Goal: Task Accomplishment & Management: Use online tool/utility

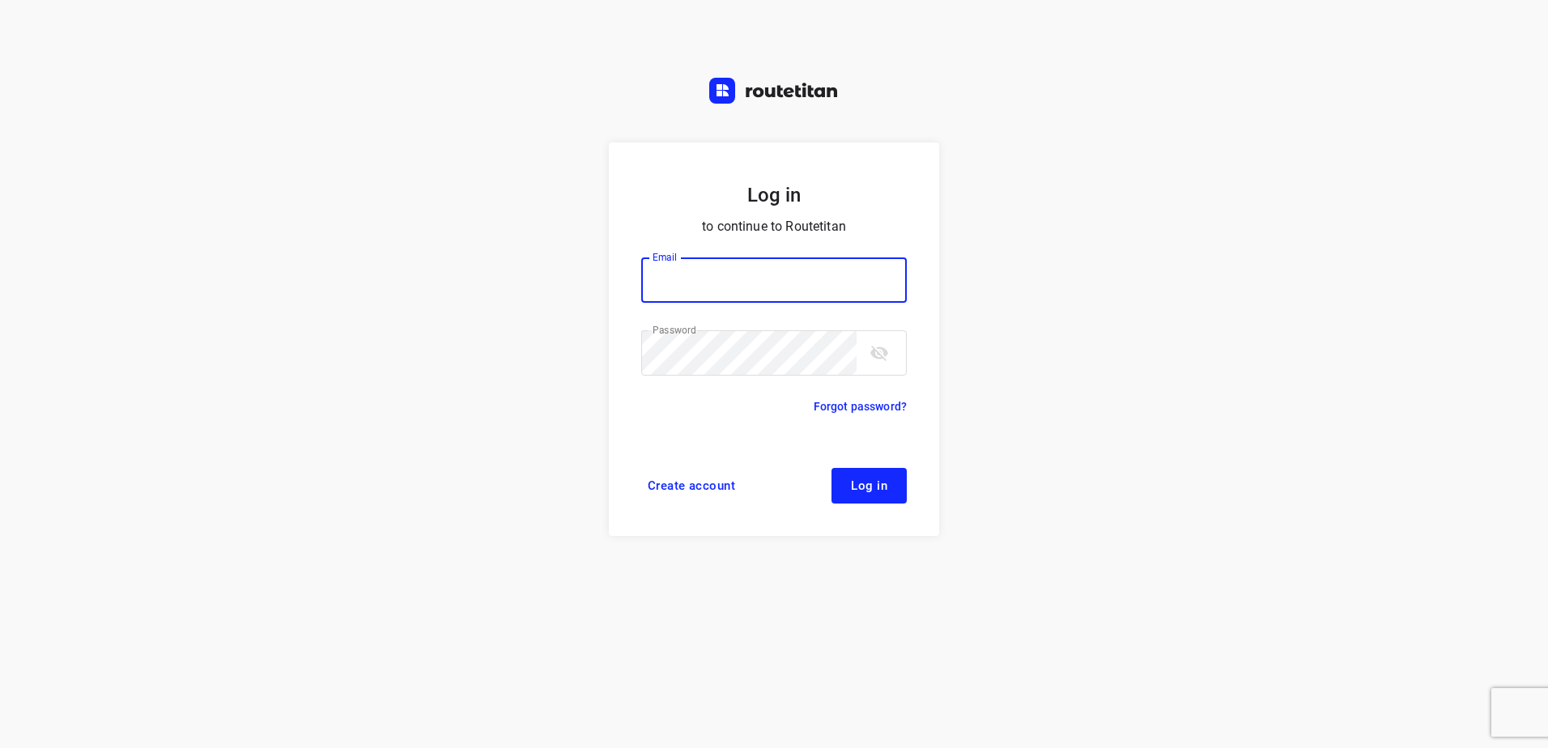
type input "[EMAIL_ADDRESS][DOMAIN_NAME]"
click at [869, 491] on span "Log in" at bounding box center [869, 485] width 36 height 13
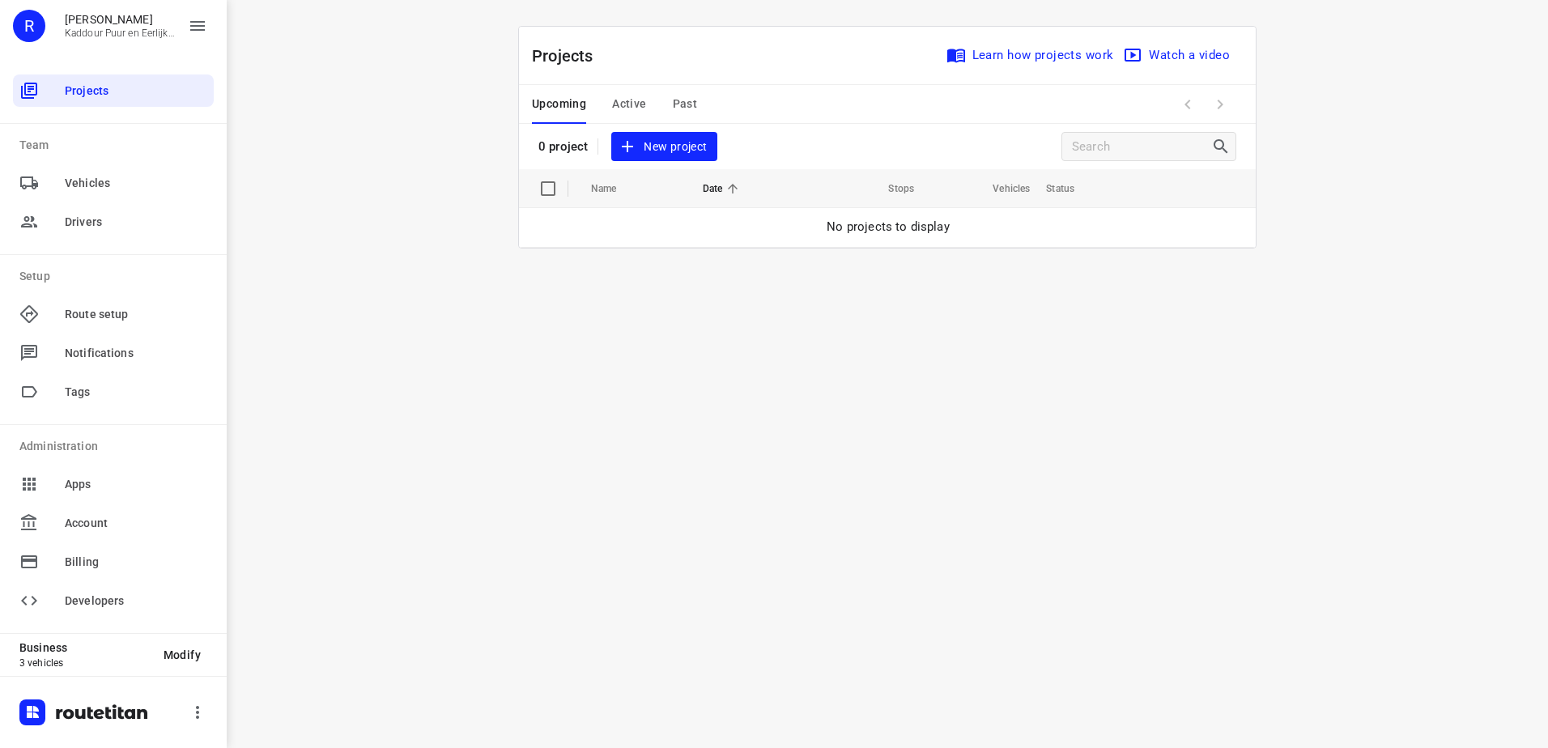
click at [701, 143] on span "New project" at bounding box center [664, 147] width 86 height 20
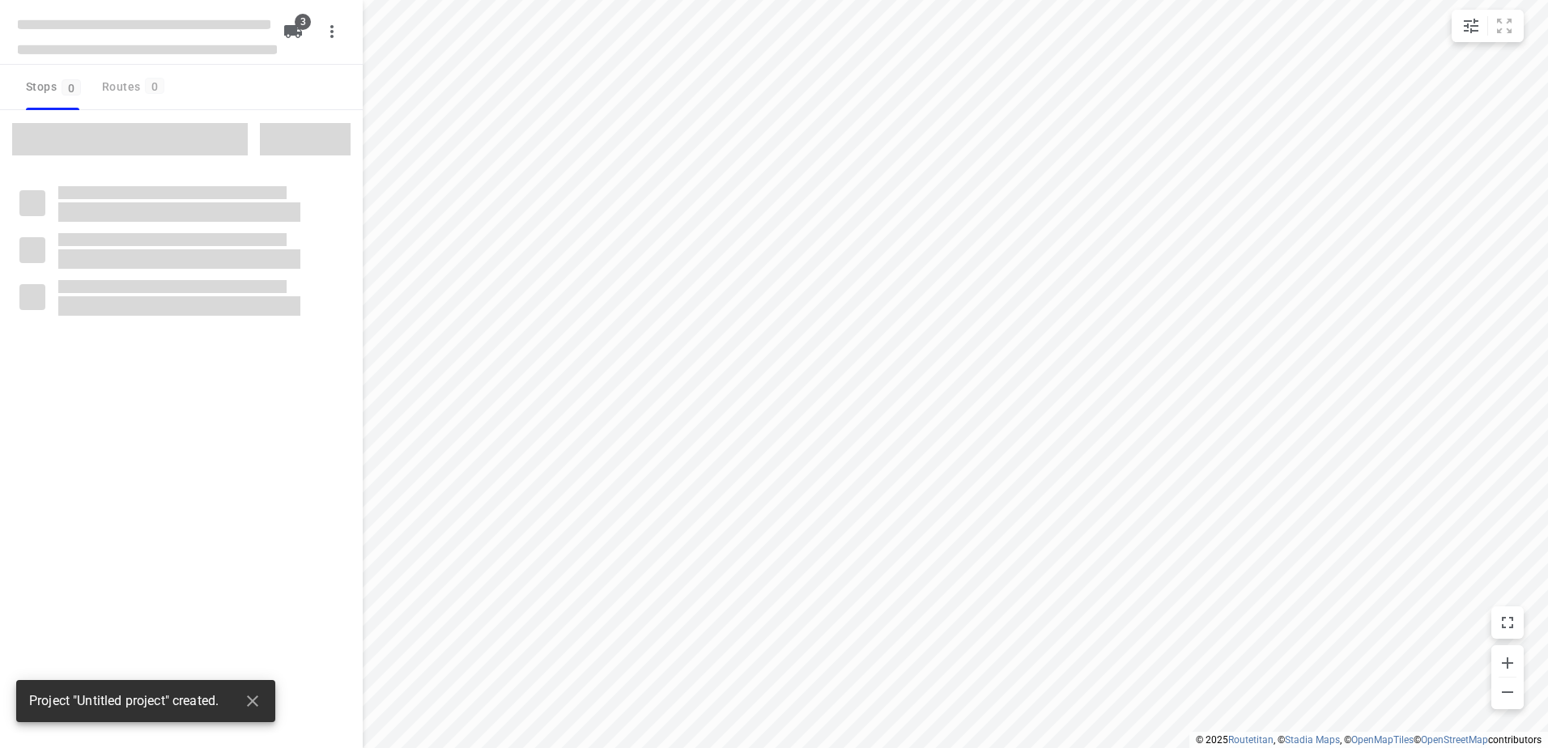
type input "distance"
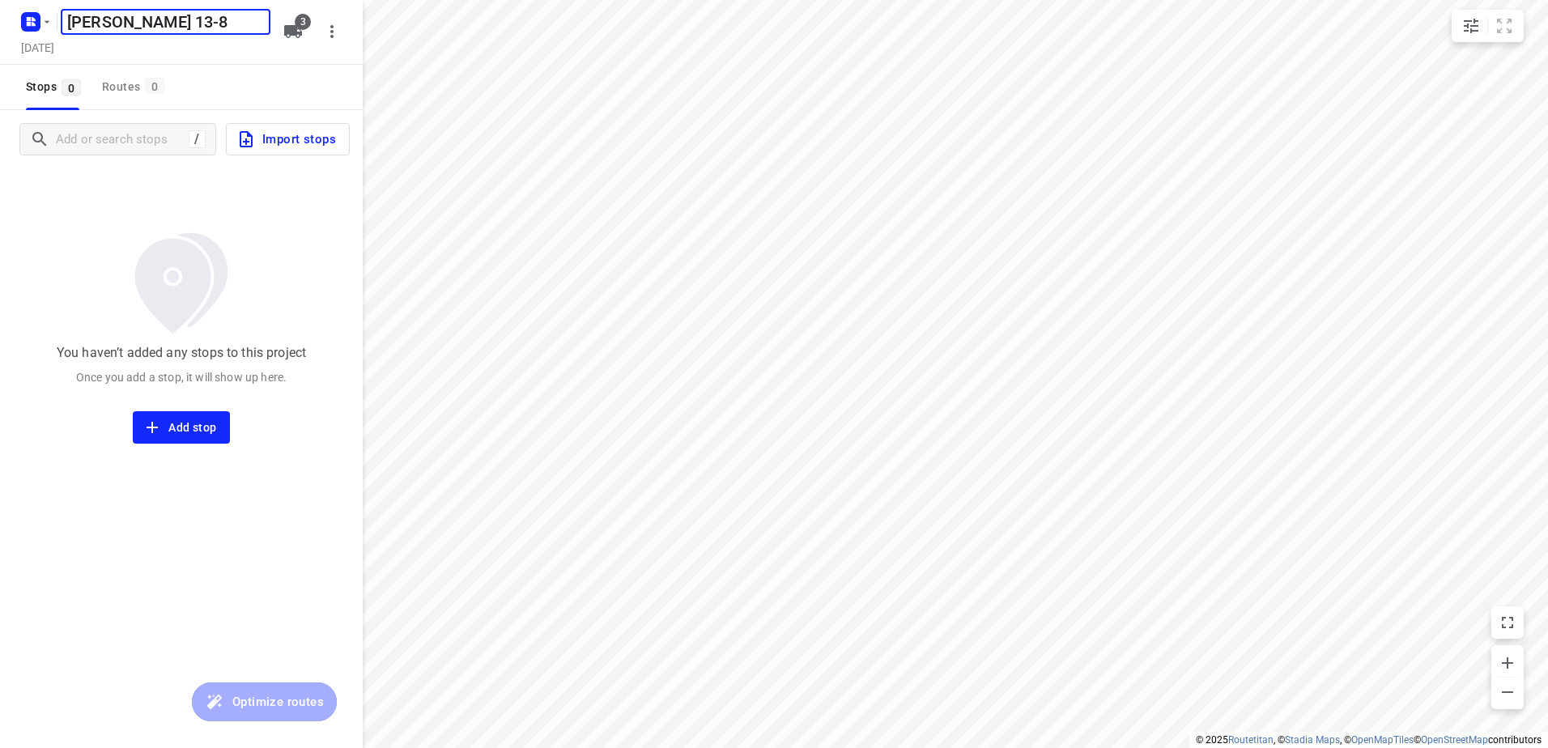
type input "[PERSON_NAME] 13-8"
click at [297, 27] on span "3" at bounding box center [303, 22] width 16 height 16
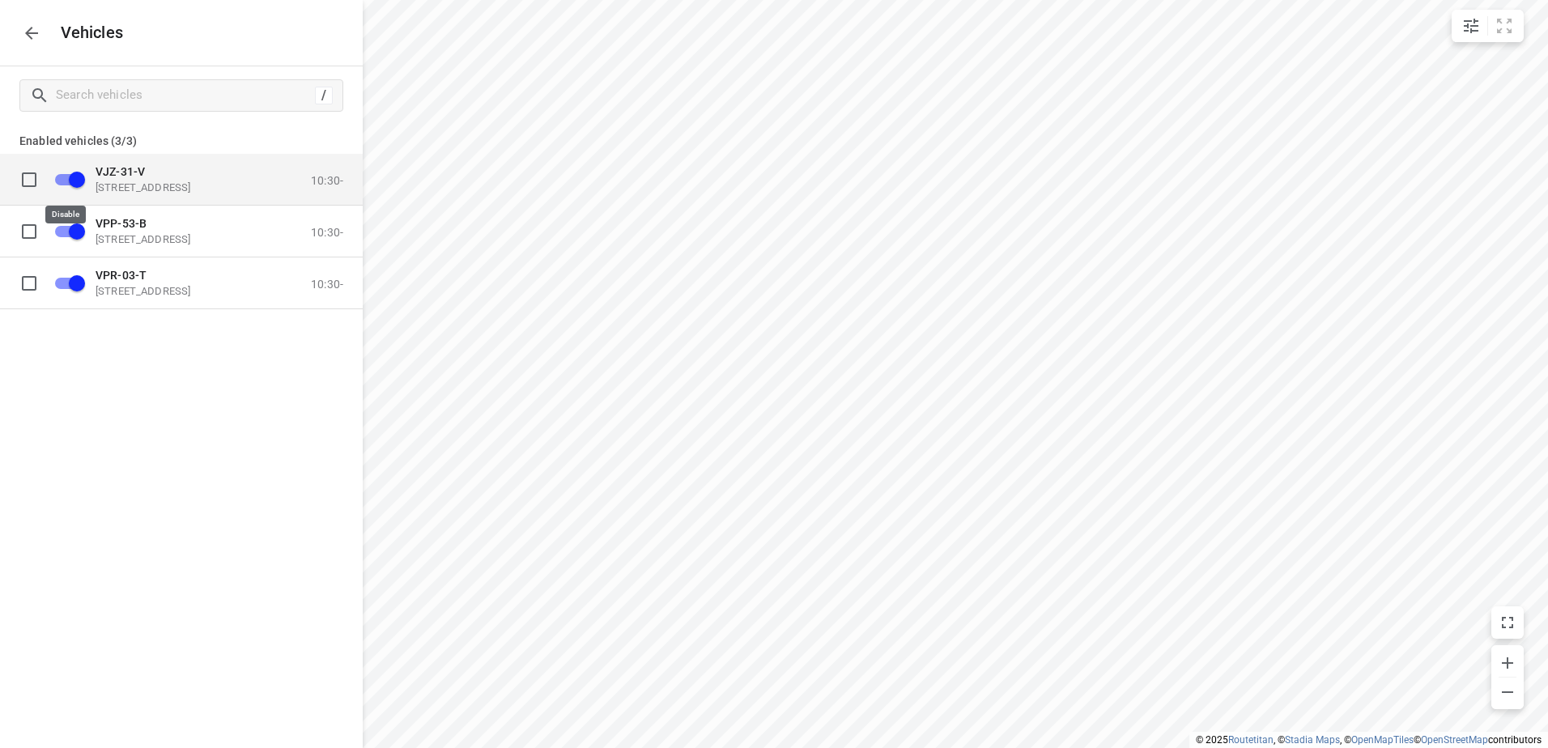
click at [79, 181] on input "grid" at bounding box center [77, 178] width 92 height 31
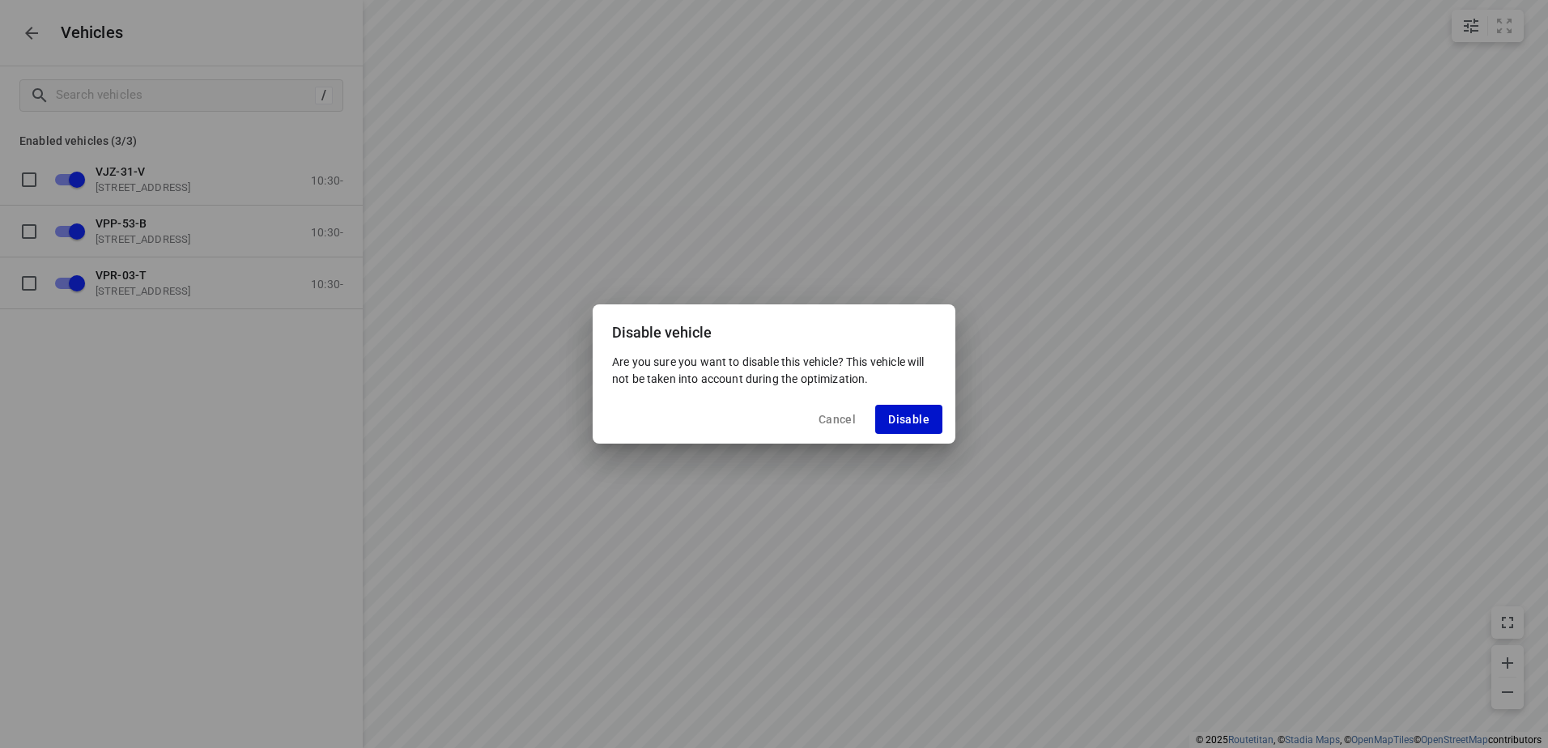
click at [913, 419] on span "Disable" at bounding box center [908, 419] width 41 height 13
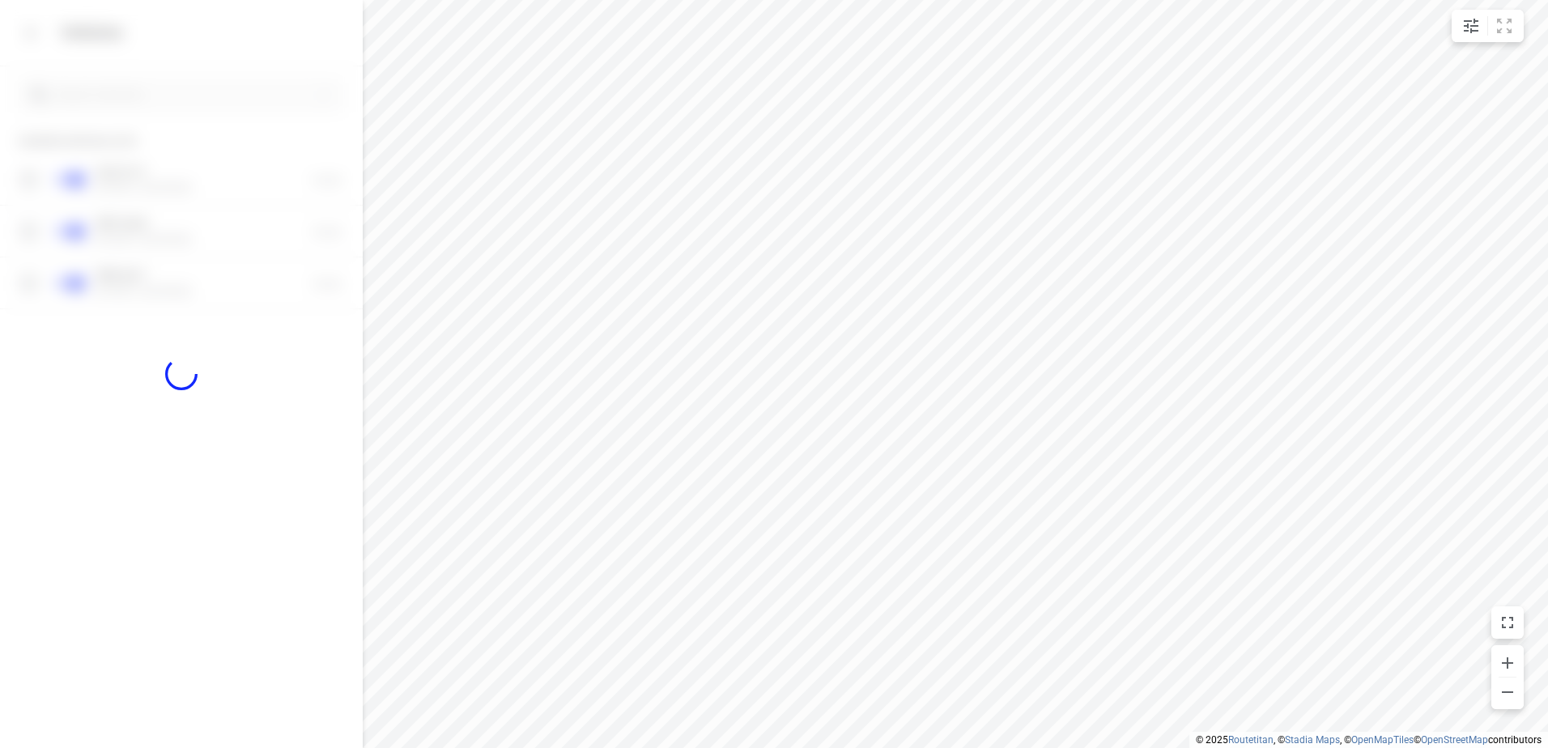
checkbox input "false"
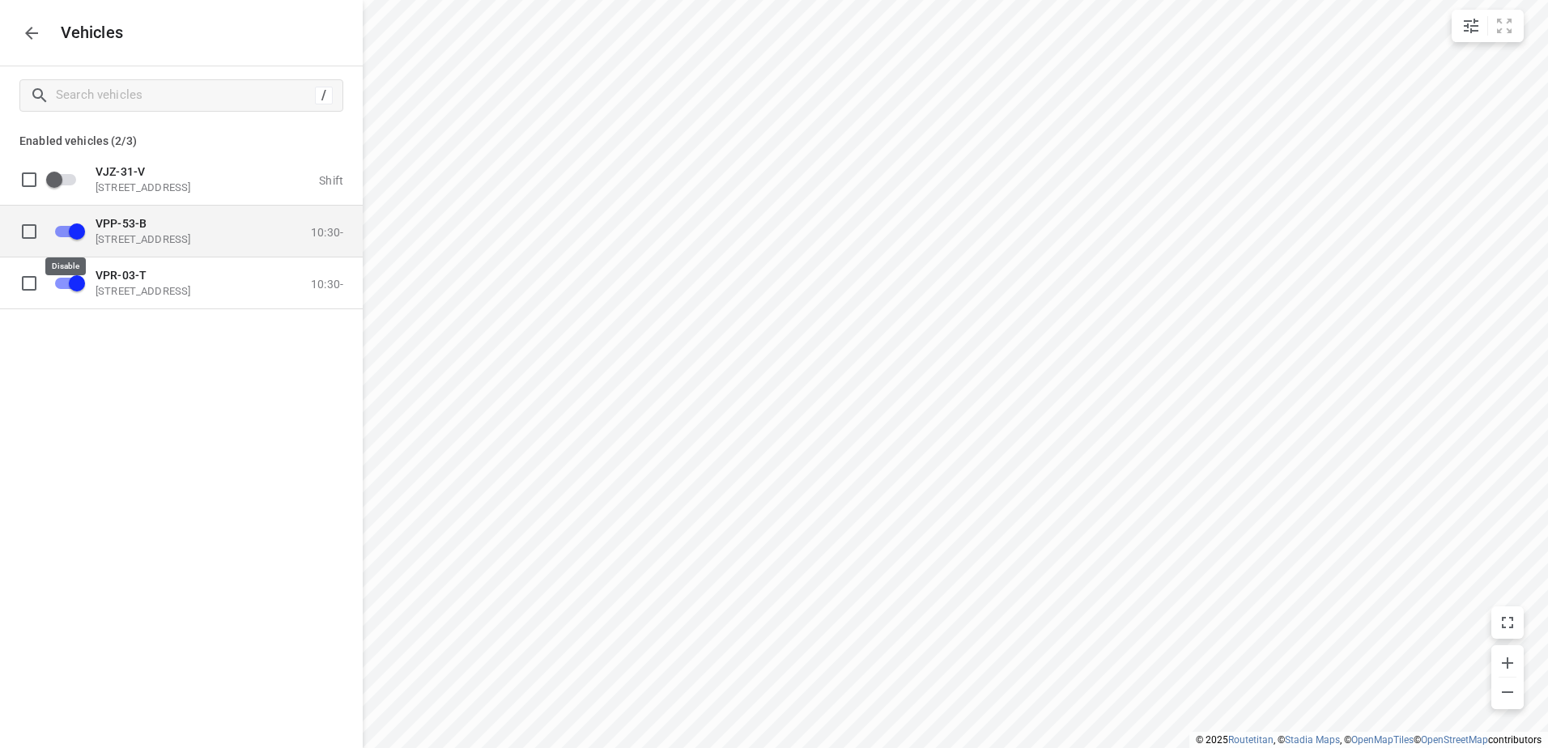
click at [79, 232] on input "grid" at bounding box center [77, 230] width 92 height 31
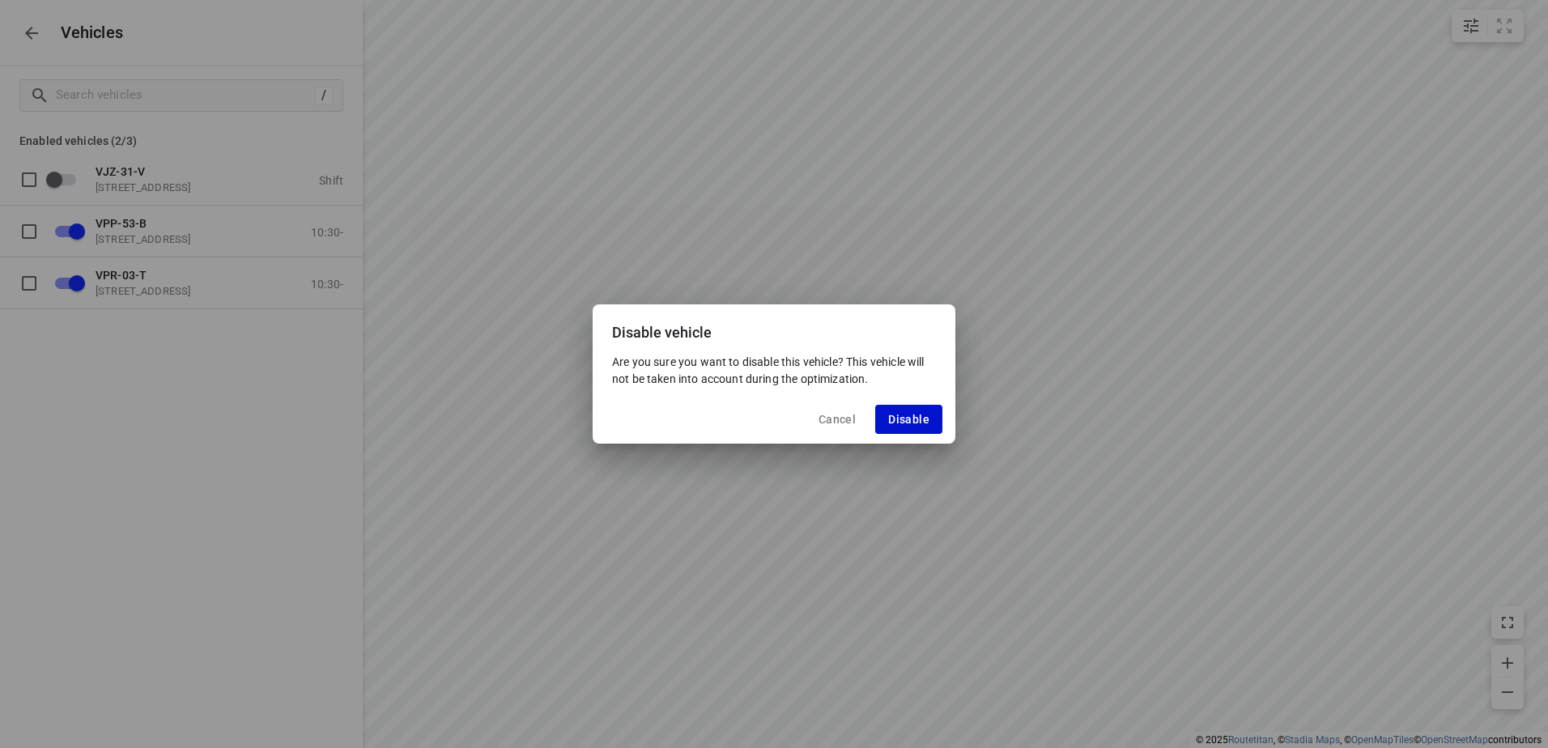
click at [926, 418] on span "Disable" at bounding box center [908, 419] width 41 height 13
checkbox input "false"
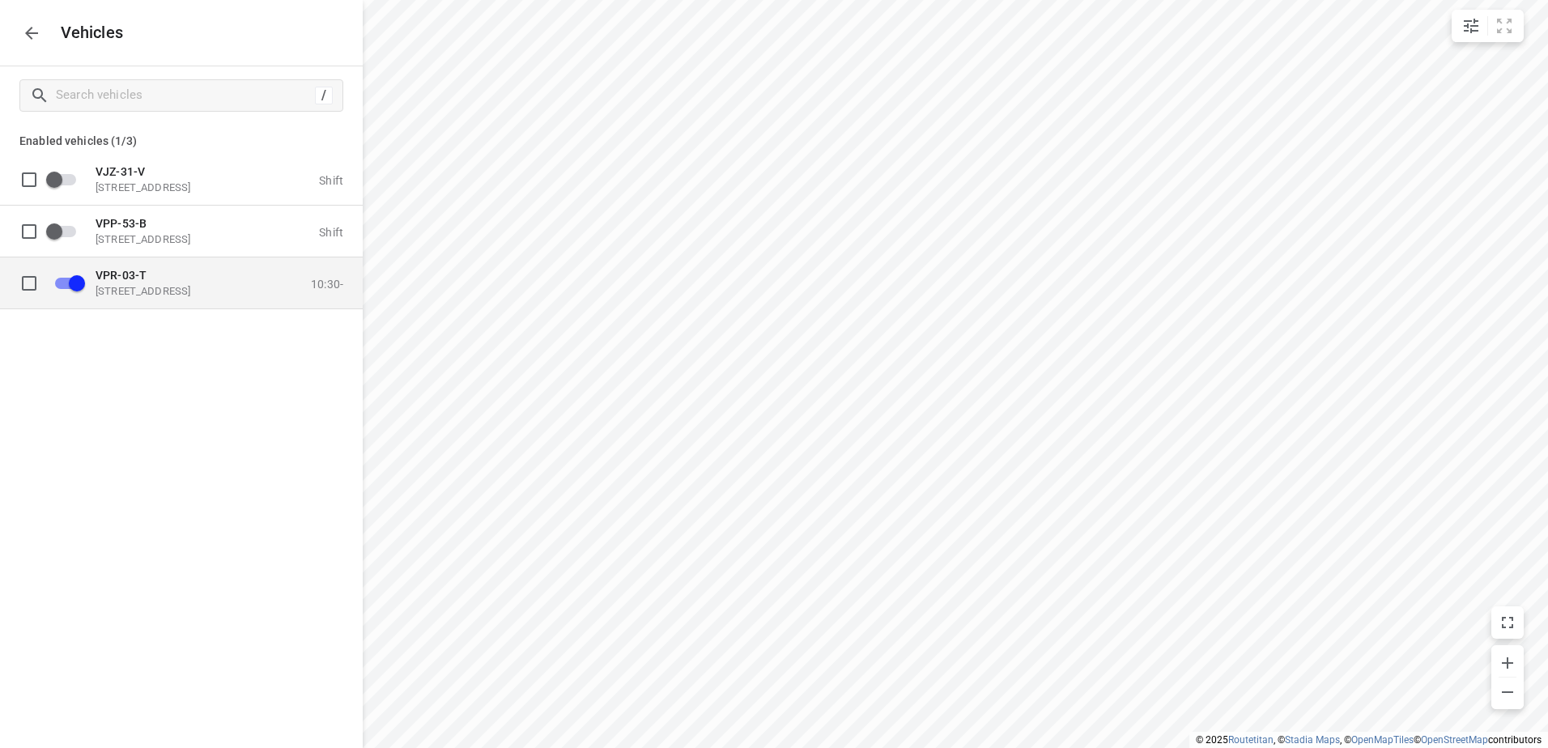
click at [134, 287] on p "[STREET_ADDRESS]" at bounding box center [177, 290] width 162 height 13
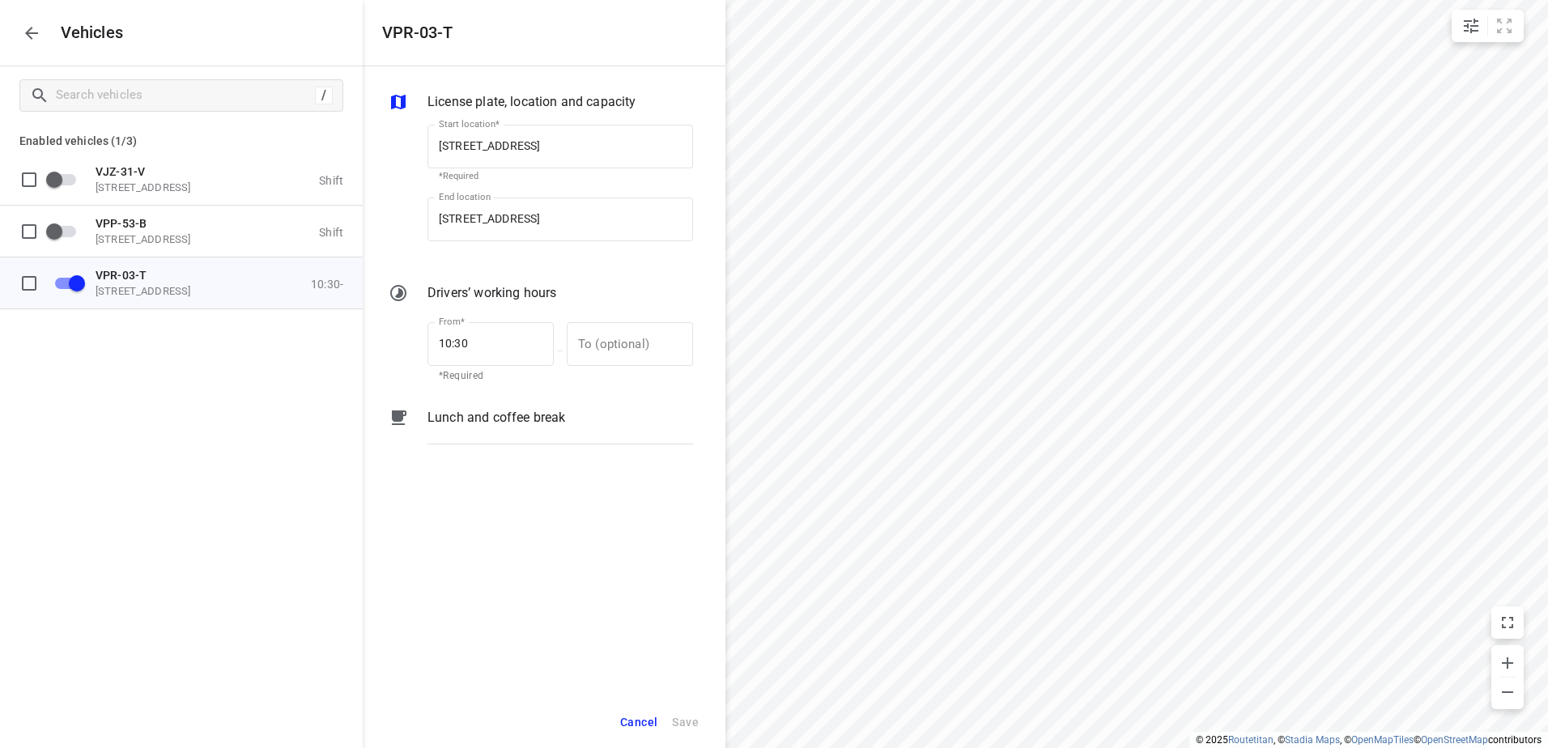
click at [537, 423] on p "Lunch and coffee break" at bounding box center [496, 417] width 138 height 19
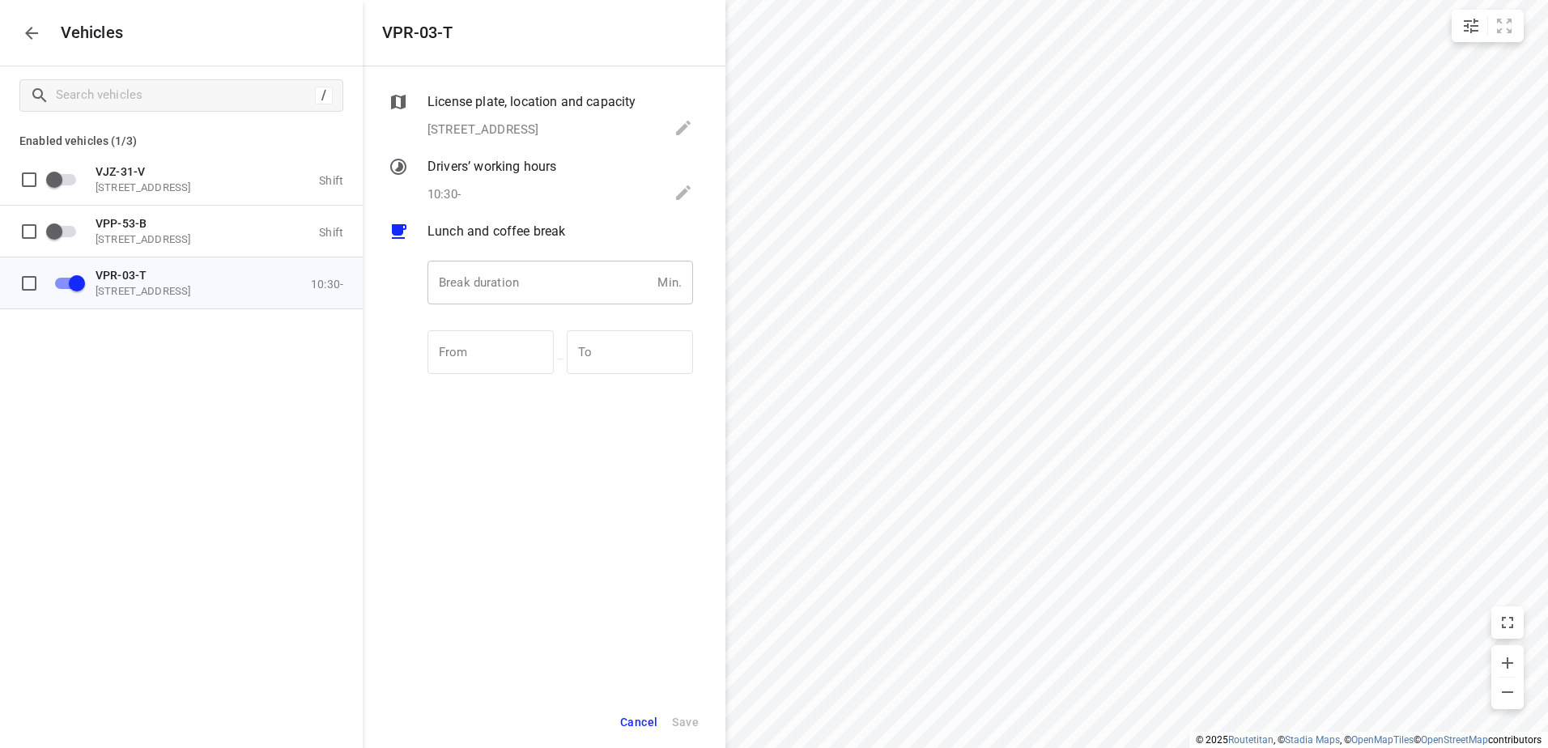
click at [554, 291] on input "number" at bounding box center [538, 283] width 223 height 44
type input "30"
click at [686, 717] on span "Save" at bounding box center [685, 722] width 27 height 20
click at [36, 35] on icon "button" at bounding box center [31, 32] width 19 height 19
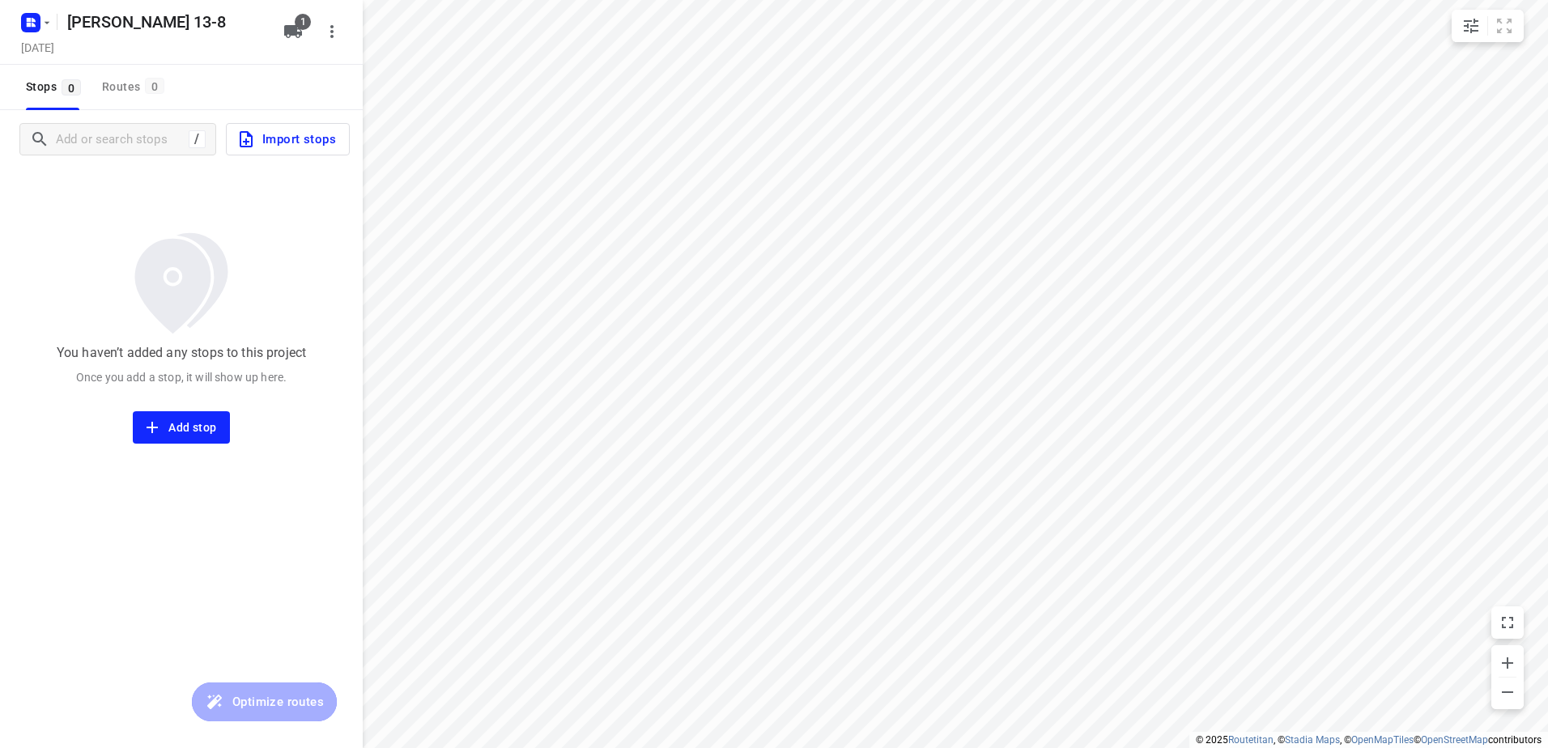
click at [308, 137] on span "Import stops" at bounding box center [286, 139] width 100 height 21
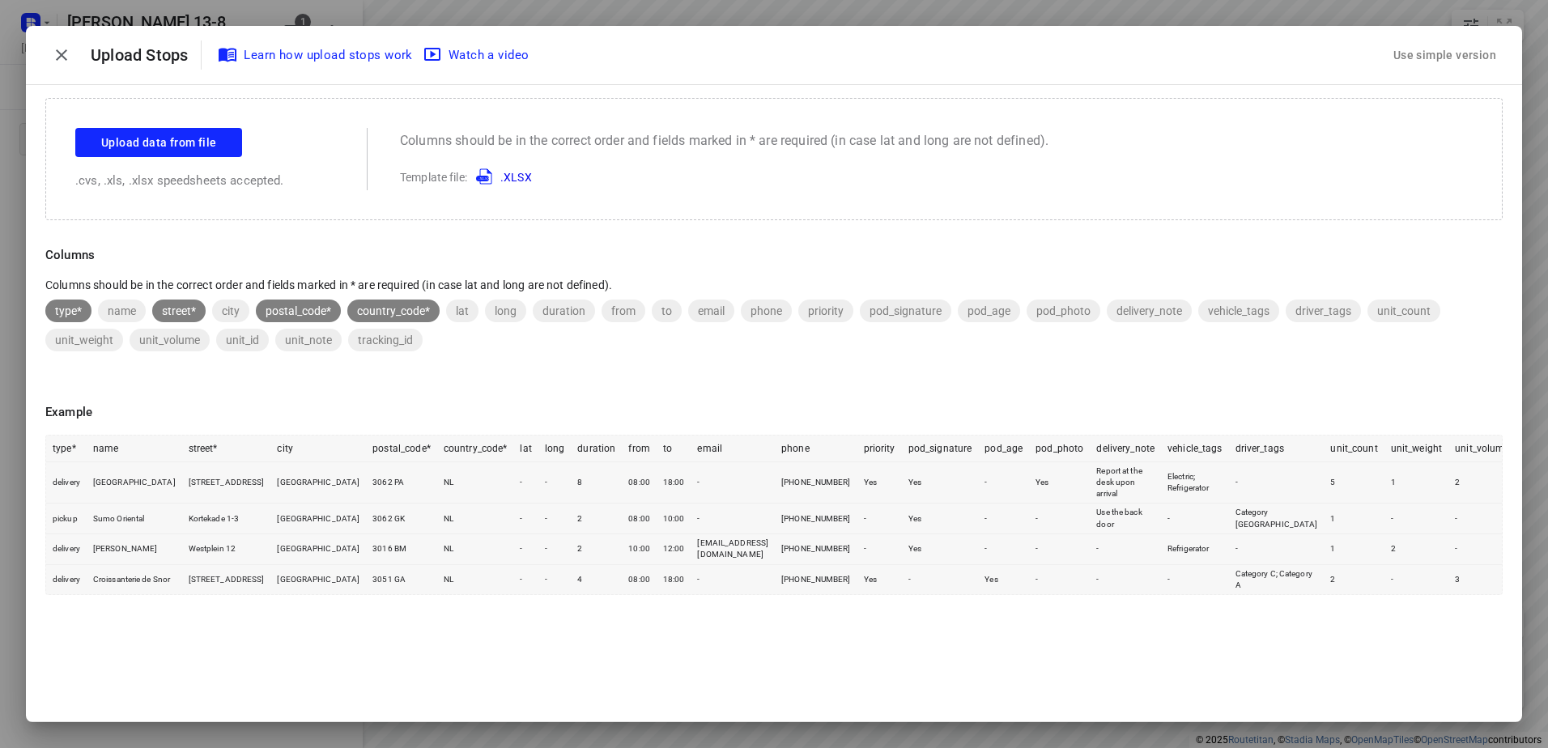
click at [1452, 53] on div "Use simple version" at bounding box center [1444, 55] width 109 height 27
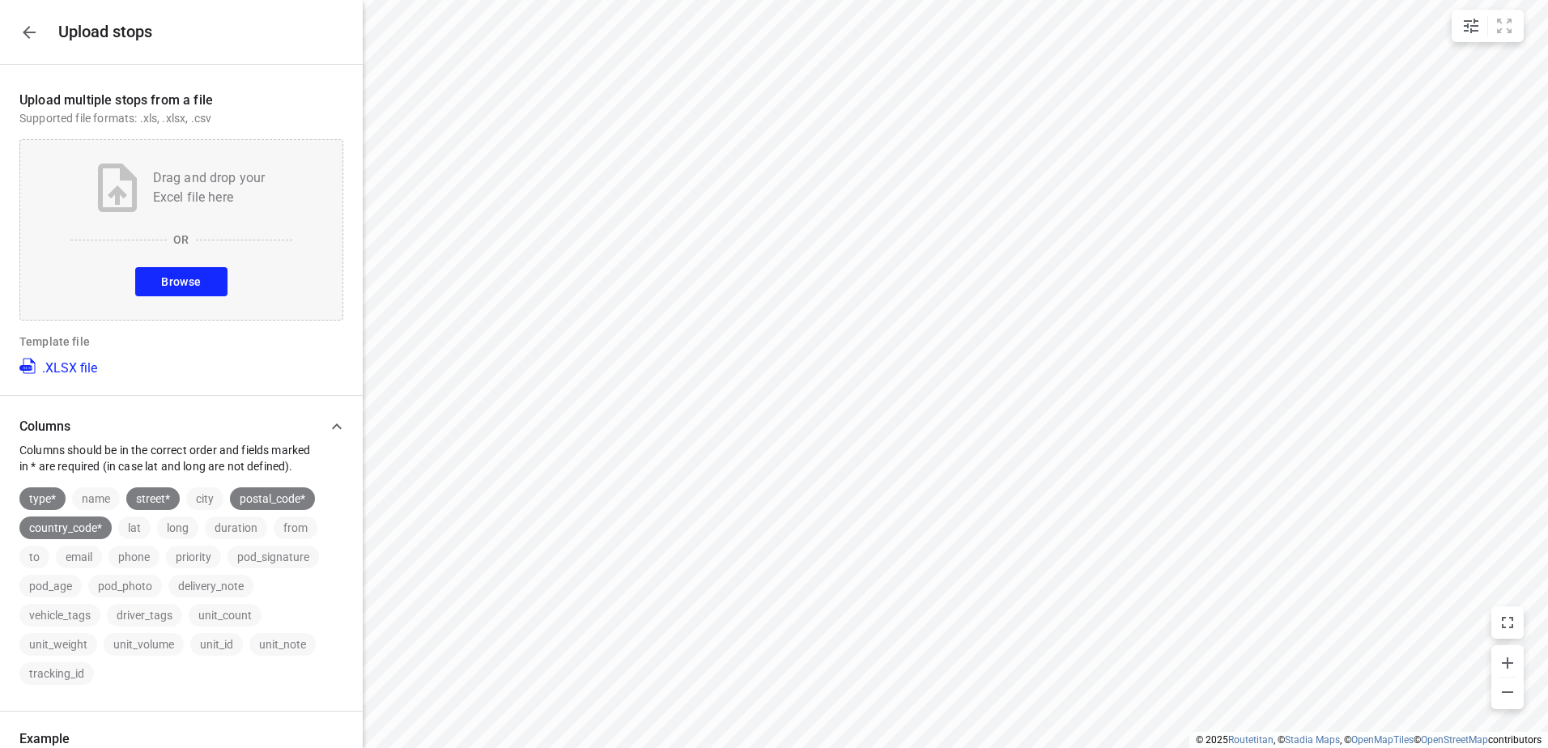
click at [185, 274] on span "Browse" at bounding box center [181, 282] width 40 height 20
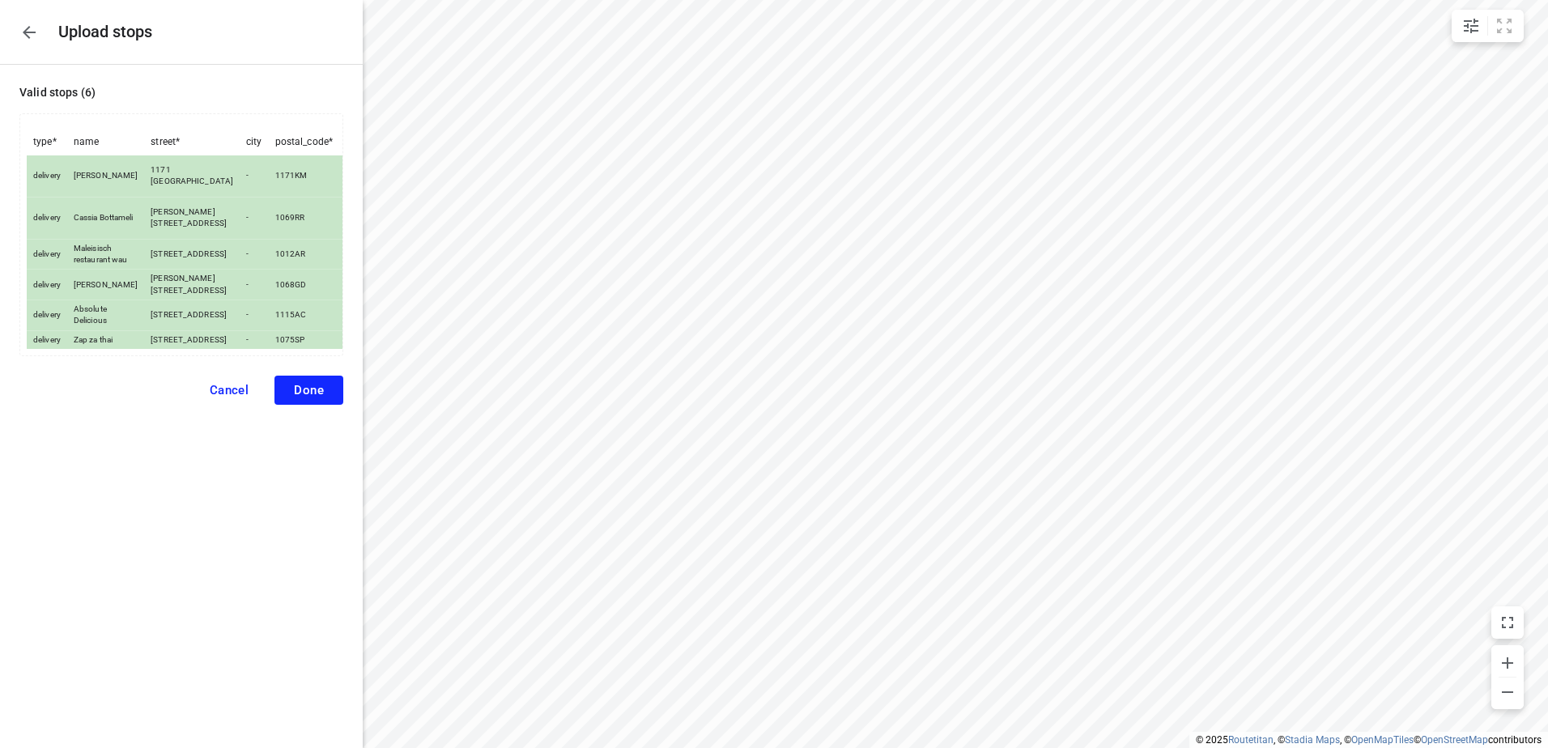
click at [312, 397] on span "Done" at bounding box center [309, 390] width 30 height 15
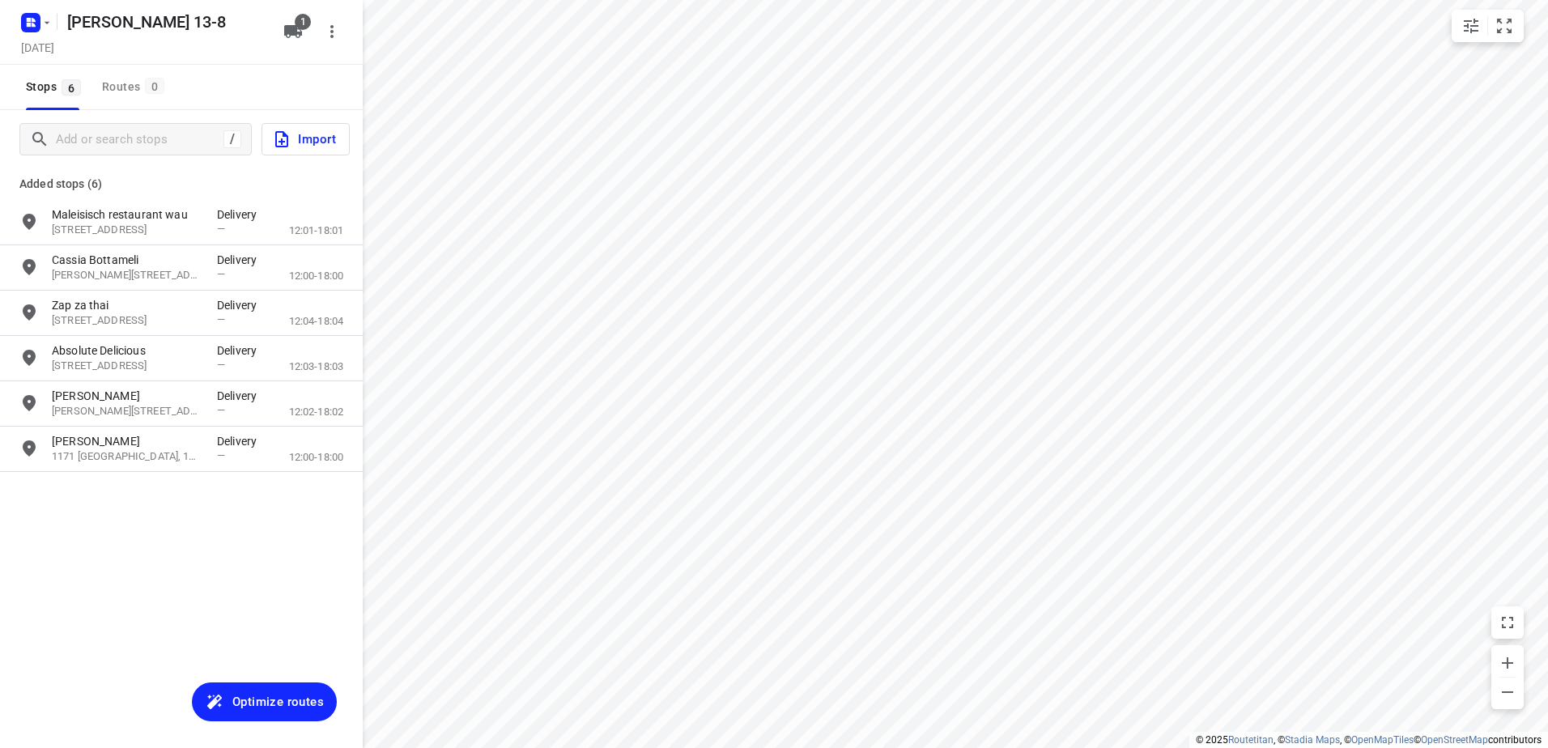
click at [276, 699] on span "Optimize routes" at bounding box center [277, 701] width 91 height 21
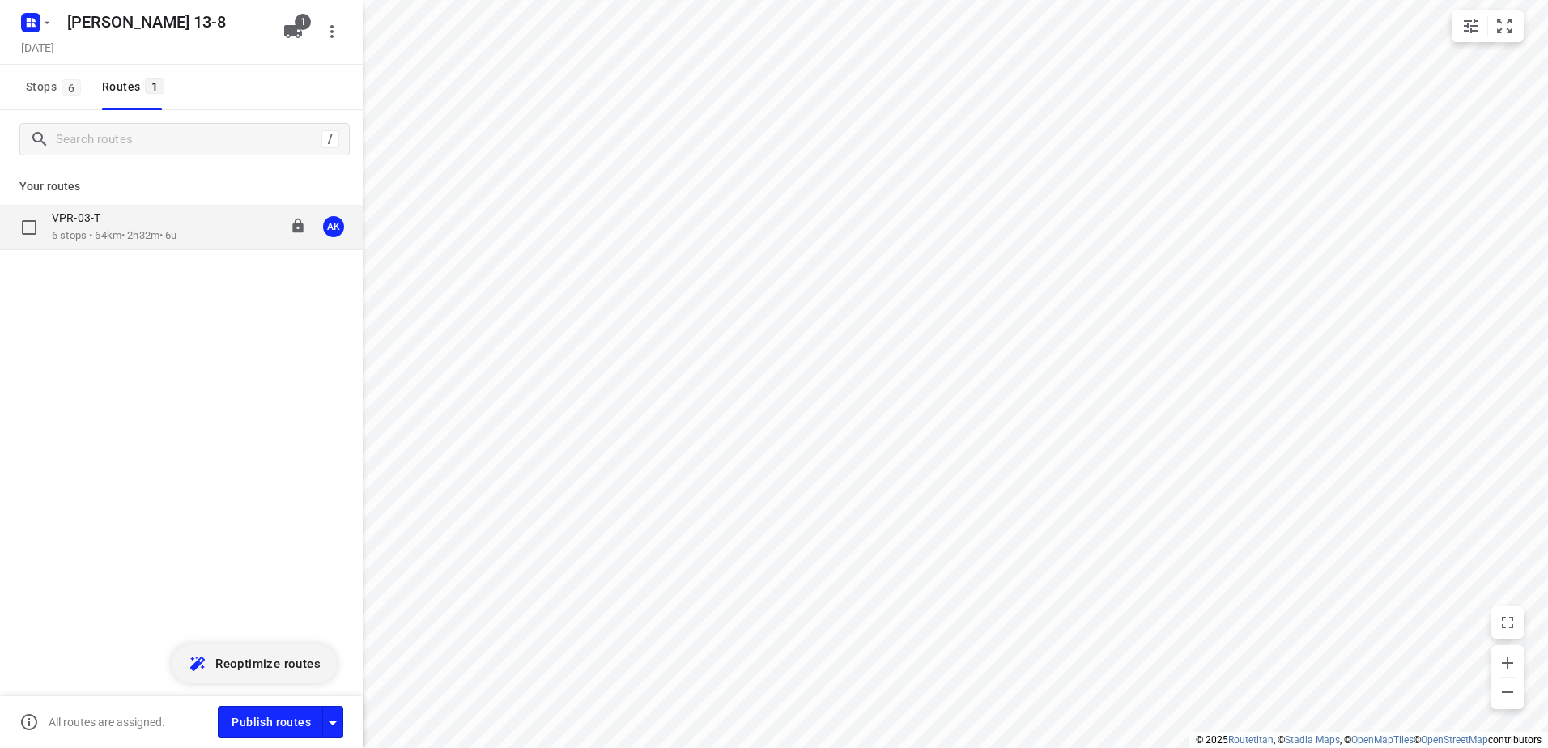
click at [100, 223] on p "VPR-03-T" at bounding box center [81, 217] width 58 height 15
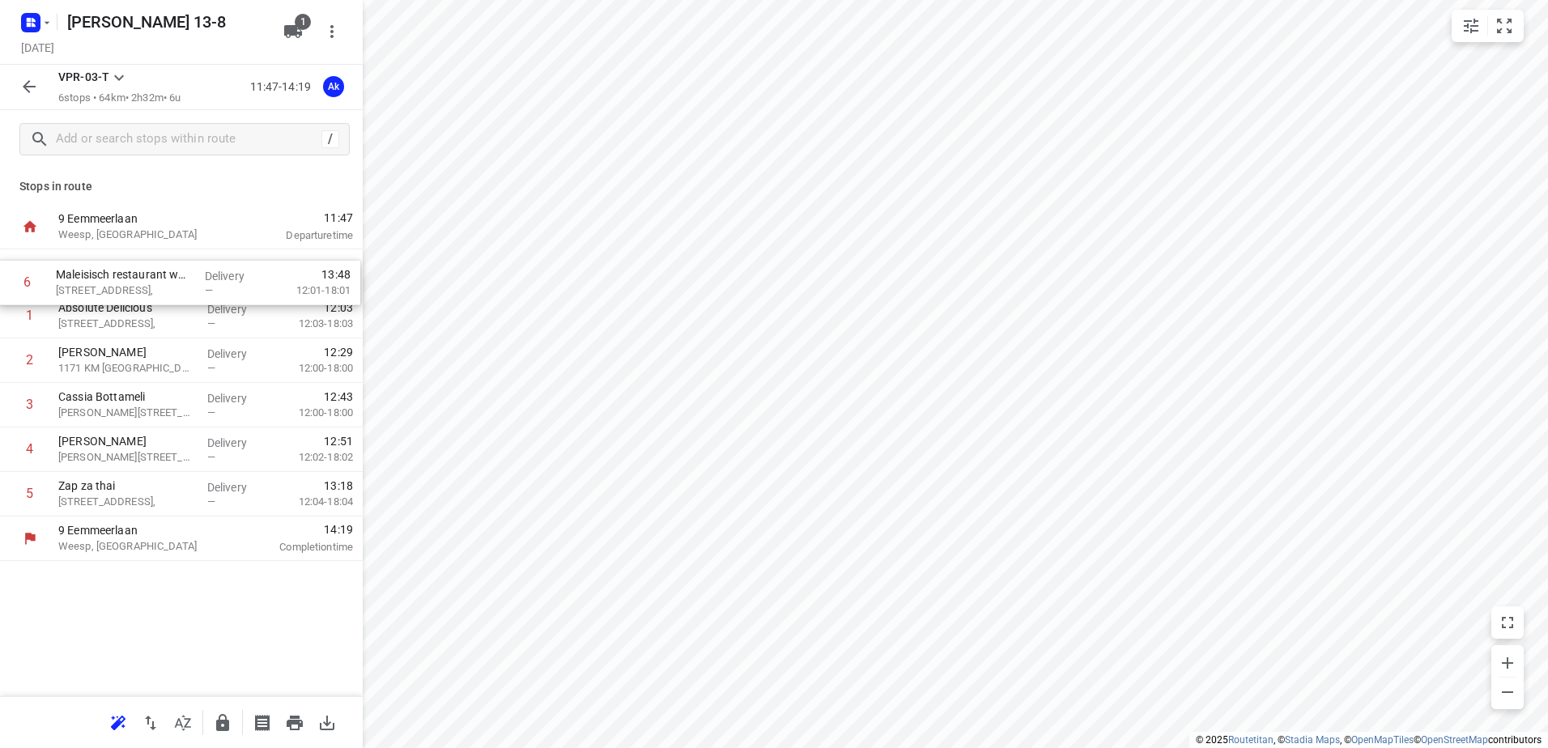
drag, startPoint x: 122, startPoint y: 499, endPoint x: 118, endPoint y: 282, distance: 217.0
click at [118, 282] on div "1 Absolute Delicious Molenkade 46, Delivery — 12:03 12:03-18:03 2 [PERSON_NAME]…" at bounding box center [181, 382] width 363 height 267
drag, startPoint x: 137, startPoint y: 332, endPoint x: 138, endPoint y: 281, distance: 51.0
click at [138, 281] on div "1 Maleisisch restaurant [GEOGRAPHIC_DATA][STREET_ADDRESS], Delivery — 12:12 12:…" at bounding box center [181, 382] width 363 height 267
drag, startPoint x: 116, startPoint y: 275, endPoint x: 121, endPoint y: 318, distance: 43.2
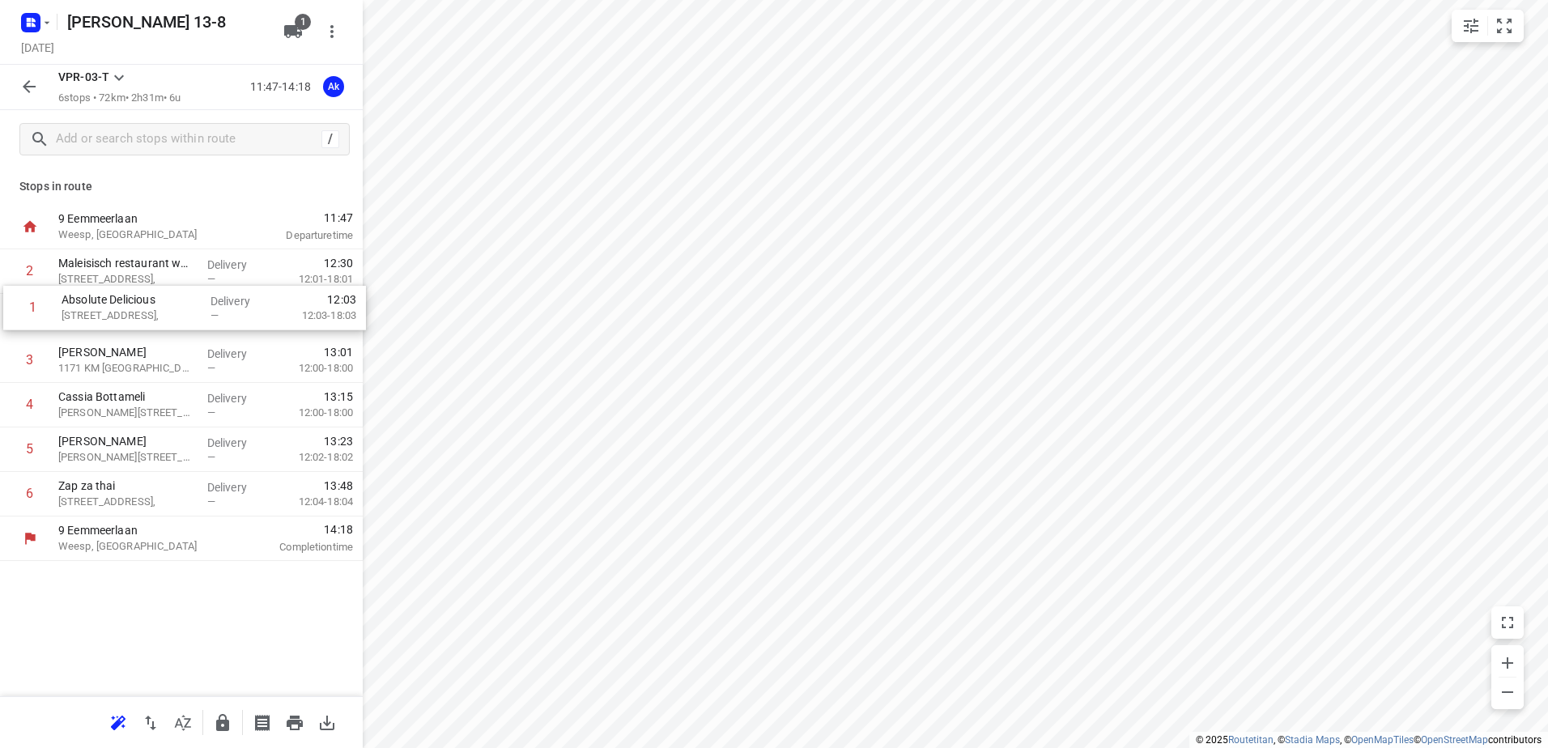
click at [121, 318] on div "1 Absolute Delicious Molenkade 46, Delivery — 12:03 12:03-18:03 2 [GEOGRAPHIC_D…" at bounding box center [181, 382] width 363 height 267
drag, startPoint x: 107, startPoint y: 277, endPoint x: 108, endPoint y: 308, distance: 31.6
click at [108, 308] on div "1 Maleisisch restaurant [GEOGRAPHIC_DATA][STREET_ADDRESS], Delivery — 12:12 12:…" at bounding box center [181, 382] width 363 height 267
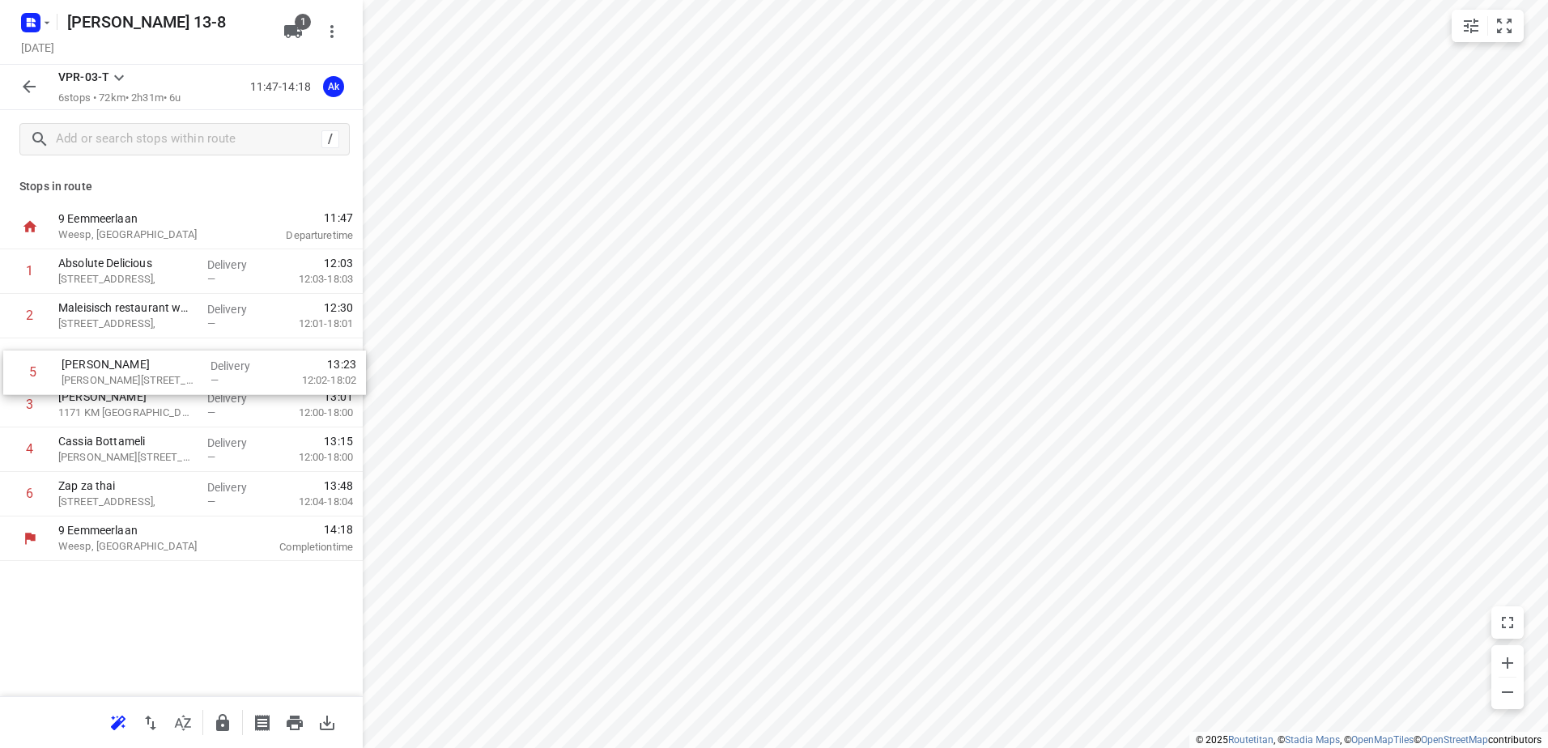
drag, startPoint x: 140, startPoint y: 452, endPoint x: 144, endPoint y: 363, distance: 89.1
click at [144, 363] on div "1 Absolute Delicious Molenkade 46, Delivery — 12:03 12:03-18:03 2 [GEOGRAPHIC_D…" at bounding box center [181, 382] width 363 height 267
click at [49, 29] on button "button" at bounding box center [34, 23] width 32 height 26
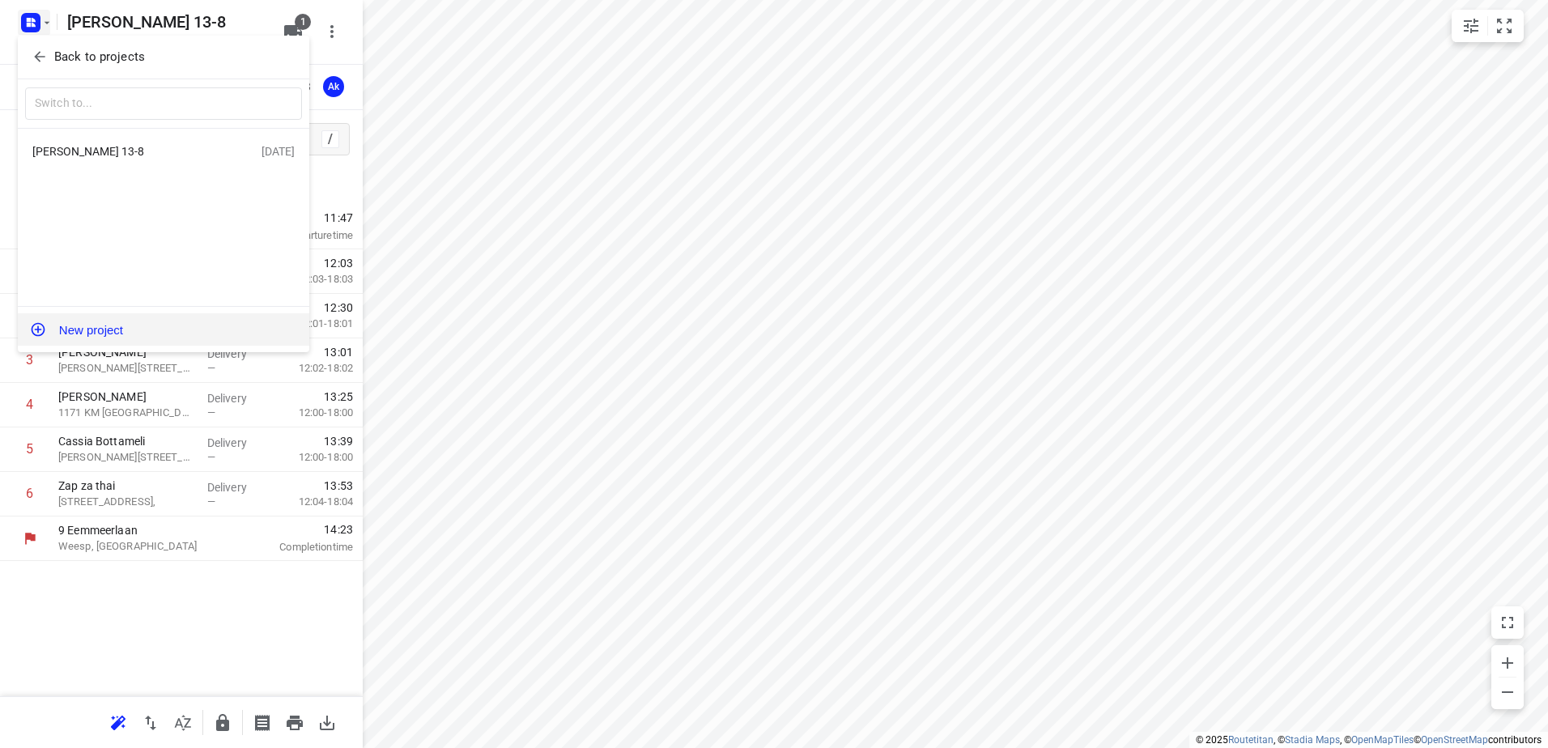
click at [106, 328] on button "New project" at bounding box center [163, 329] width 291 height 32
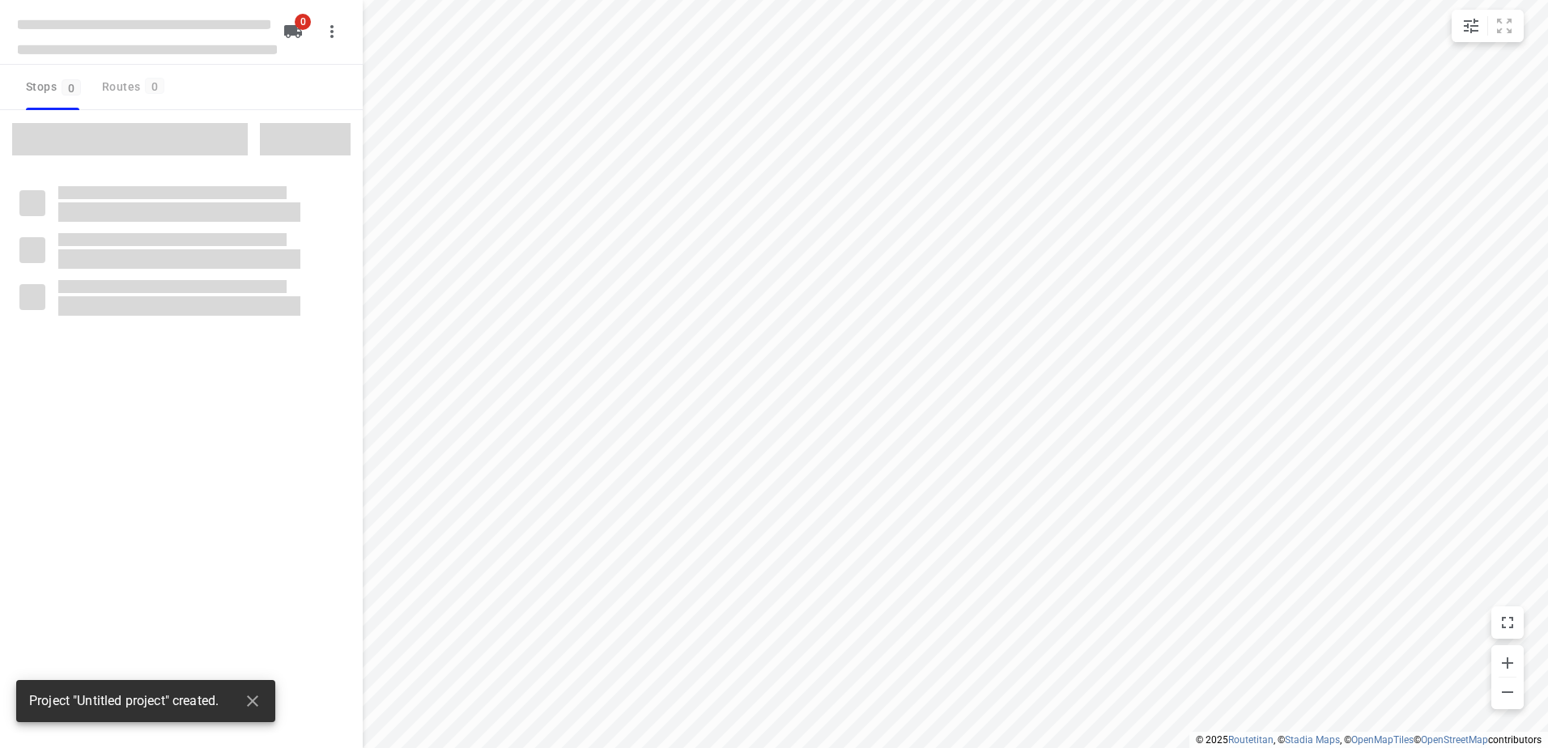
type input "distance"
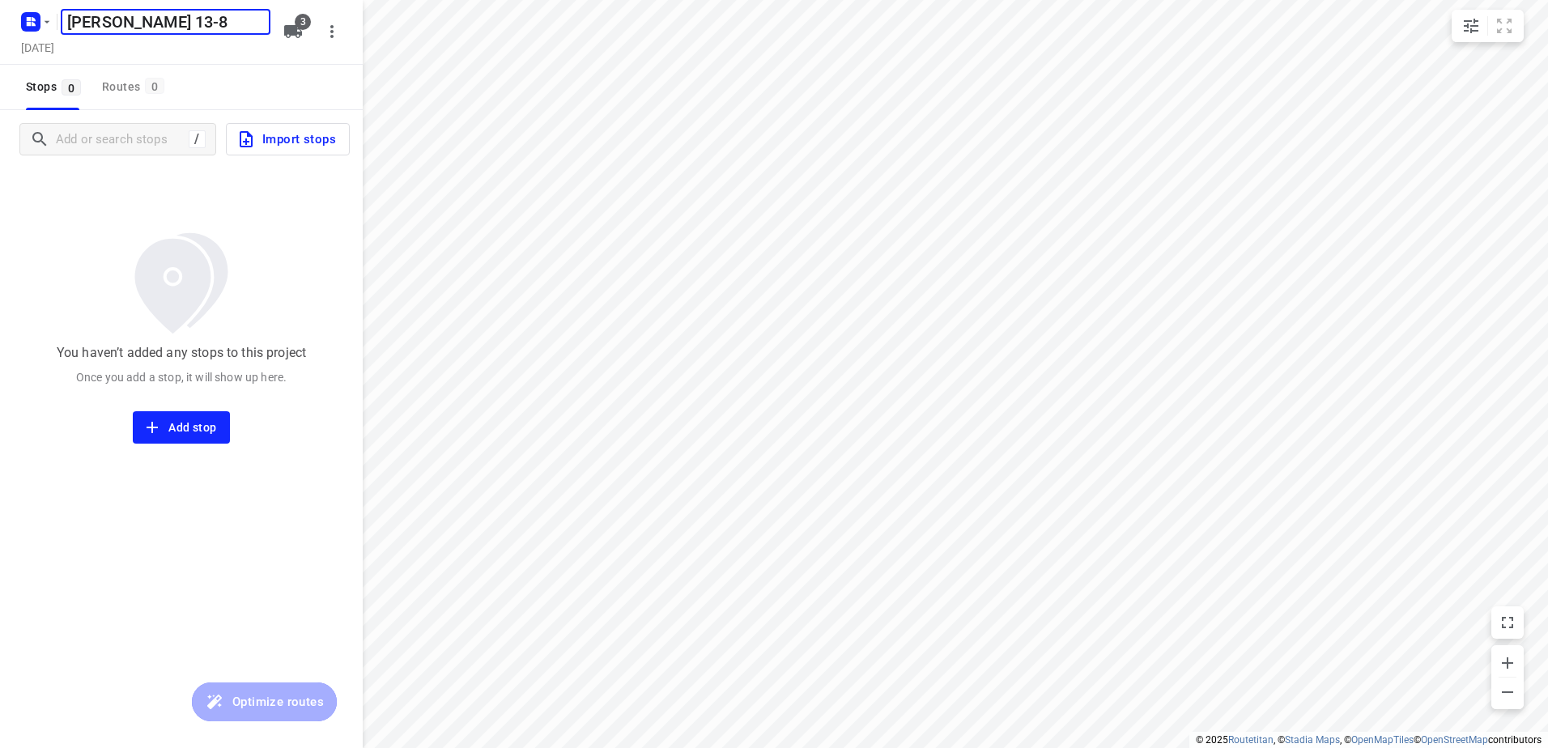
type input "[PERSON_NAME] 13-8"
click at [295, 28] on icon "button" at bounding box center [293, 31] width 18 height 13
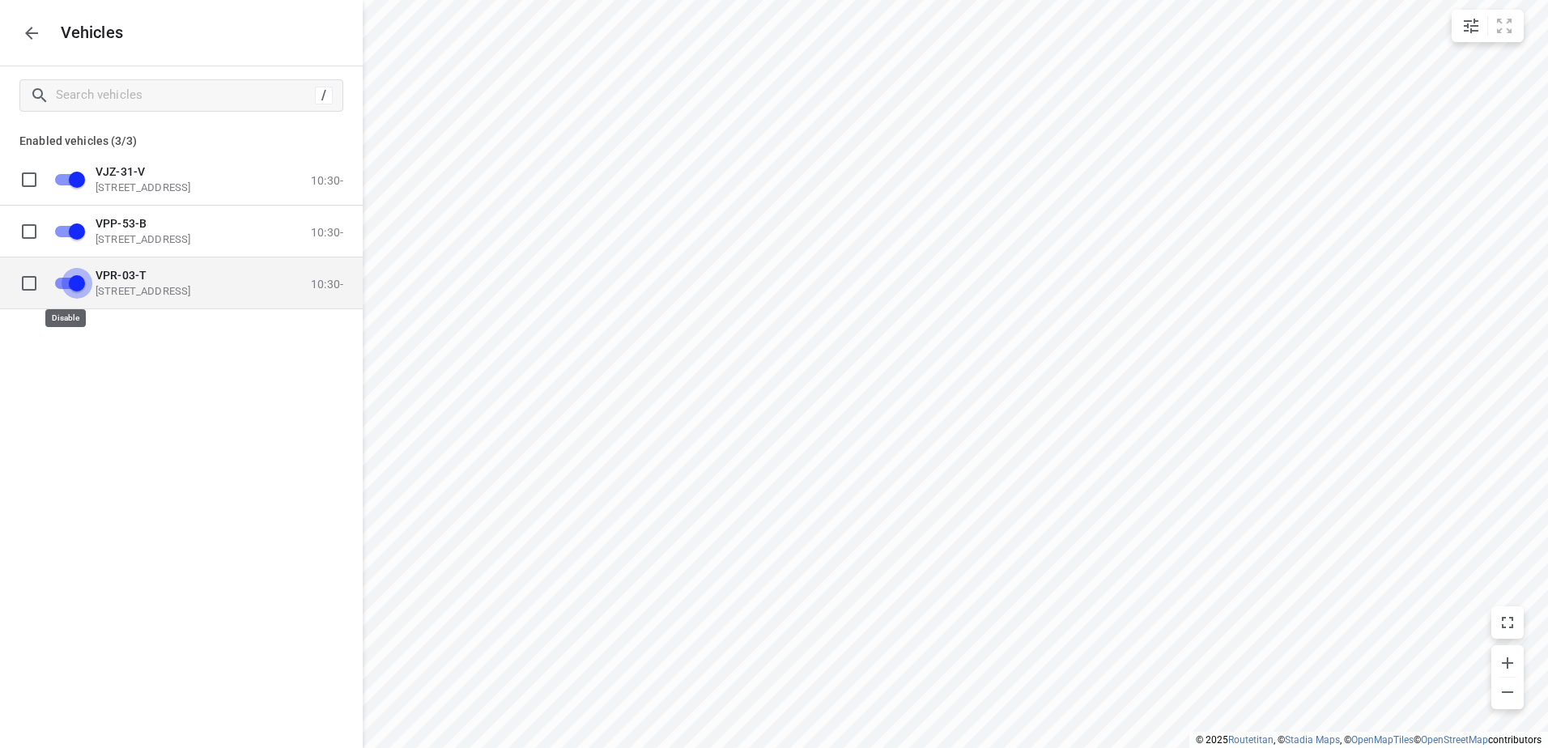
click at [72, 282] on input "grid" at bounding box center [77, 282] width 92 height 31
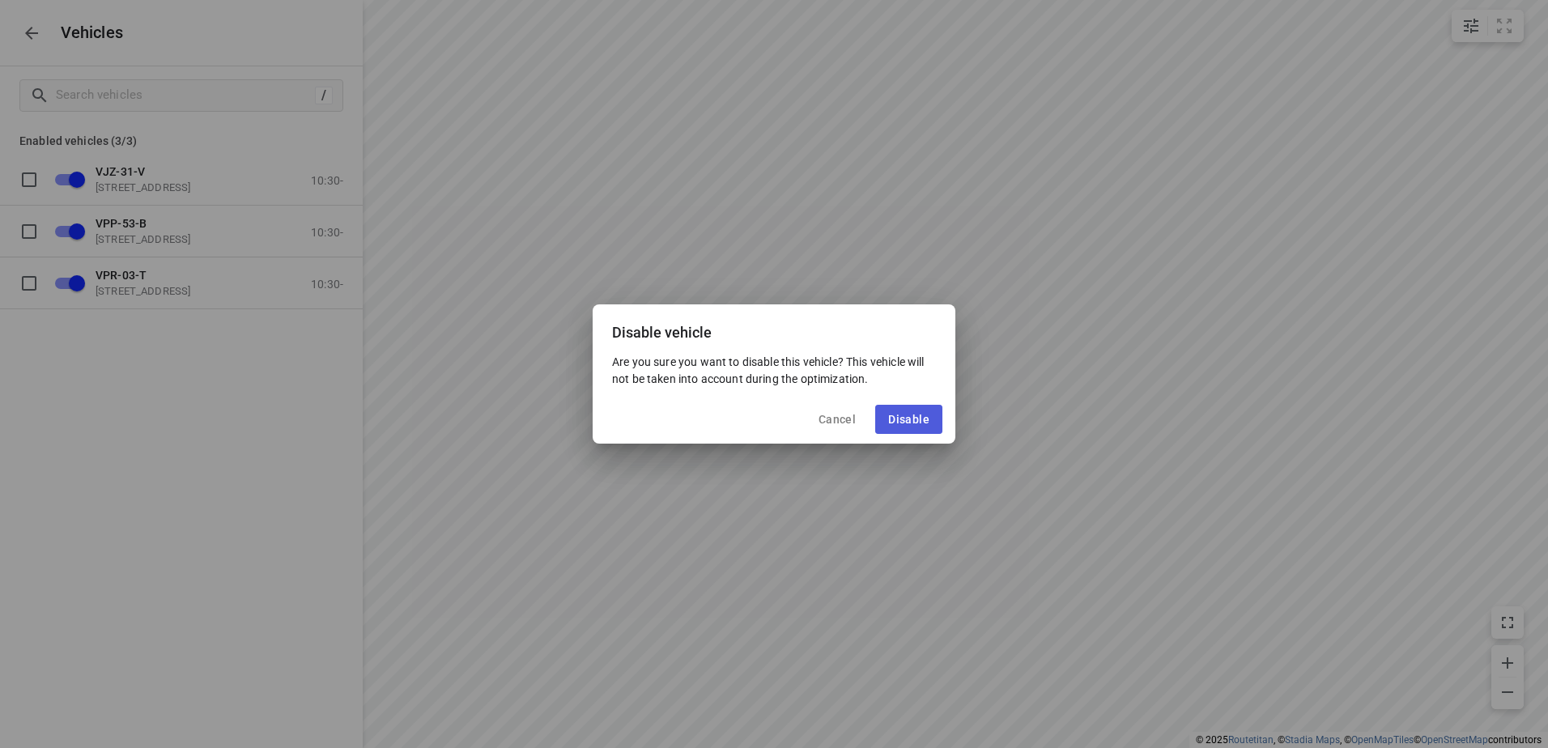
click at [930, 421] on button "Disable" at bounding box center [908, 419] width 67 height 29
checkbox input "false"
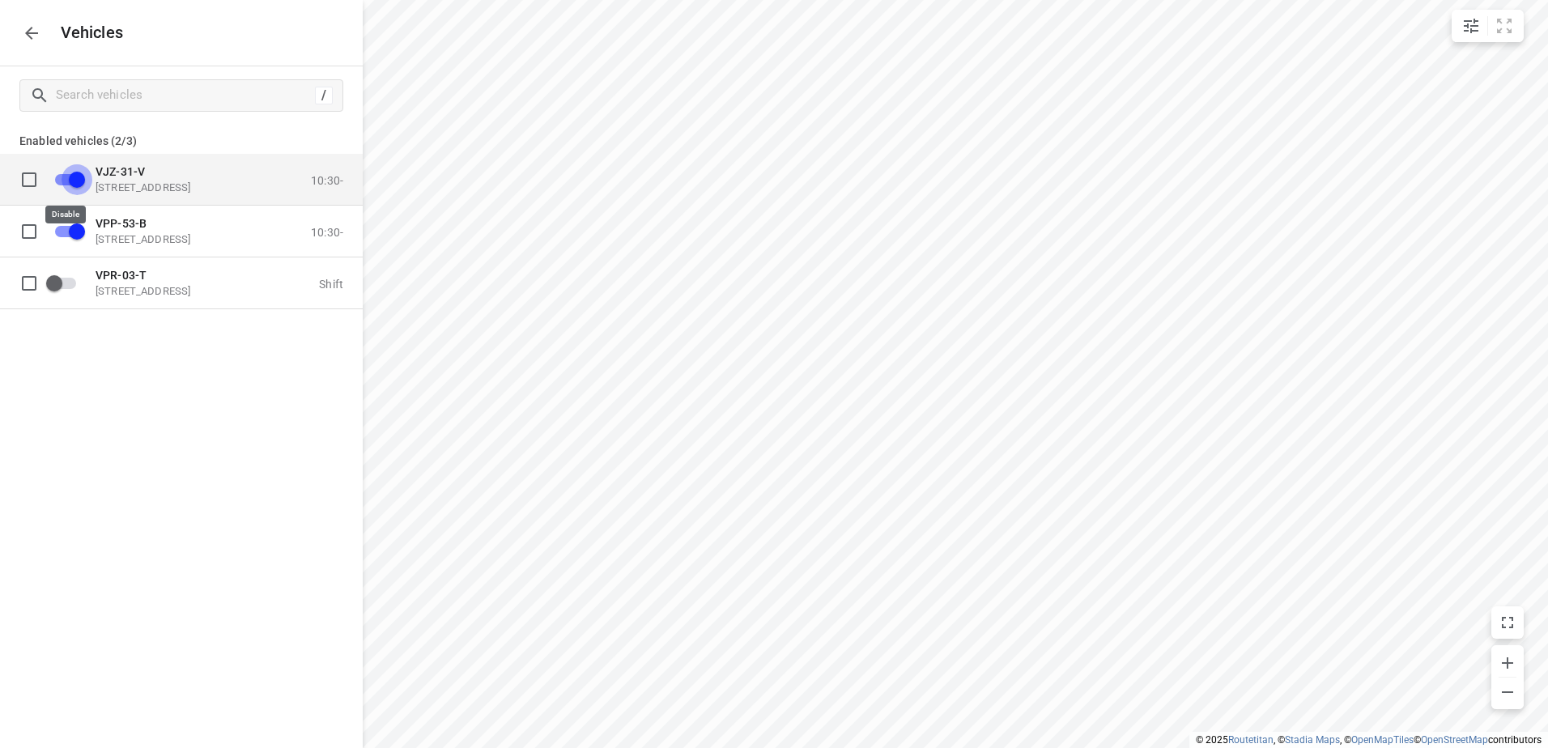
click at [77, 176] on input "grid" at bounding box center [77, 178] width 92 height 31
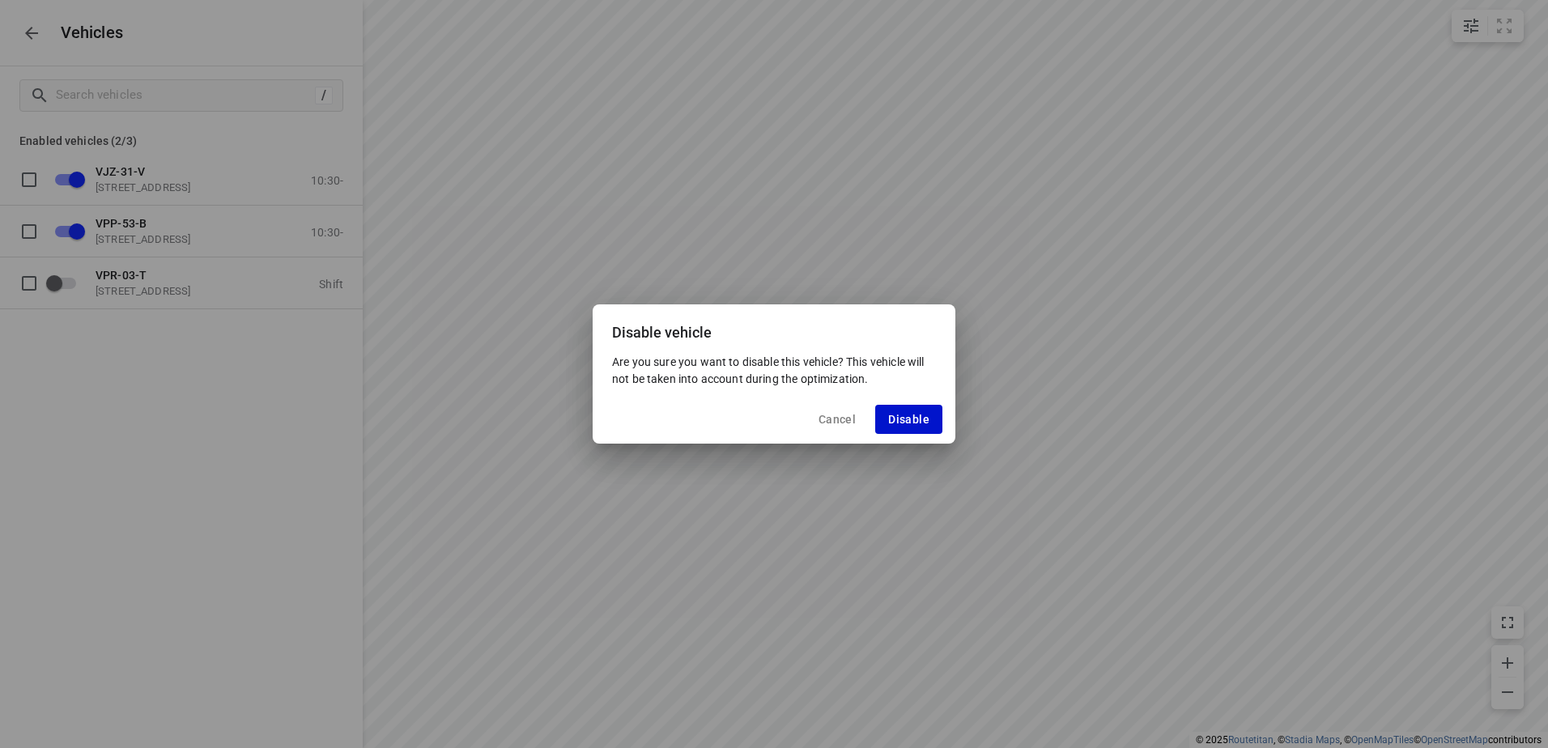
click at [922, 419] on span "Disable" at bounding box center [908, 419] width 41 height 13
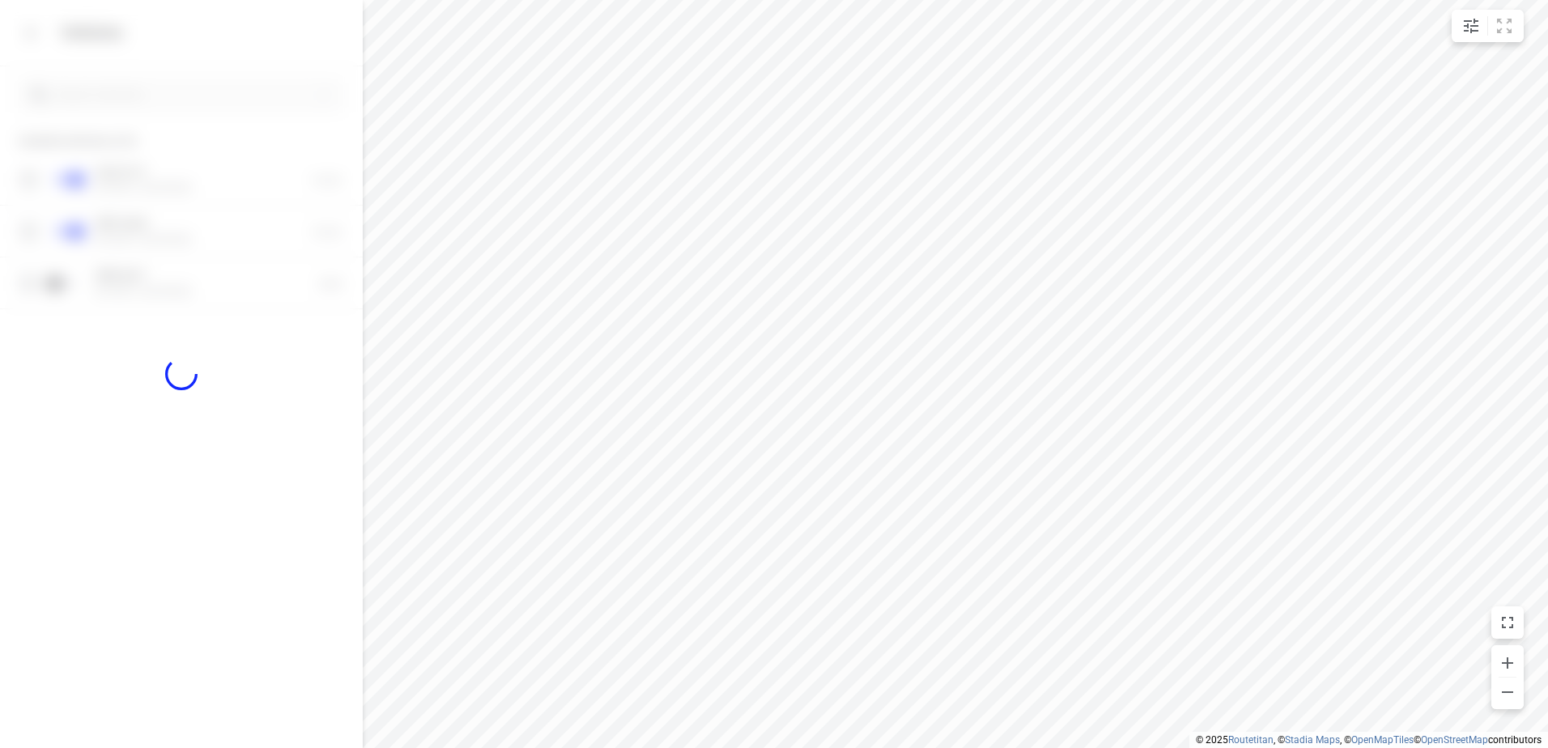
checkbox input "false"
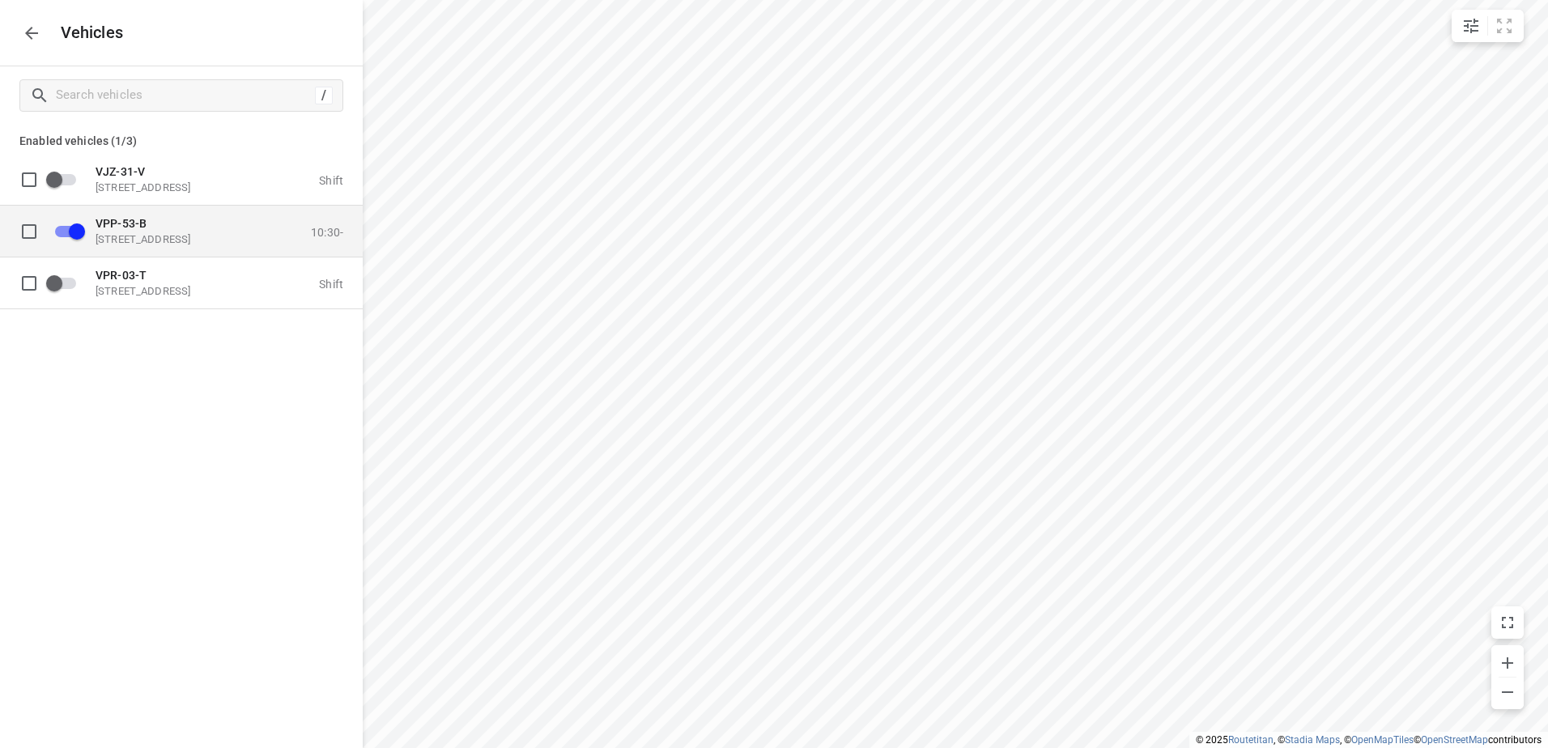
click at [155, 237] on p "[STREET_ADDRESS]" at bounding box center [177, 238] width 162 height 13
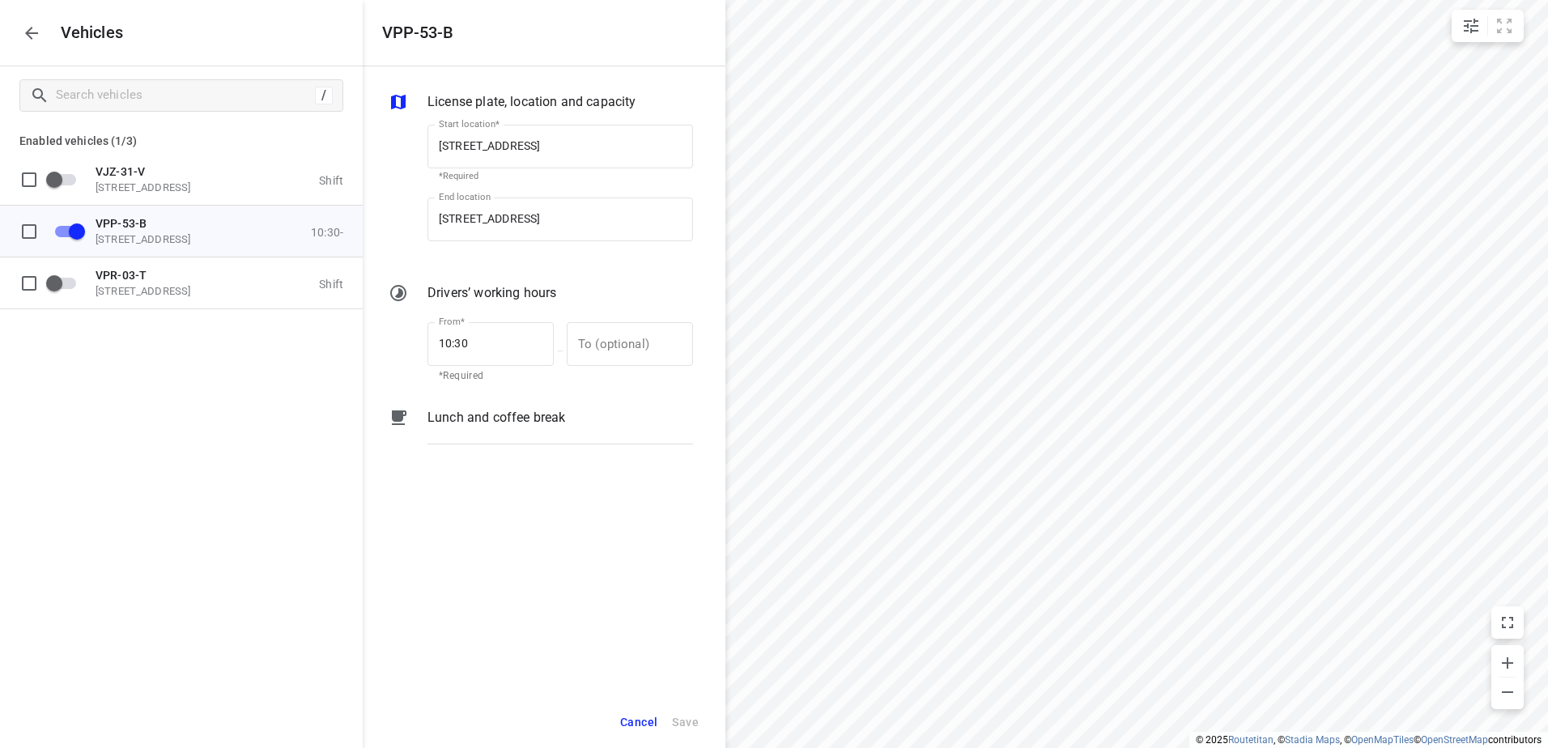
click at [516, 407] on div "Lunch and coffee break" at bounding box center [560, 432] width 272 height 55
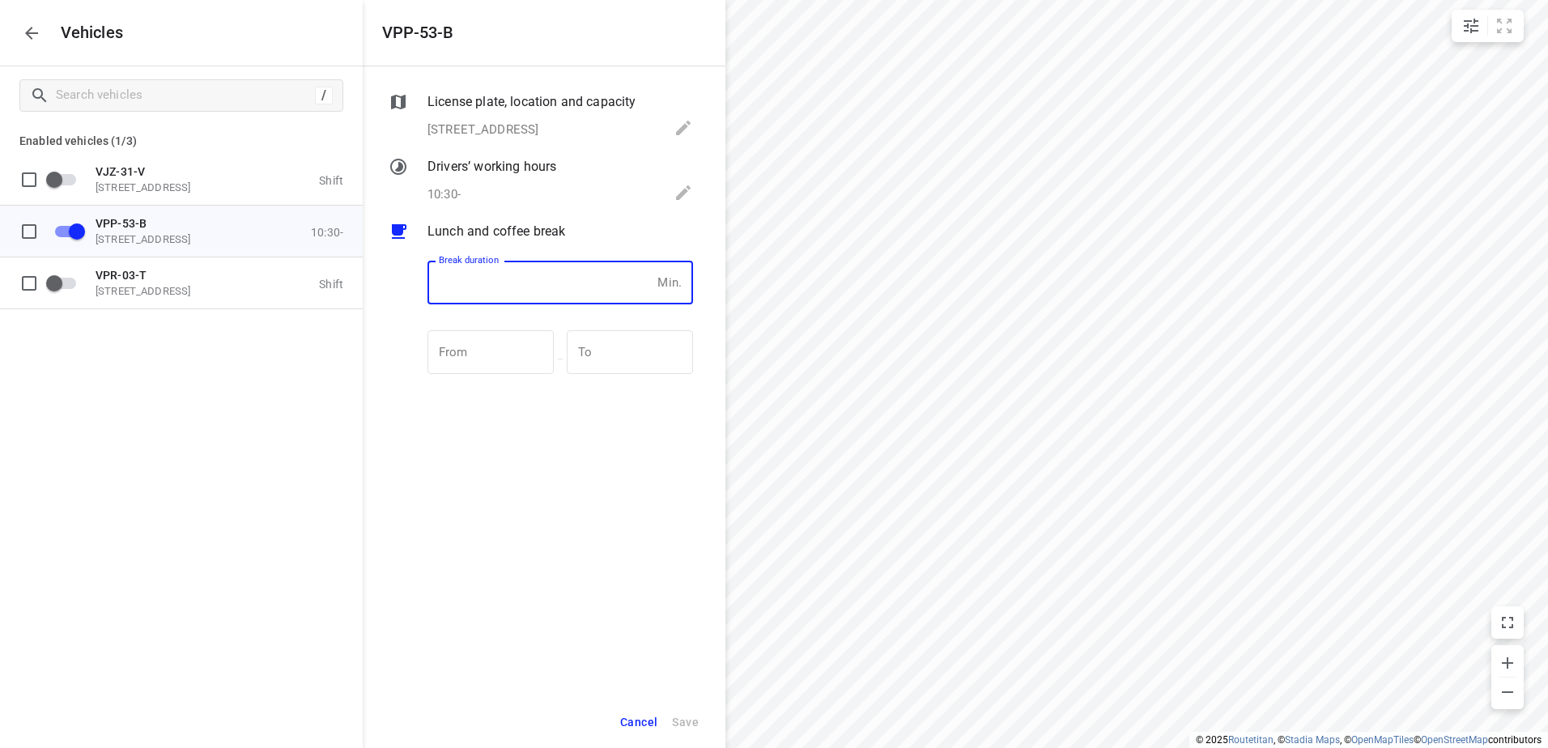
click at [517, 294] on input "number" at bounding box center [538, 283] width 223 height 44
type input "30"
click at [675, 717] on span "Save" at bounding box center [685, 722] width 27 height 20
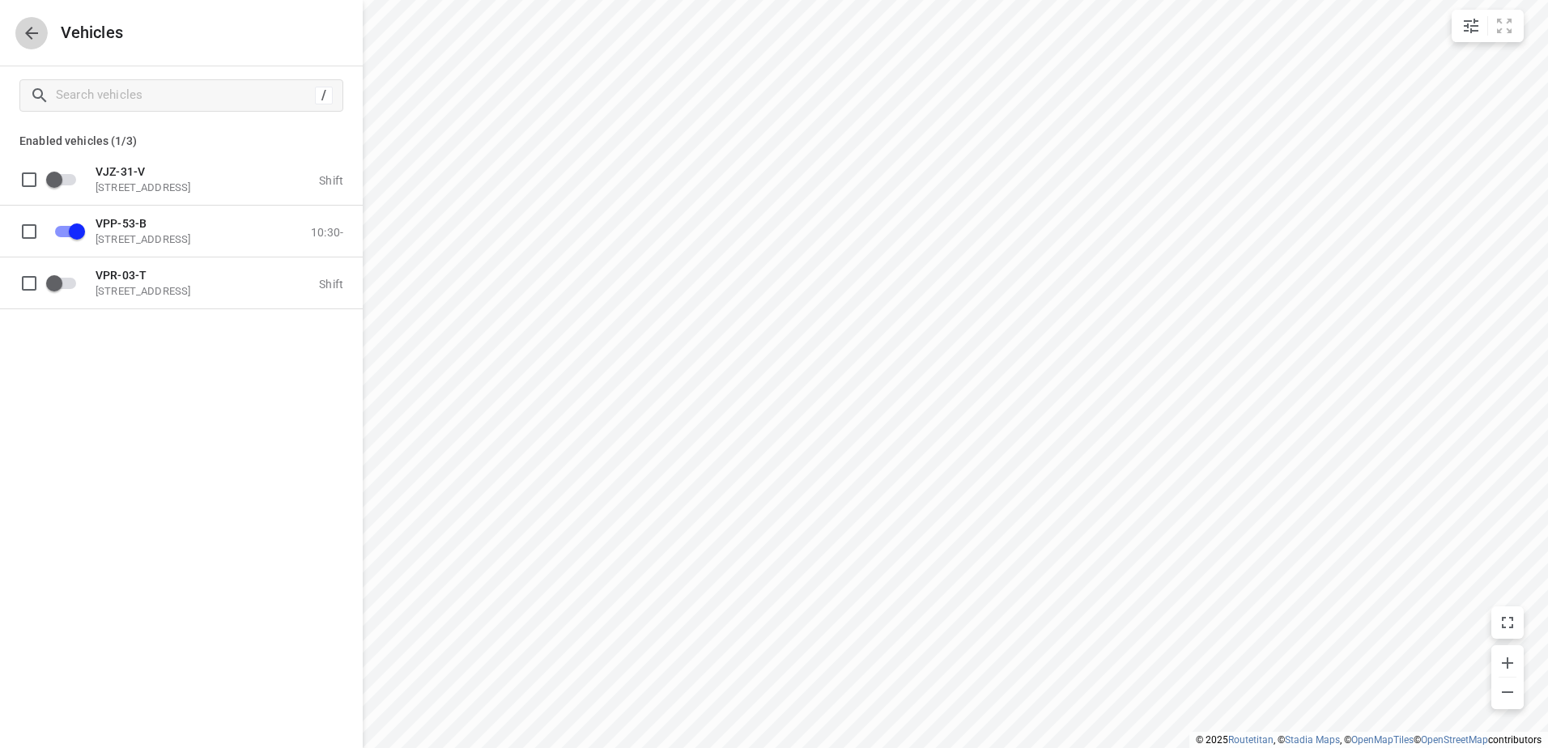
click at [29, 33] on icon "button" at bounding box center [31, 33] width 13 height 13
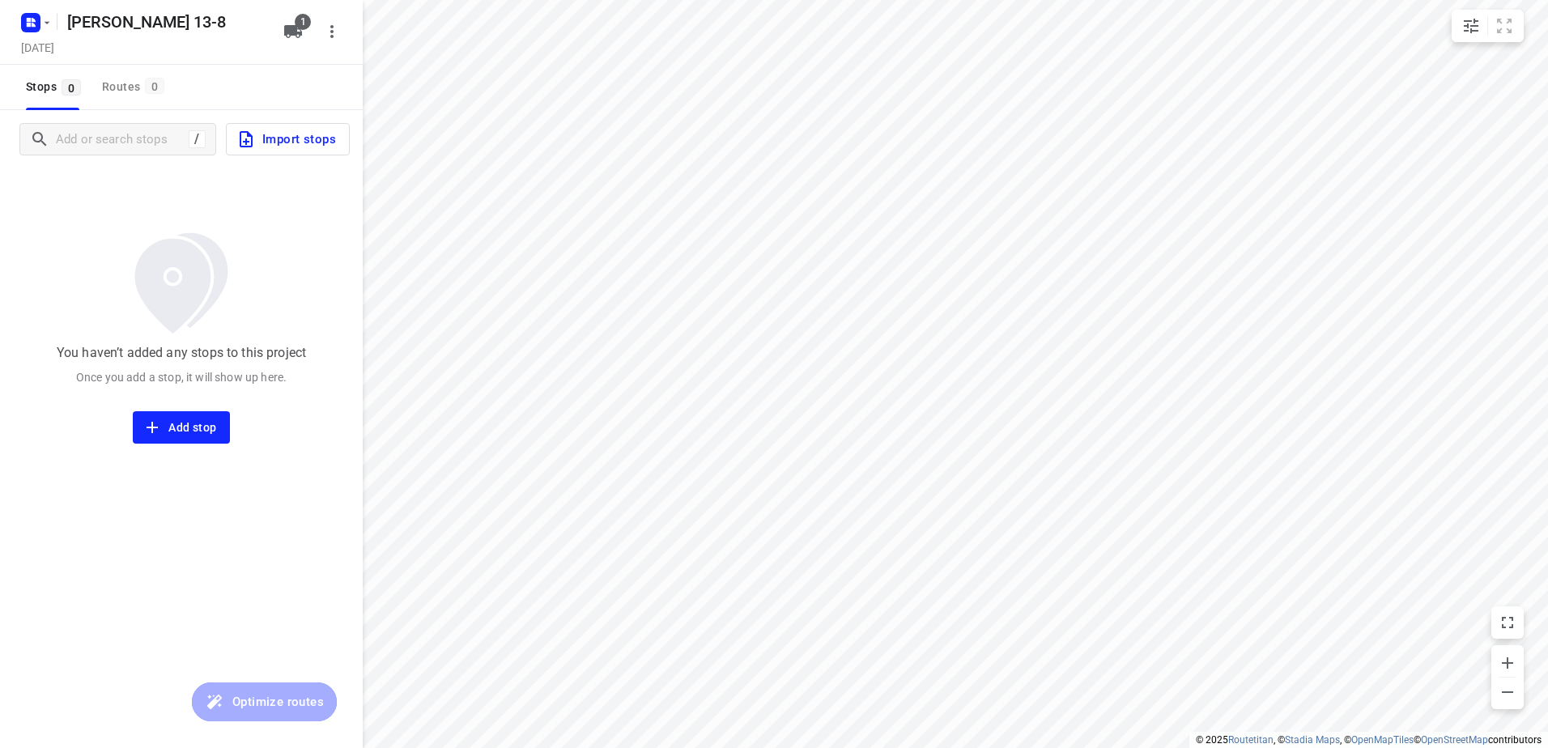
click at [308, 148] on span "Import stops" at bounding box center [286, 139] width 100 height 21
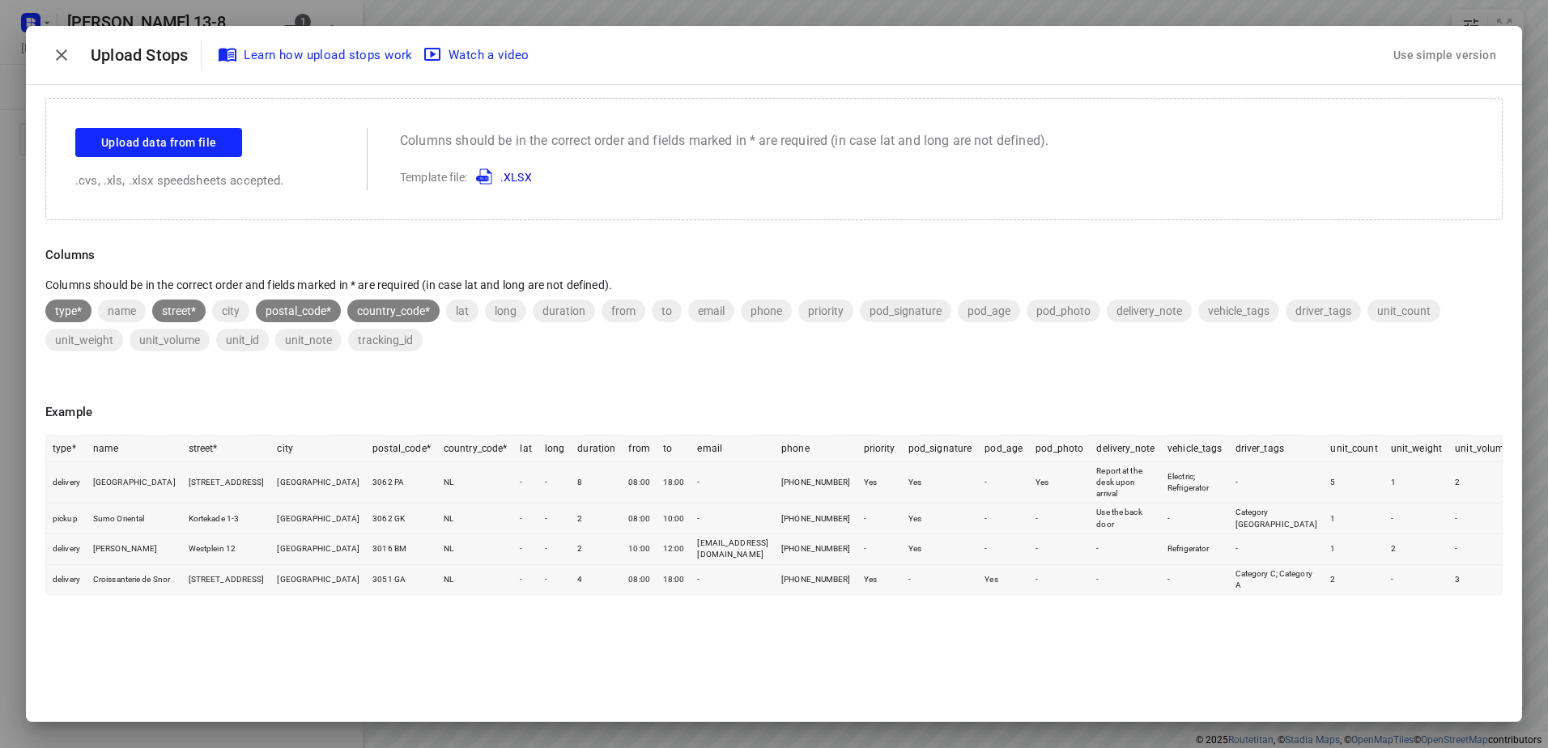
click at [1435, 51] on div "Use simple version" at bounding box center [1444, 55] width 109 height 27
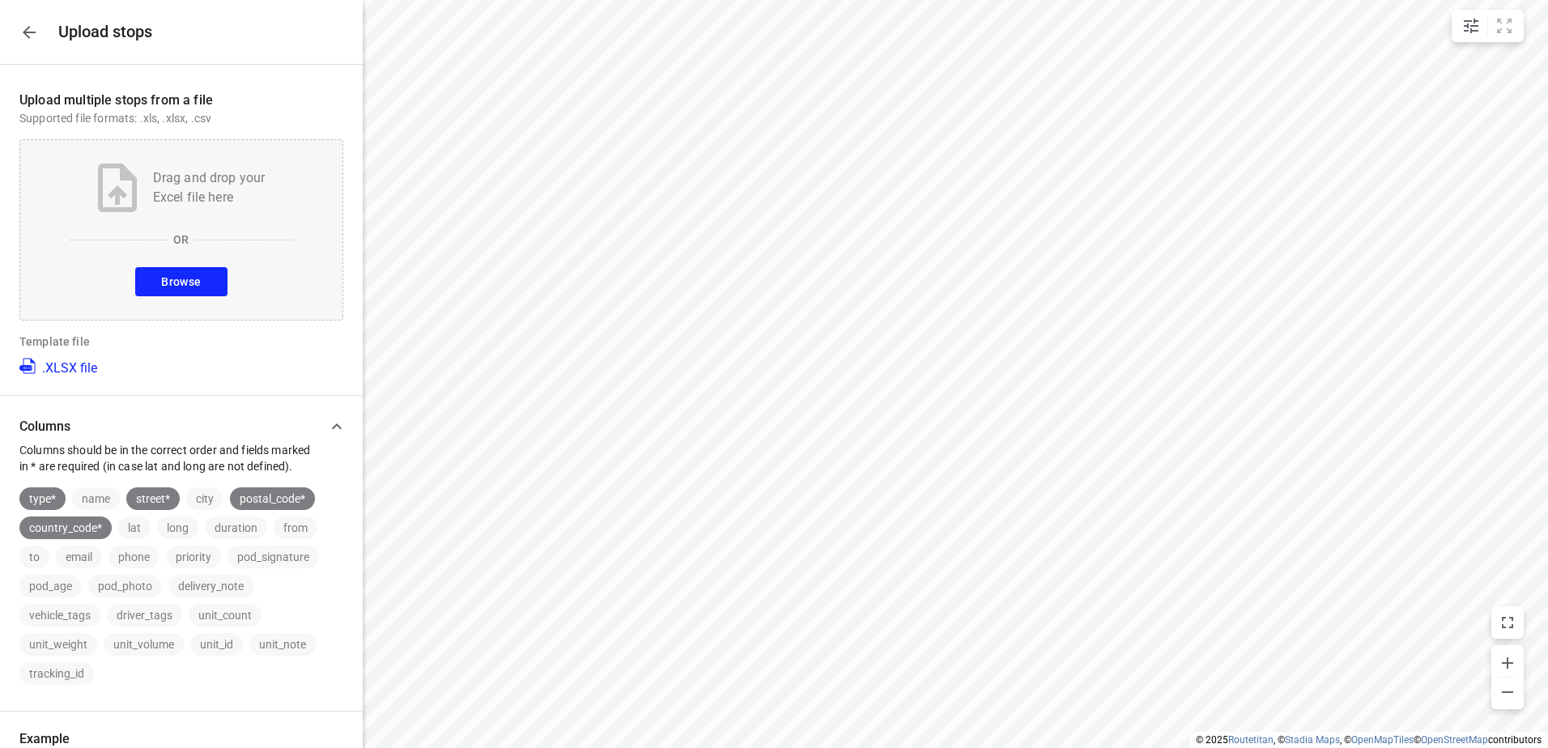
click at [191, 275] on span "Browse" at bounding box center [181, 282] width 40 height 20
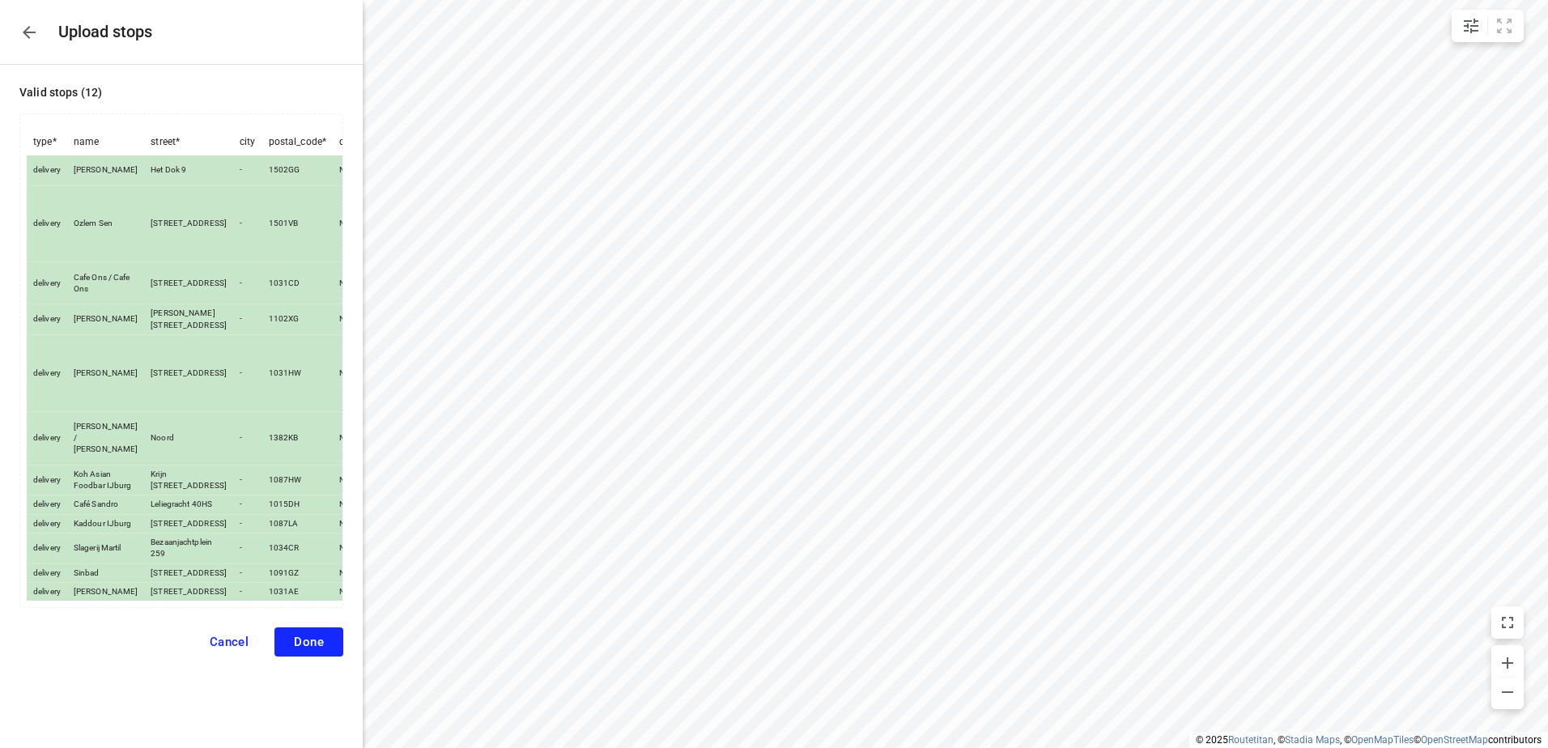
scroll to position [147, 0]
click at [300, 656] on button "Done" at bounding box center [308, 641] width 69 height 29
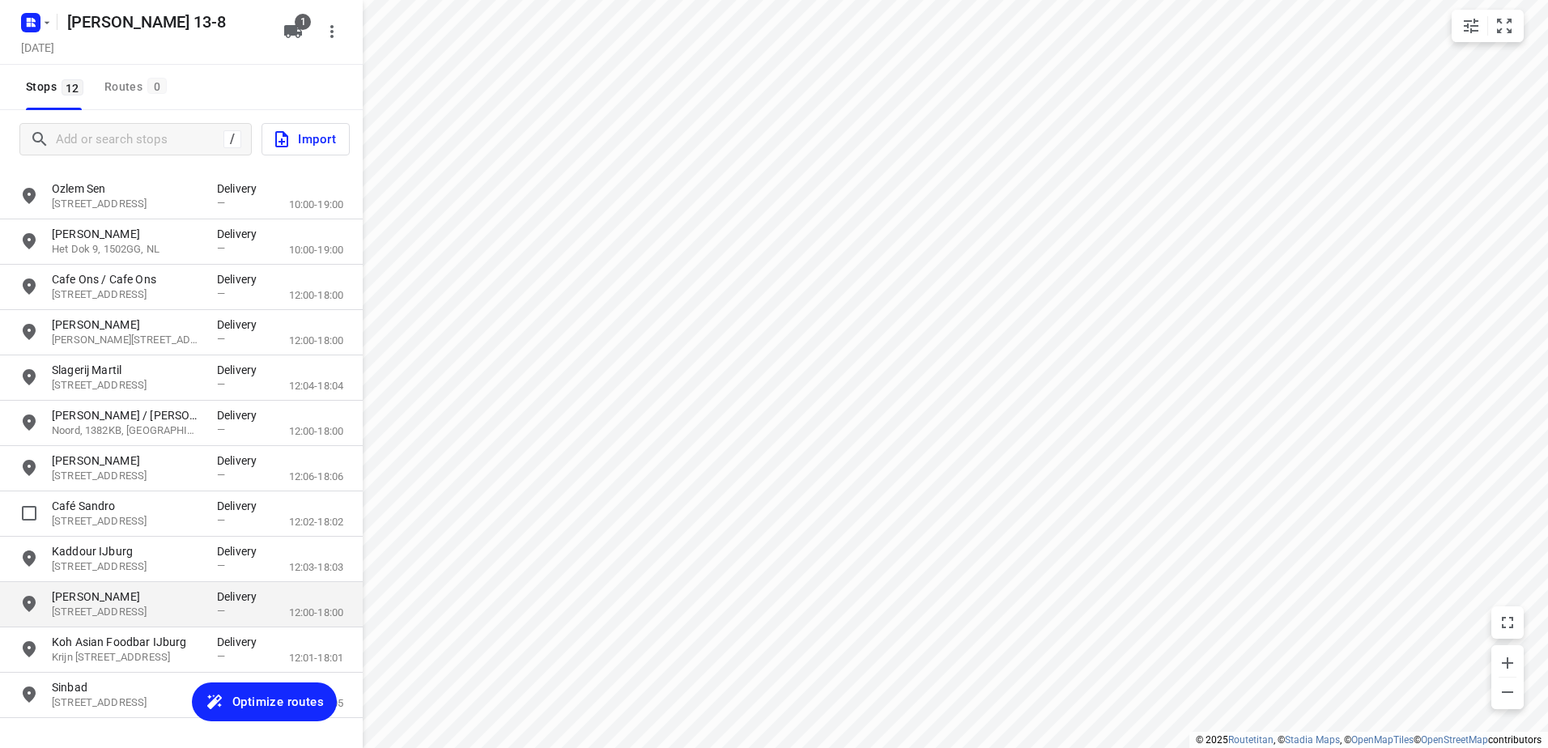
scroll to position [70, 0]
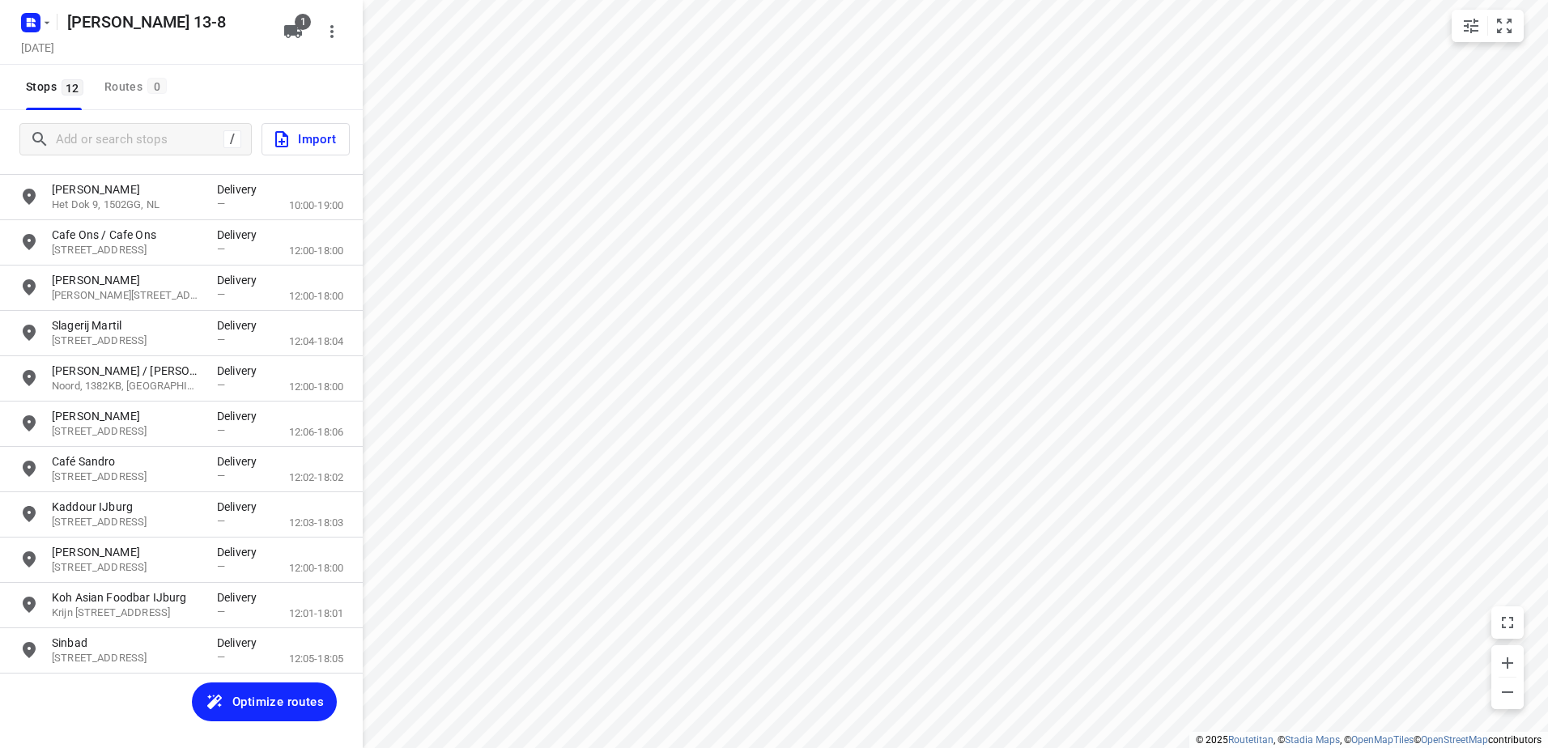
click at [284, 708] on span "Optimize routes" at bounding box center [277, 701] width 91 height 21
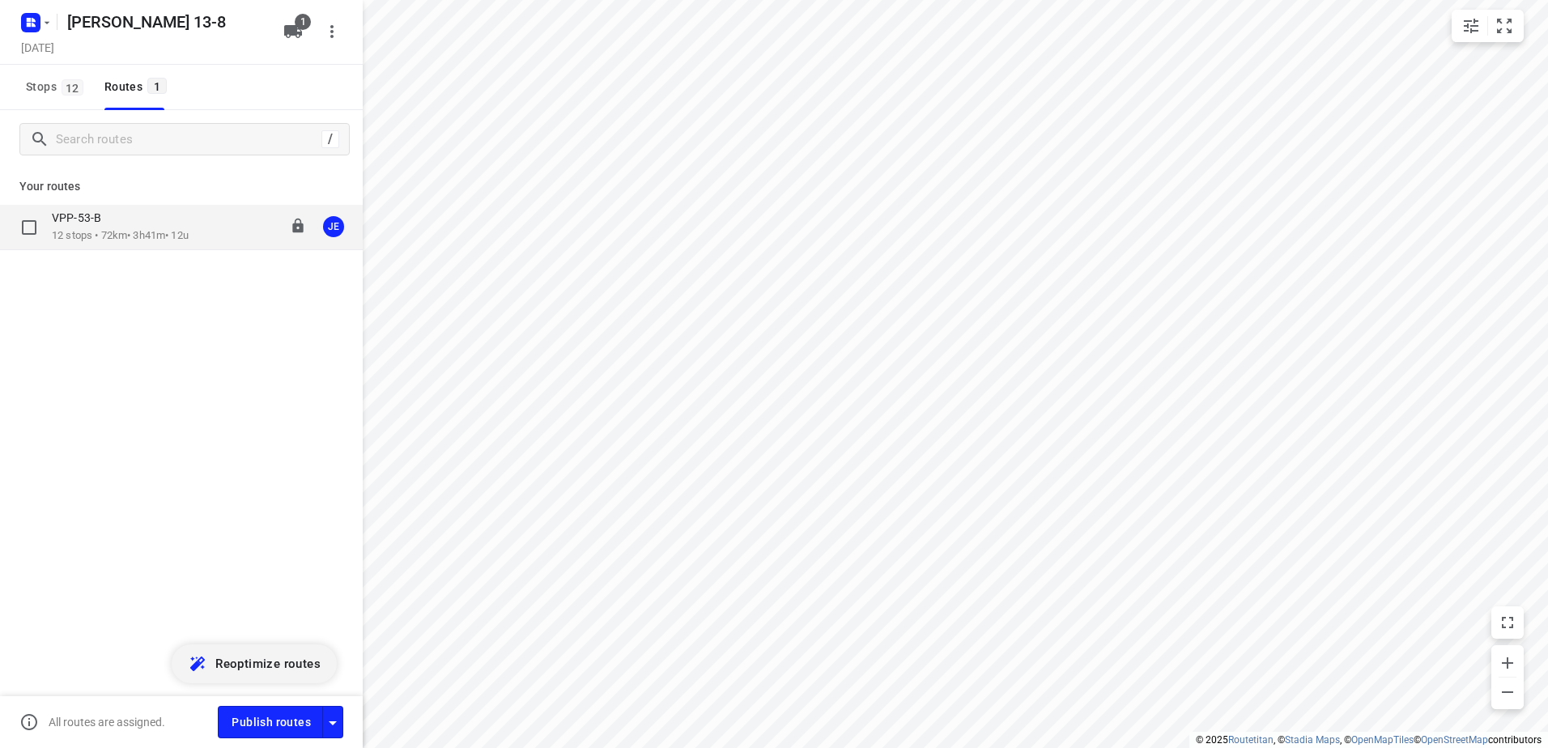
click at [101, 223] on p "VPP-53-B" at bounding box center [81, 217] width 59 height 15
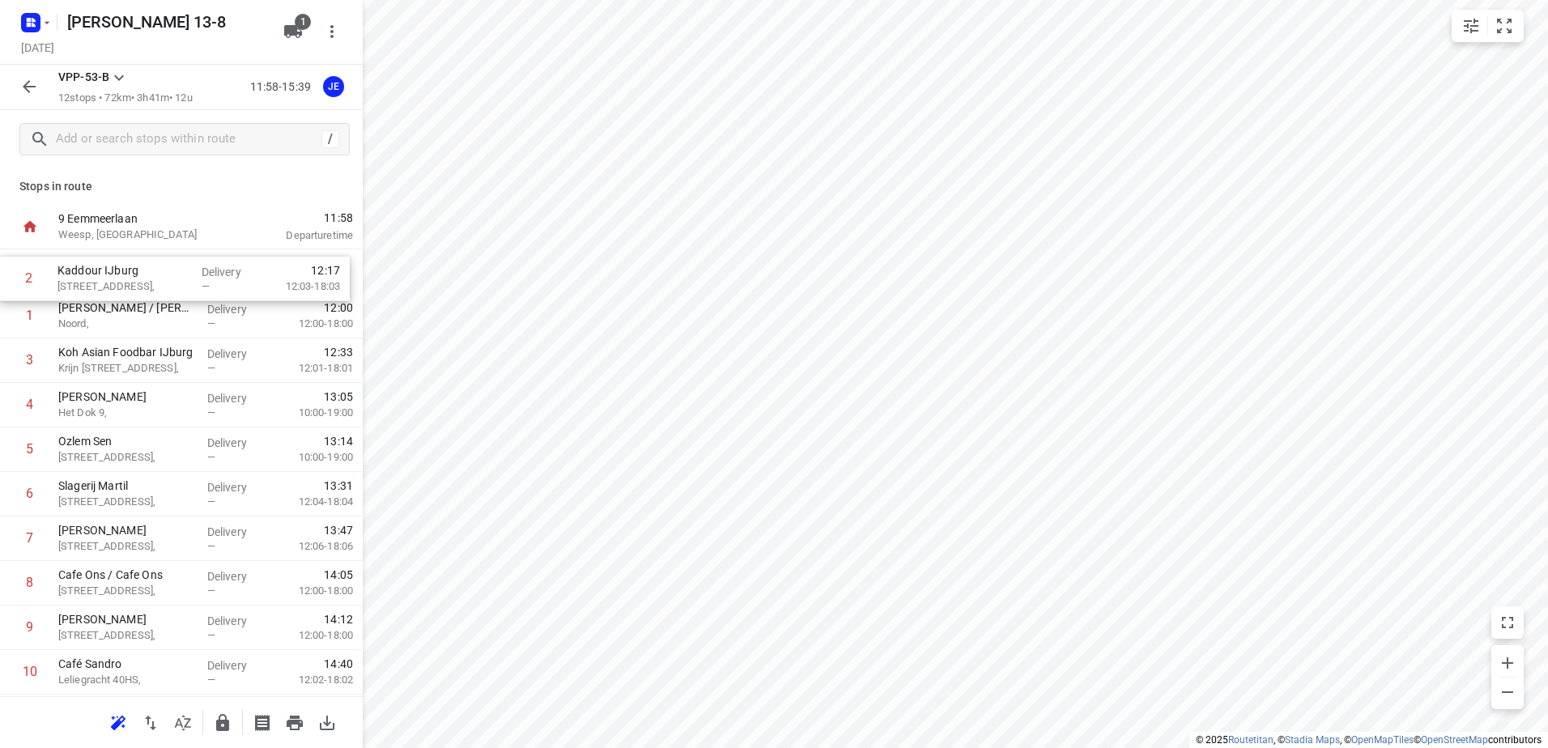
drag, startPoint x: 110, startPoint y: 326, endPoint x: 109, endPoint y: 284, distance: 42.1
click at [109, 284] on div "1 Corny bakers / [PERSON_NAME][GEOGRAPHIC_DATA], Delivery — 12:00 12:00-18:00 2…" at bounding box center [181, 516] width 363 height 534
drag, startPoint x: 114, startPoint y: 365, endPoint x: 113, endPoint y: 321, distance: 44.5
click at [113, 321] on div "1 Kaddour IJburg [STREET_ADDRESS], Delivery — 12:10 12:03-18:03 2 Corny bakers …" at bounding box center [181, 516] width 363 height 534
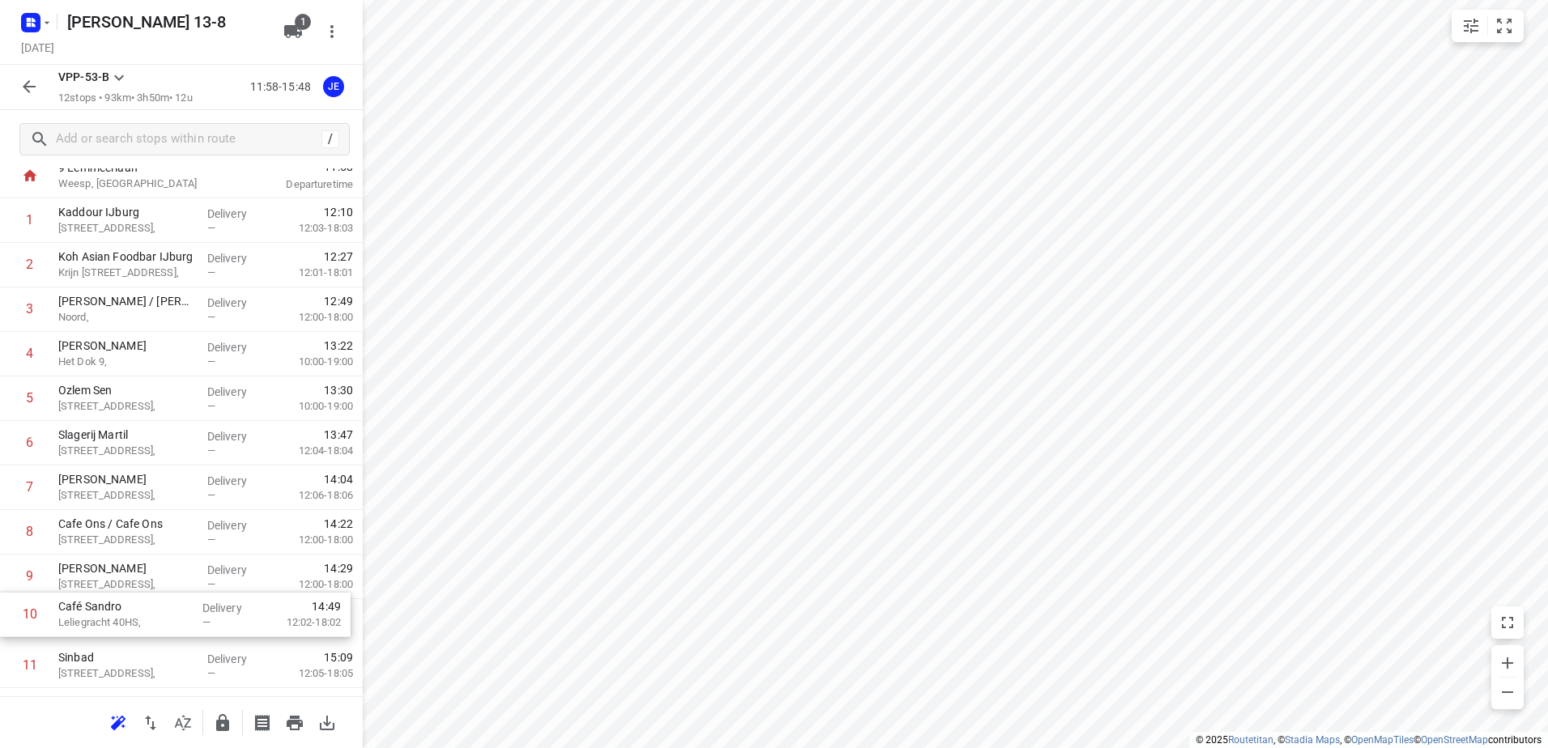
scroll to position [57, 0]
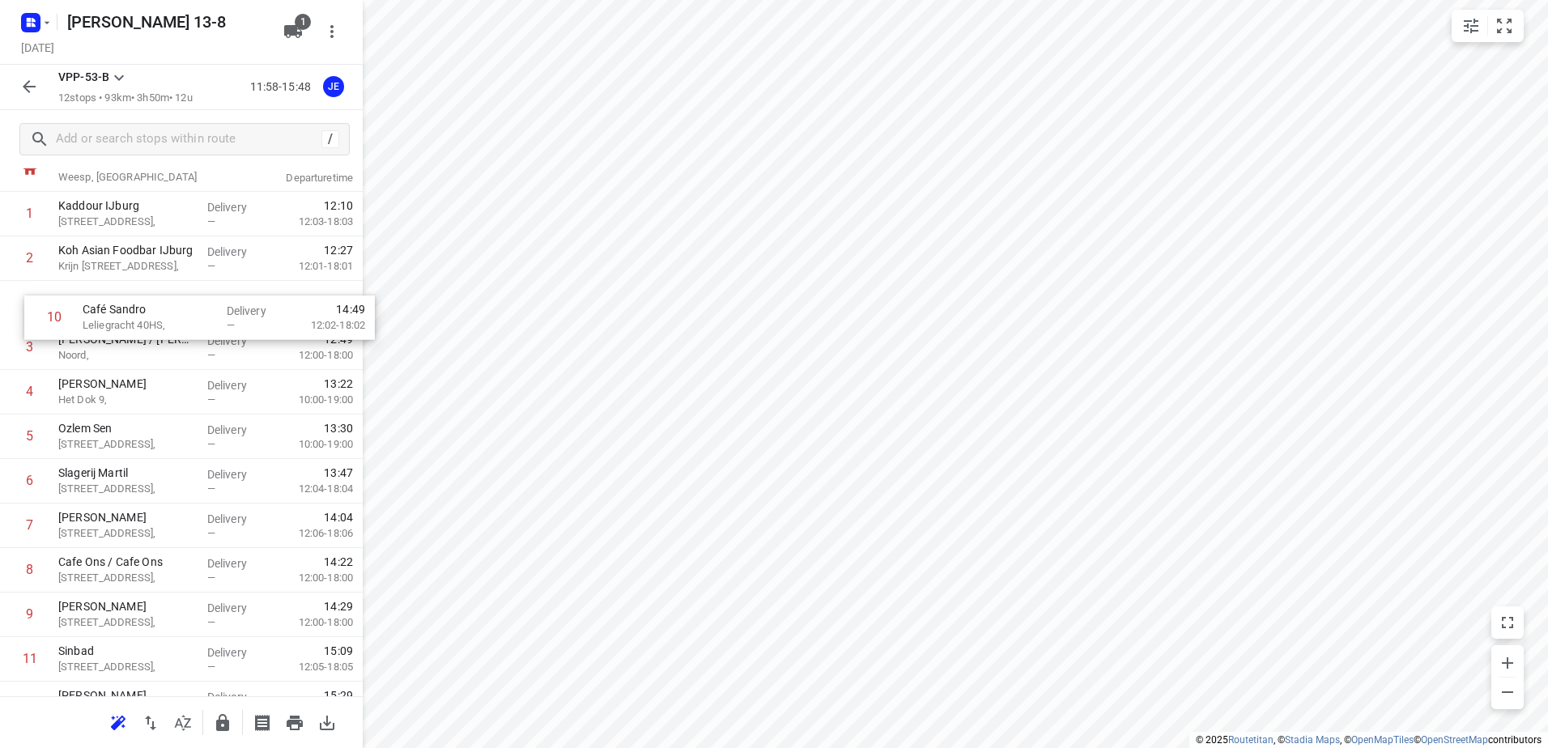
drag, startPoint x: 121, startPoint y: 623, endPoint x: 146, endPoint y: 312, distance: 312.6
click at [146, 312] on div "1 Kaddour IJburg [STREET_ADDRESS], Delivery — 12:10 12:03-18:03 2 Koh Asian Foo…" at bounding box center [181, 459] width 363 height 534
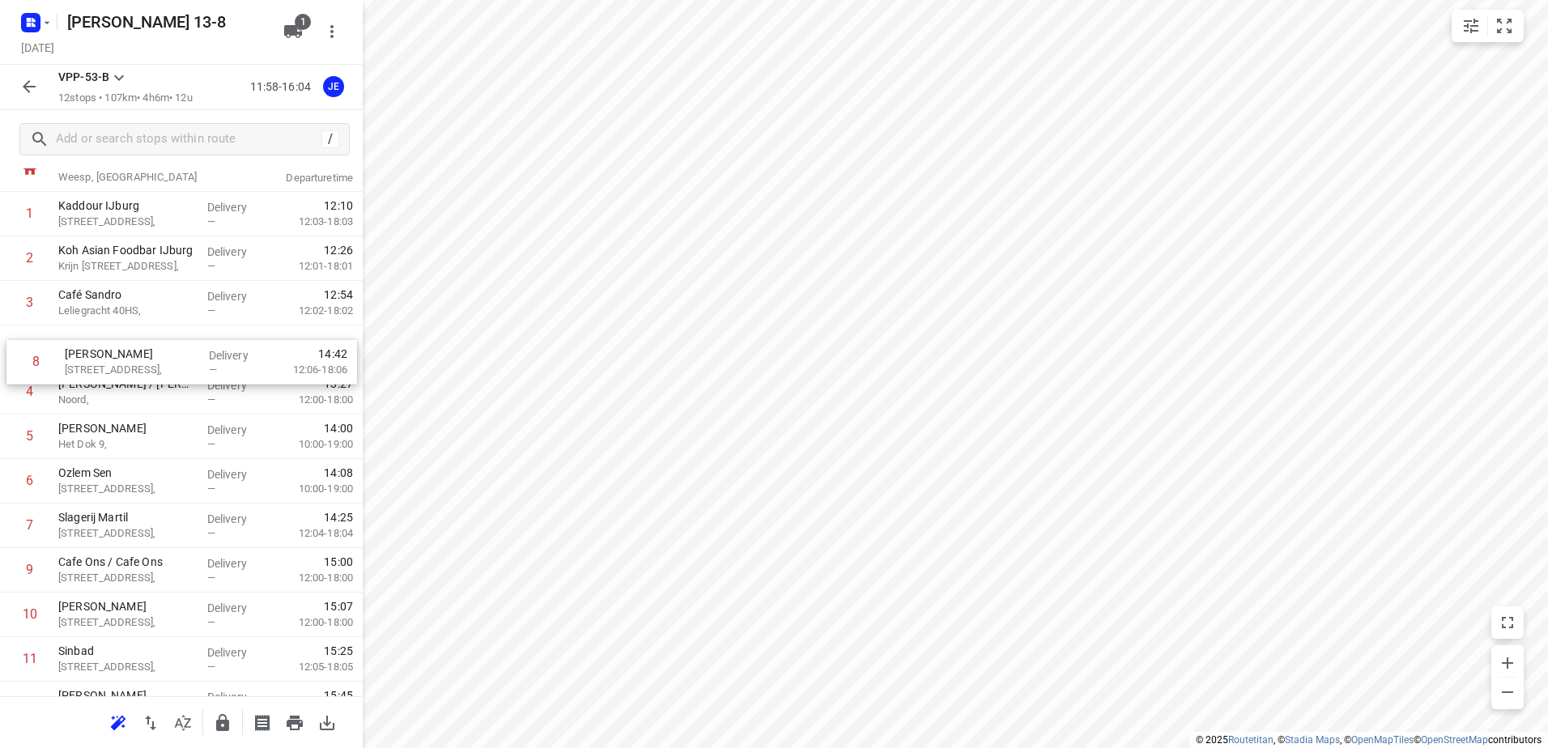
drag, startPoint x: 116, startPoint y: 536, endPoint x: 124, endPoint y: 366, distance: 170.2
click at [124, 366] on div "1 Kaddour IJburg [STREET_ADDRESS], Delivery — 12:10 12:03-18:03 2 Koh Asian Foo…" at bounding box center [181, 459] width 363 height 534
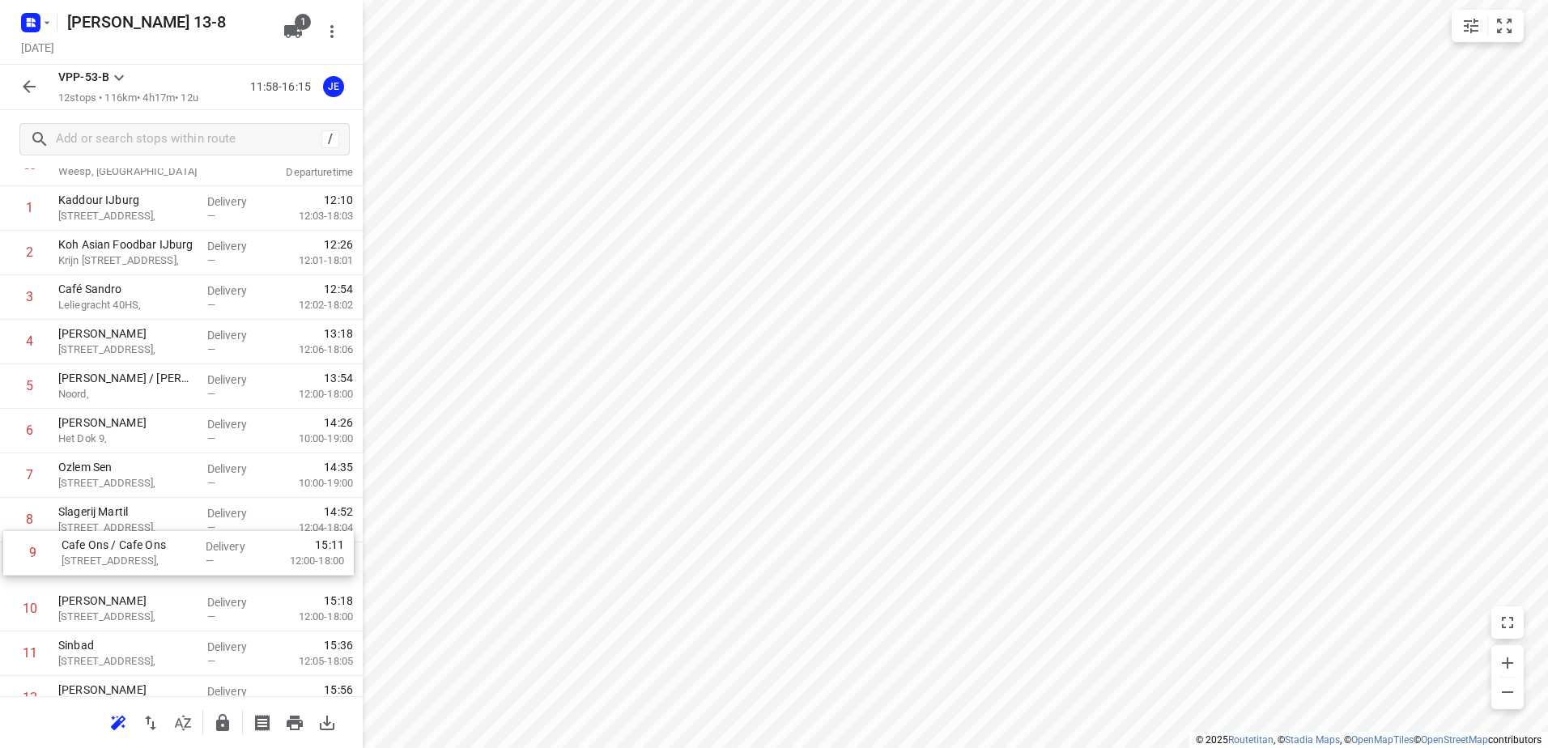
scroll to position [63, 0]
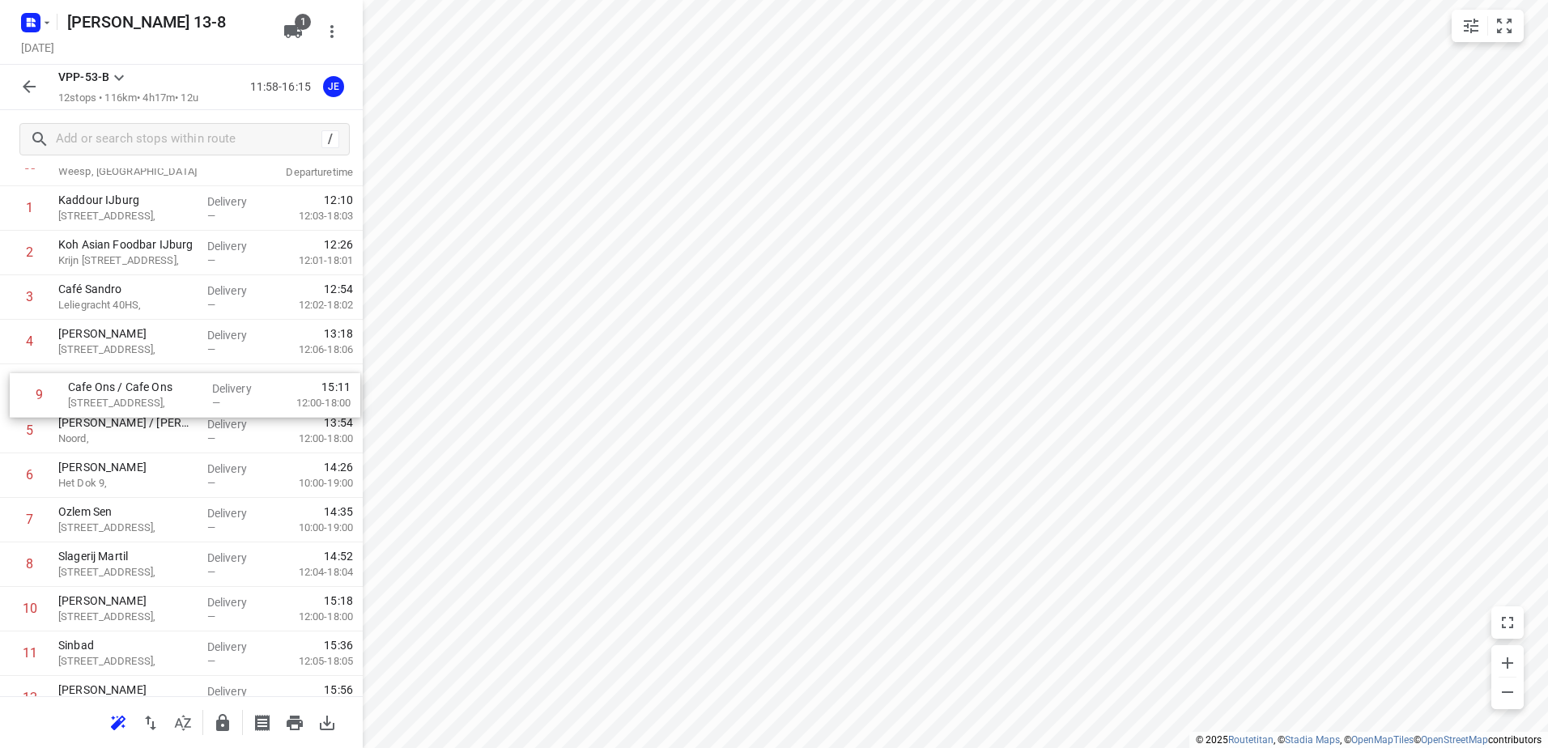
drag, startPoint x: 125, startPoint y: 577, endPoint x: 136, endPoint y: 398, distance: 179.2
click at [136, 398] on div "1 Kaddour IJburg [STREET_ADDRESS], Delivery — 12:10 12:03-18:03 2 Koh Asian Foo…" at bounding box center [181, 453] width 363 height 534
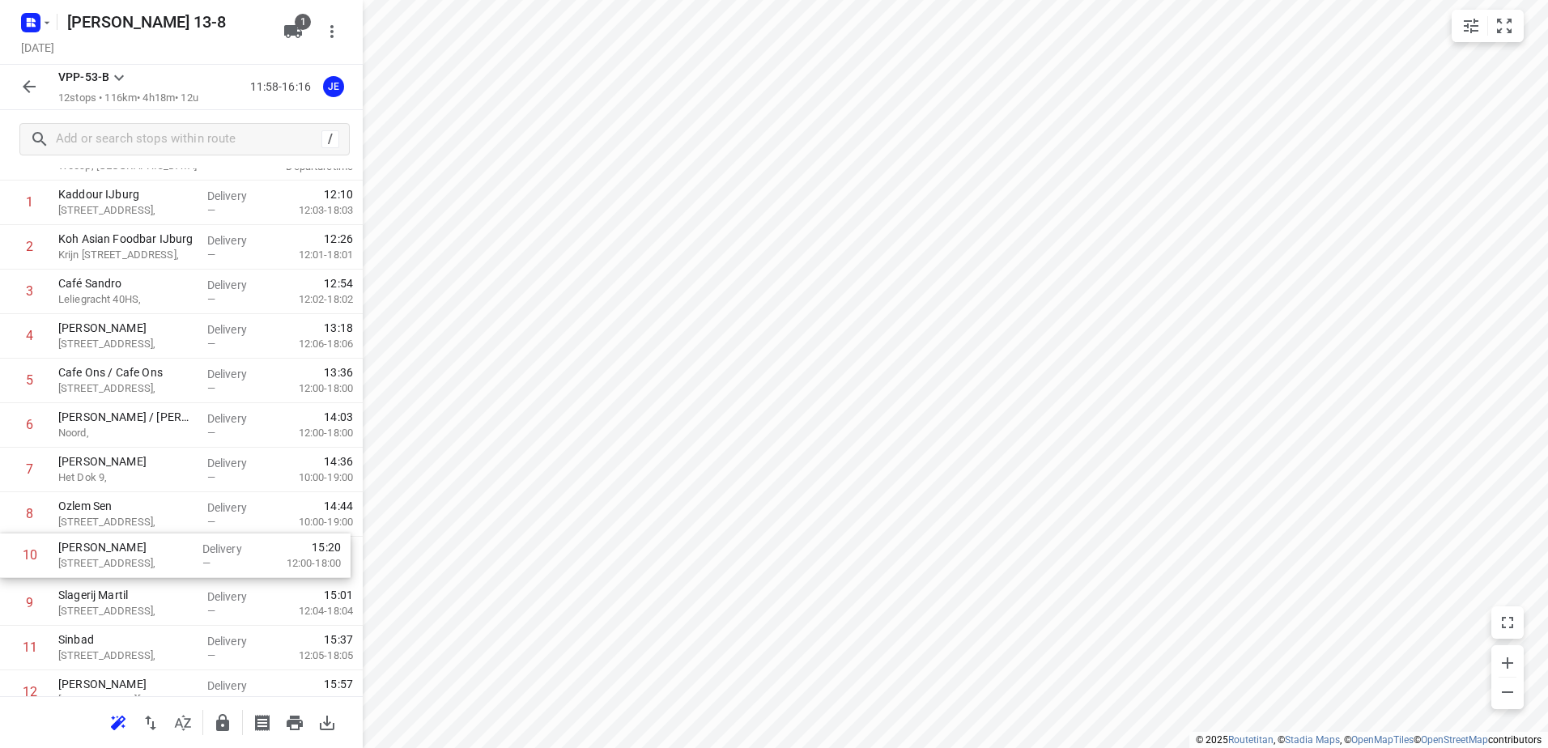
scroll to position [71, 0]
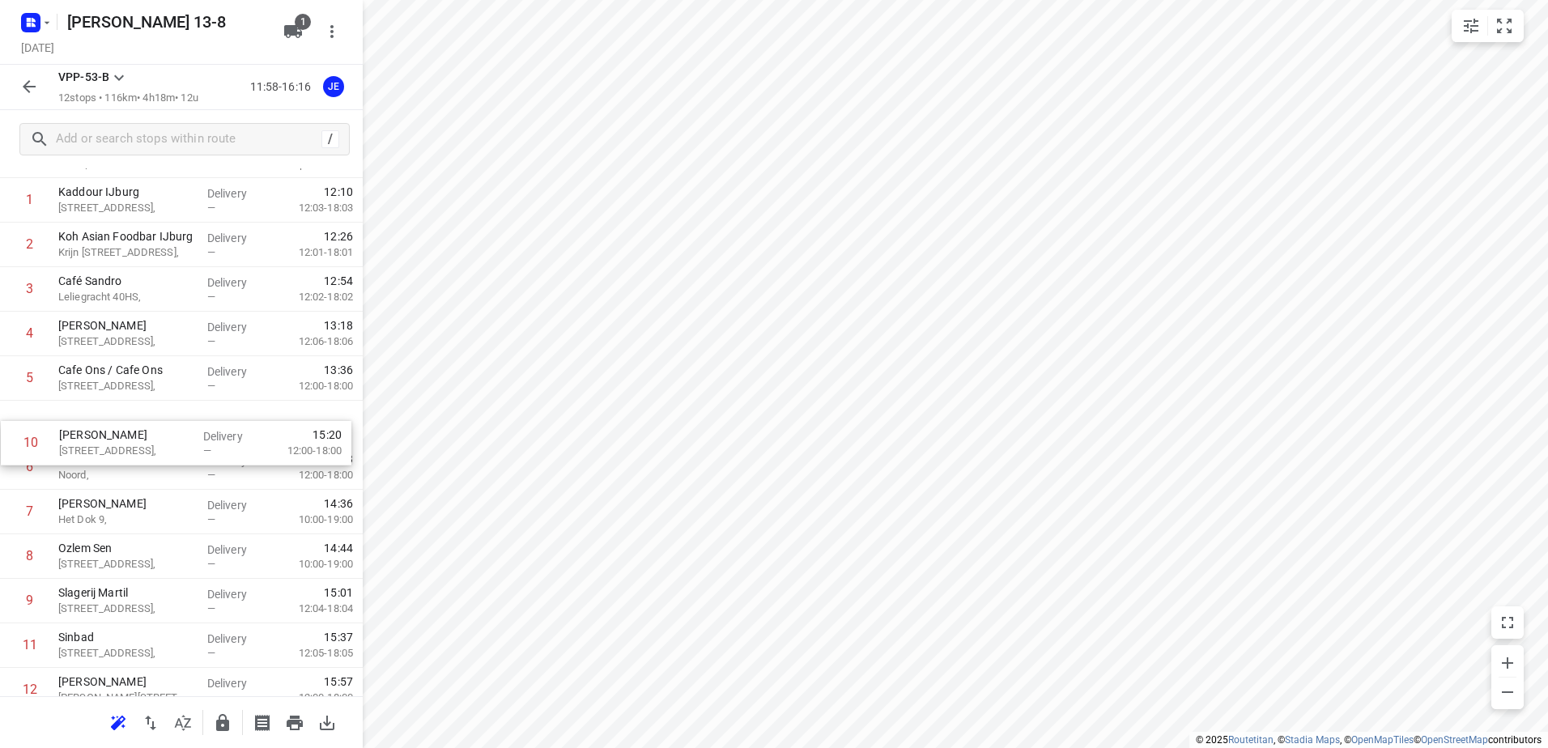
drag, startPoint x: 103, startPoint y: 617, endPoint x: 104, endPoint y: 444, distance: 172.4
click at [104, 444] on div "1 Kaddour IJburg [STREET_ADDRESS], Delivery — 12:10 12:03-18:03 2 Koh Asian Foo…" at bounding box center [181, 445] width 363 height 534
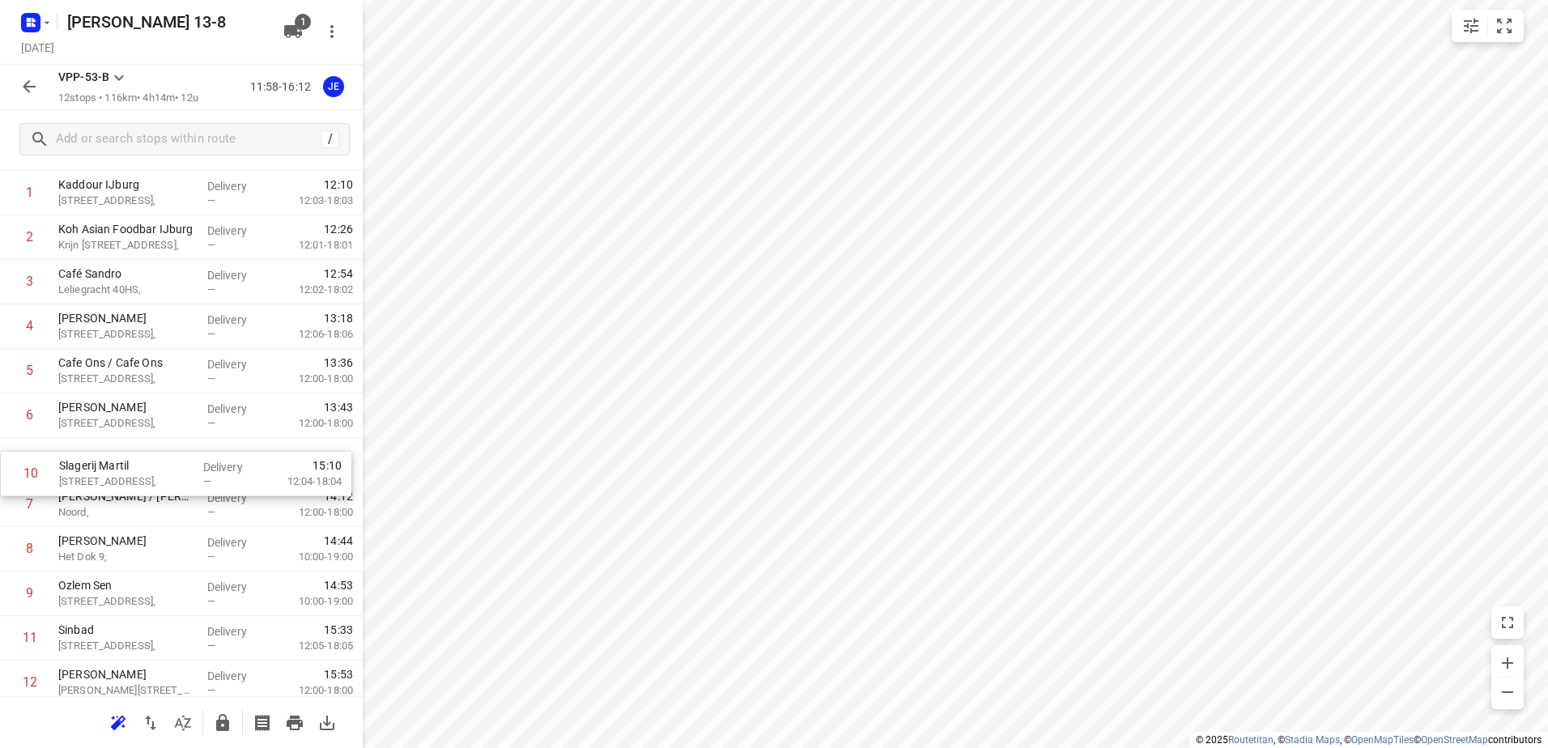
drag, startPoint x: 121, startPoint y: 604, endPoint x: 121, endPoint y: 471, distance: 132.7
click at [121, 471] on div "1 Kaddour IJburg [STREET_ADDRESS], Delivery — 12:10 12:03-18:03 2 Koh Asian Foo…" at bounding box center [181, 438] width 363 height 534
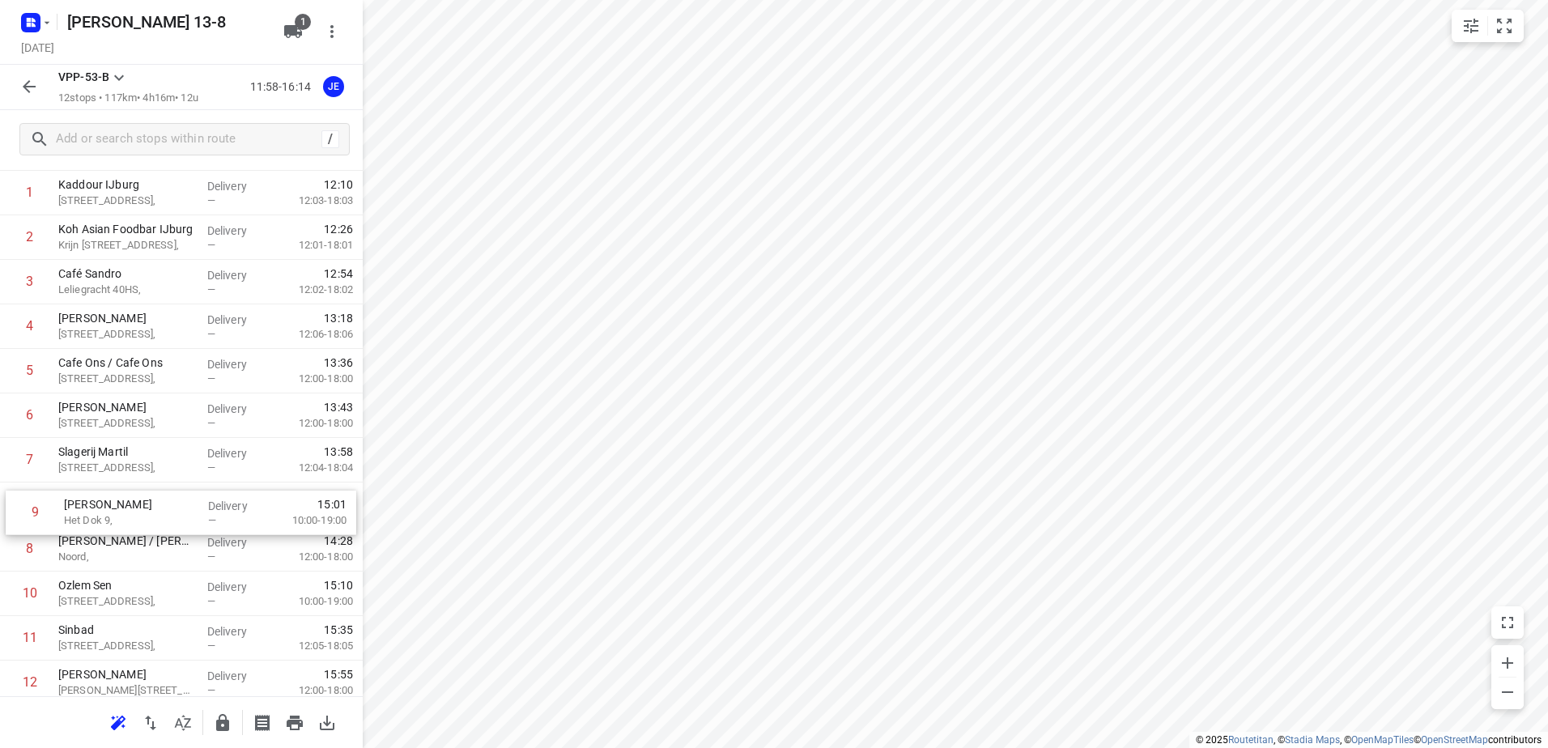
drag, startPoint x: 116, startPoint y: 563, endPoint x: 122, endPoint y: 523, distance: 41.0
click at [122, 523] on div "1 Kaddour IJburg [STREET_ADDRESS], Delivery — 12:10 12:03-18:03 2 Koh Asian Foo…" at bounding box center [181, 438] width 363 height 534
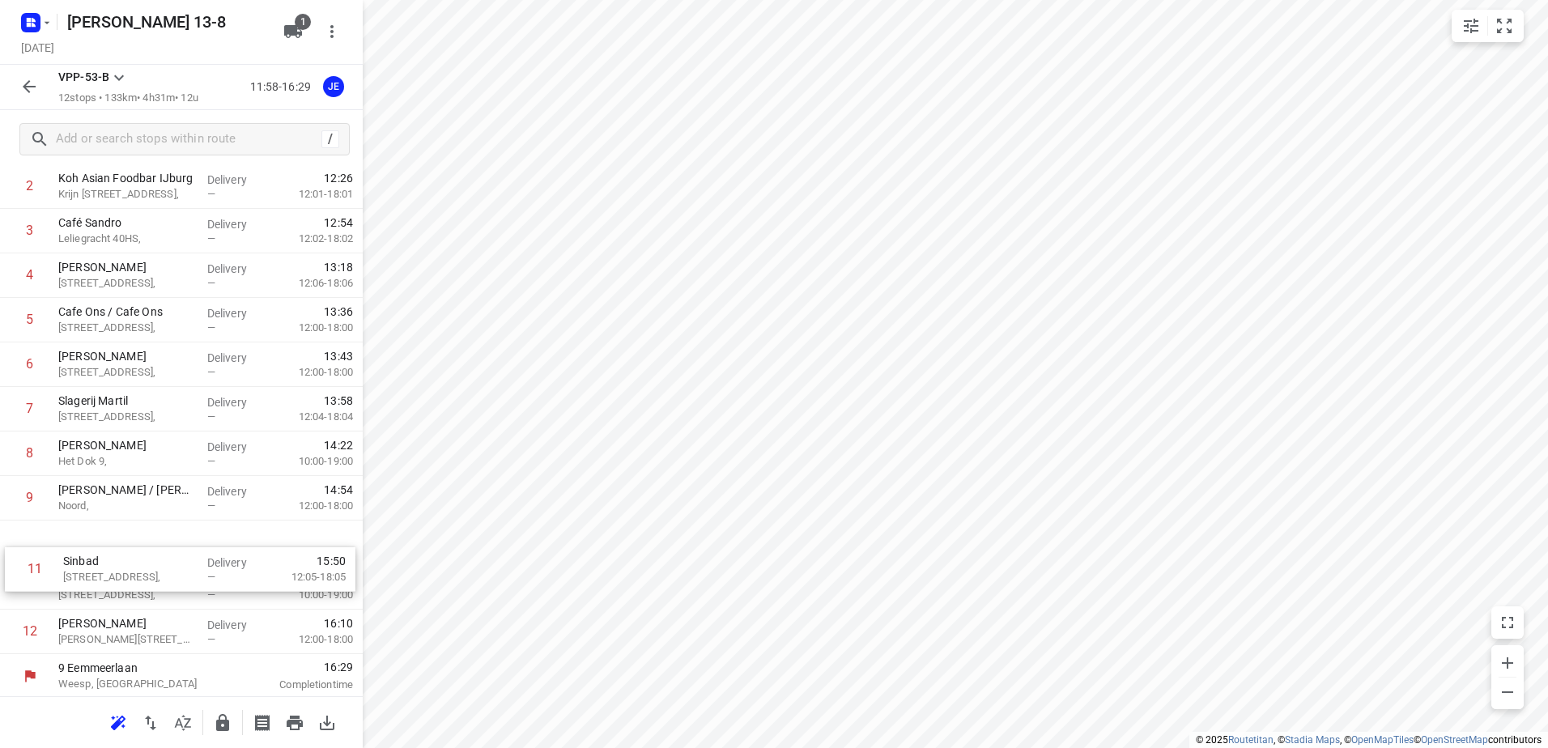
scroll to position [130, 0]
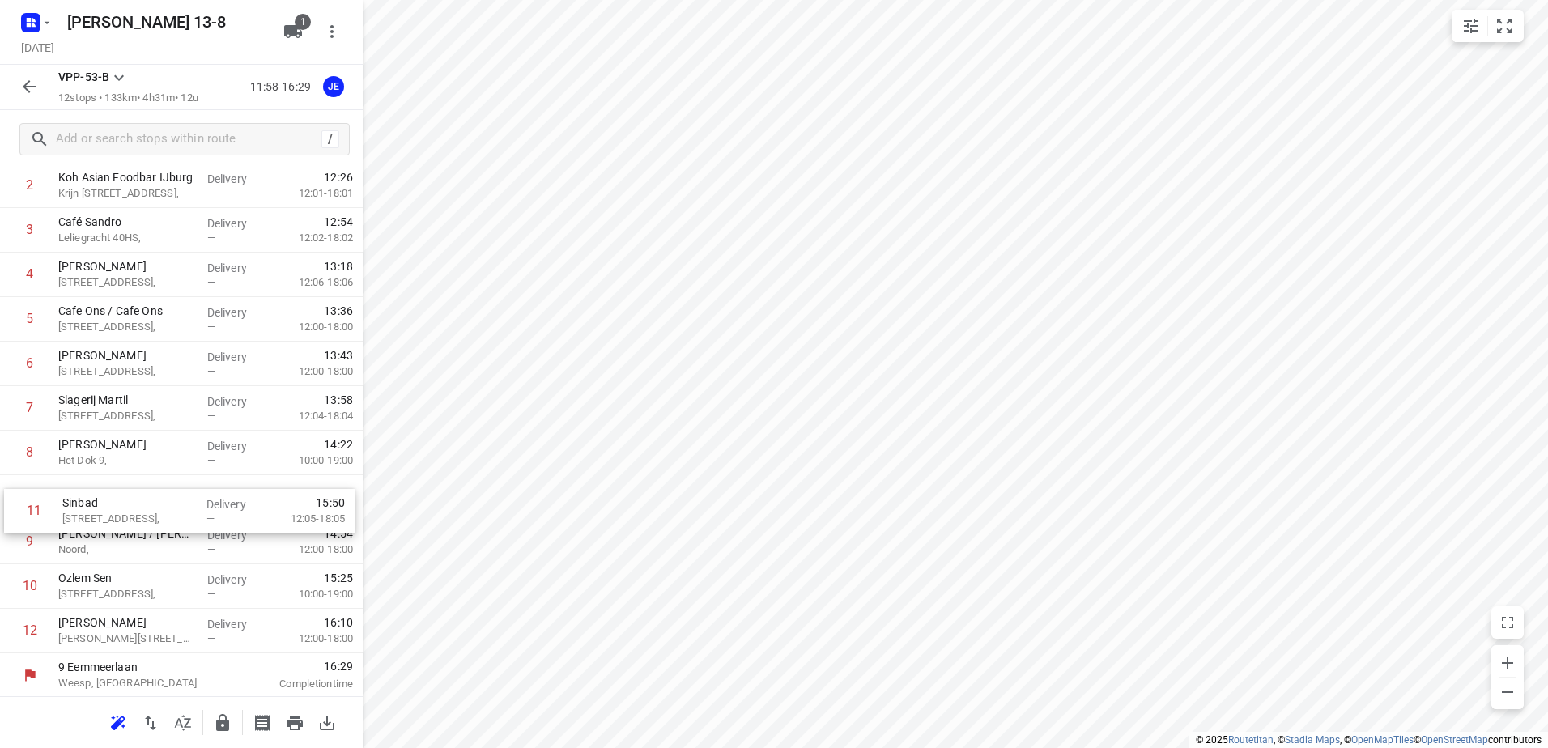
drag, startPoint x: 113, startPoint y: 647, endPoint x: 117, endPoint y: 516, distance: 131.2
click at [117, 516] on div "1 Kaddour IJburg [STREET_ADDRESS], Delivery — 12:10 12:03-18:03 2 Koh Asian Foo…" at bounding box center [181, 386] width 363 height 534
drag, startPoint x: 117, startPoint y: 594, endPoint x: 116, endPoint y: 513, distance: 81.0
click at [116, 513] on div "1 Kaddour IJburg [STREET_ADDRESS], Delivery — 12:10 12:03-18:03 2 Koh Asian Foo…" at bounding box center [181, 384] width 363 height 534
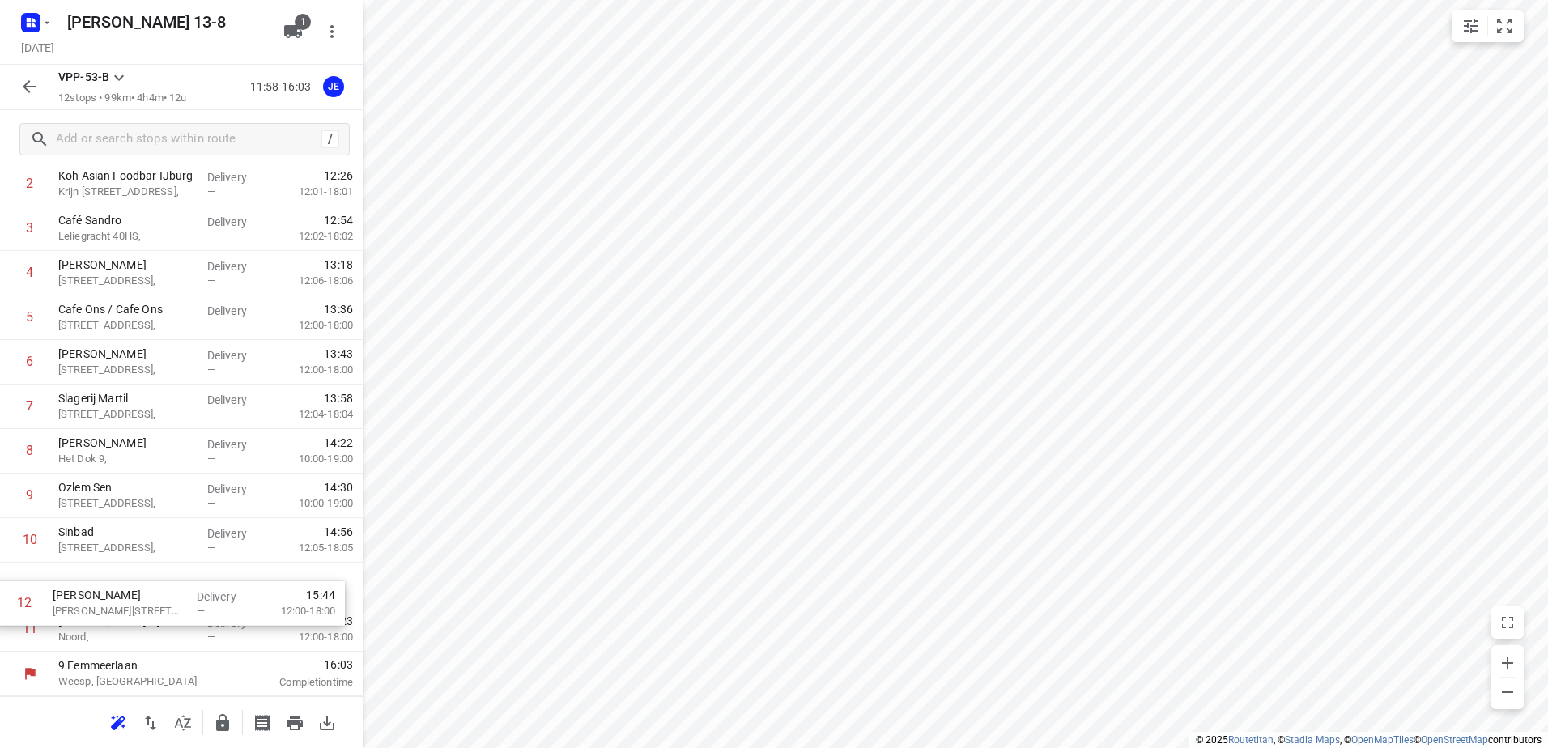
drag, startPoint x: 108, startPoint y: 636, endPoint x: 100, endPoint y: 593, distance: 43.5
click at [100, 593] on div "1 Kaddour IJburg [STREET_ADDRESS], Delivery — 12:10 12:03-18:03 2 Koh Asian Foo…" at bounding box center [181, 384] width 363 height 534
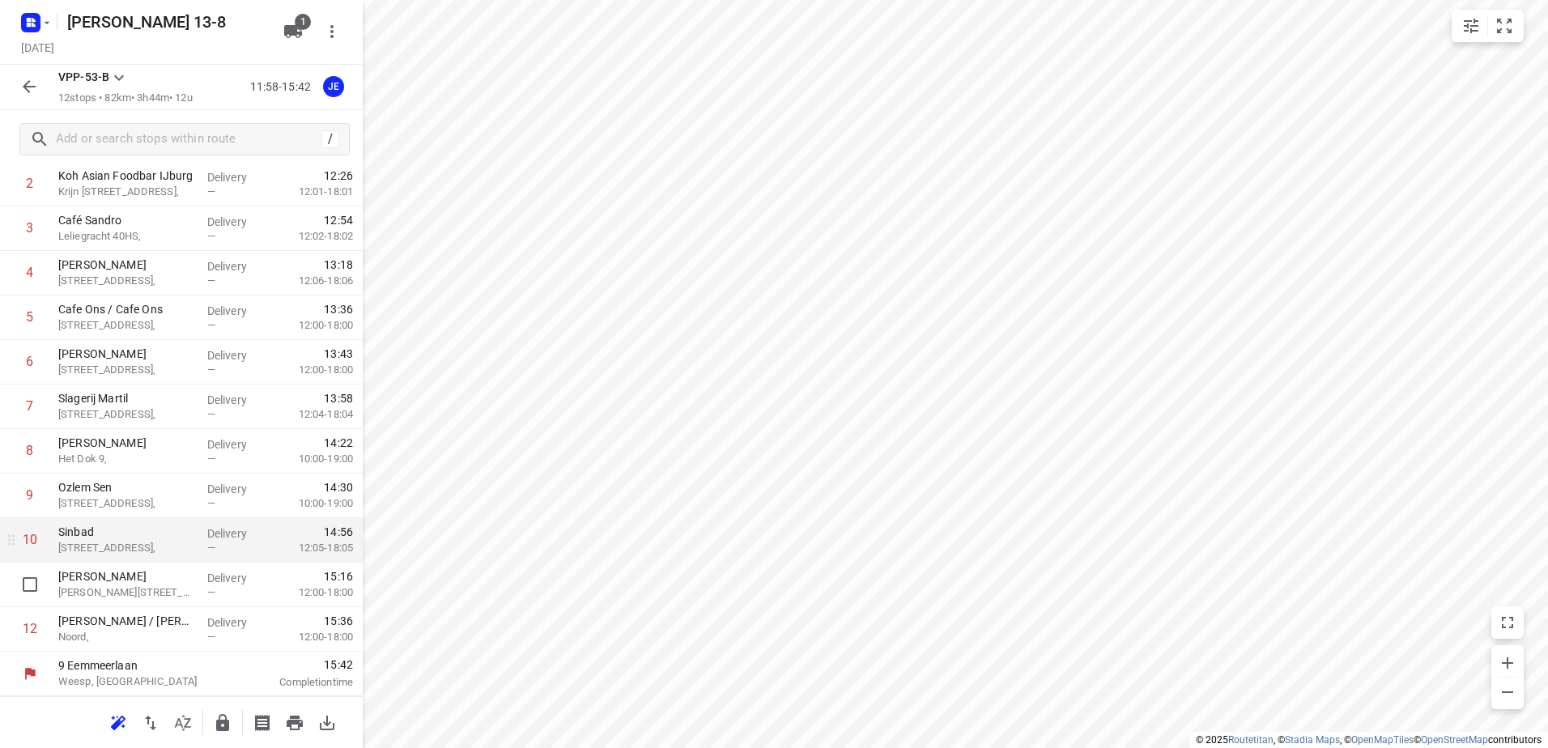
scroll to position [0, 0]
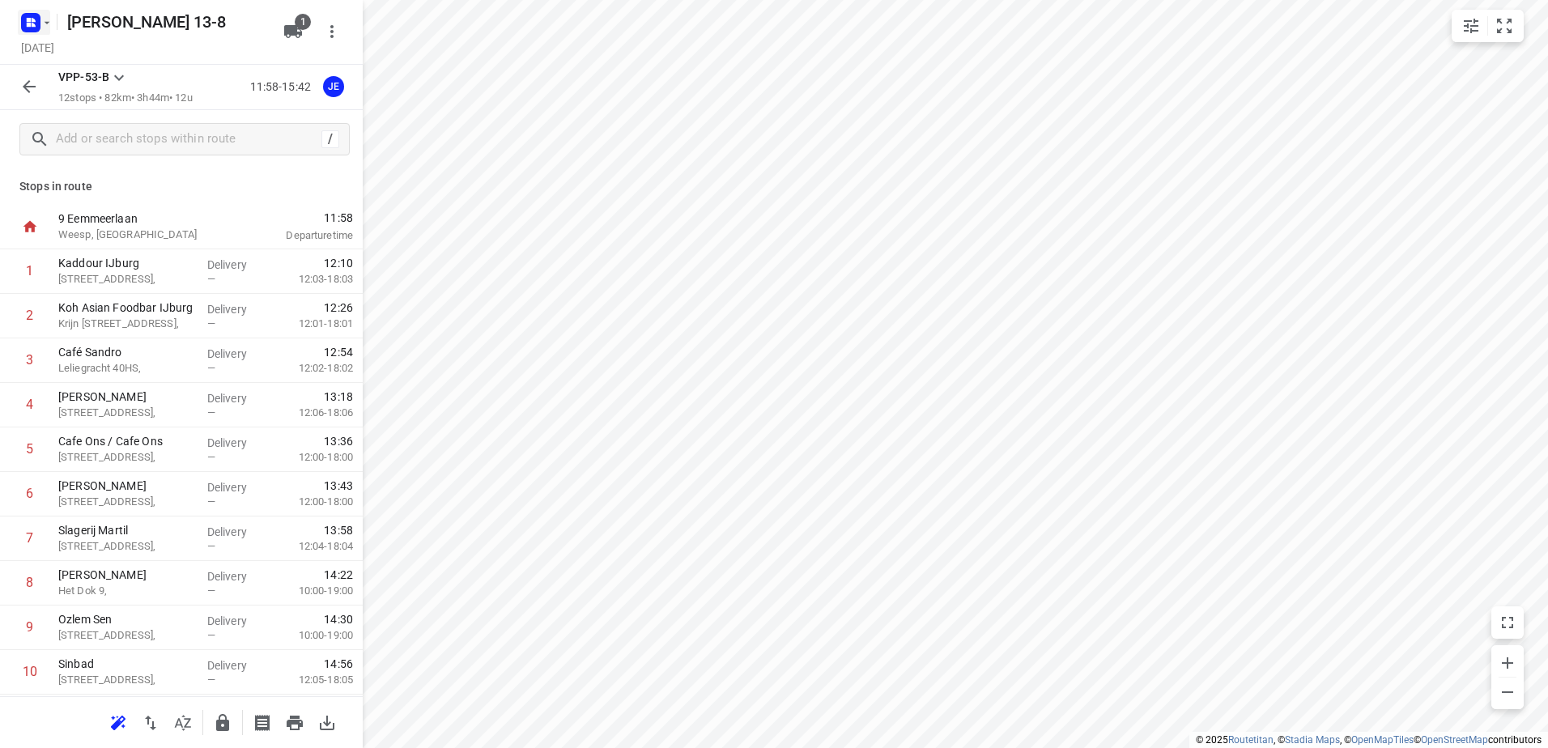
click at [50, 25] on icon "button" at bounding box center [46, 22] width 13 height 13
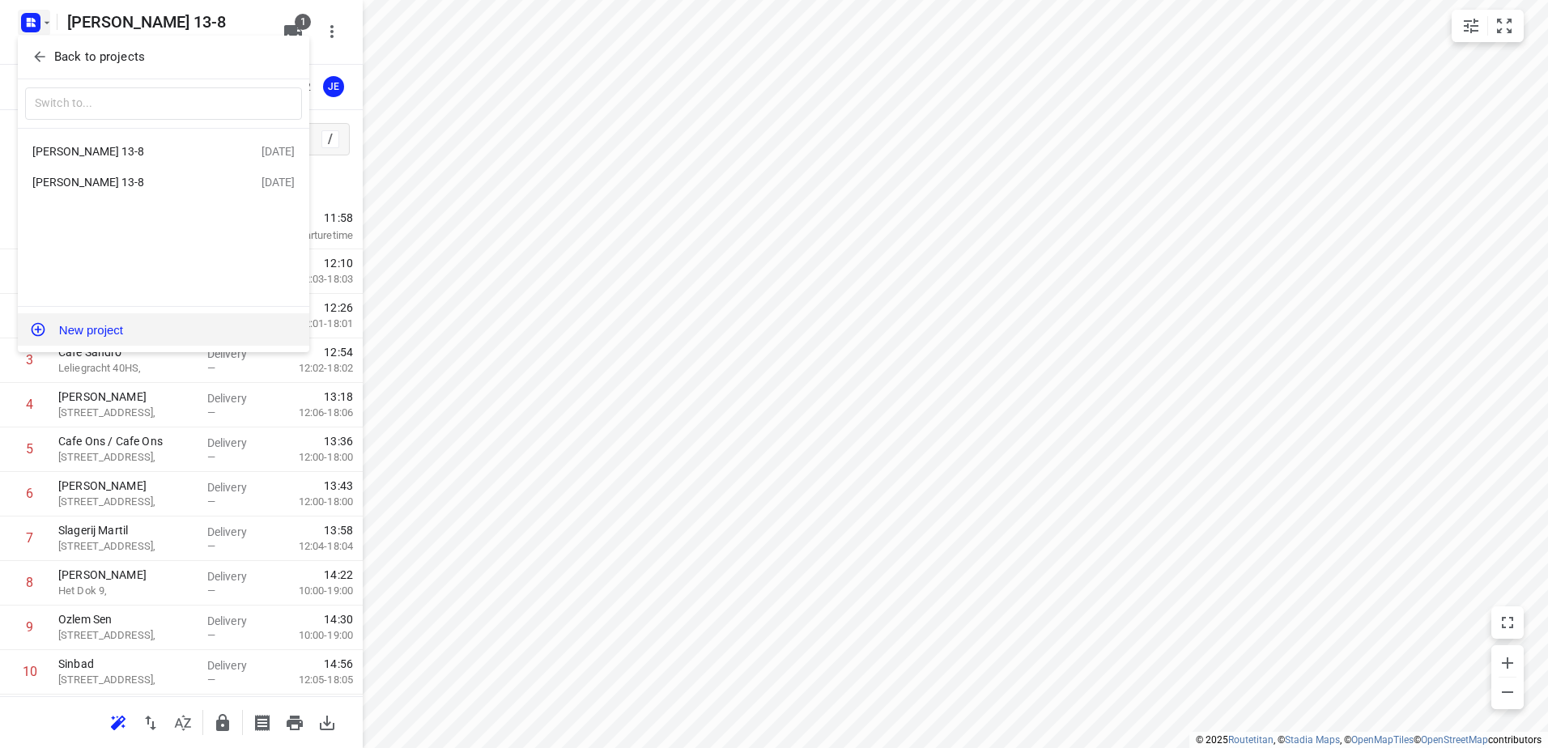
click at [96, 331] on button "New project" at bounding box center [163, 329] width 291 height 32
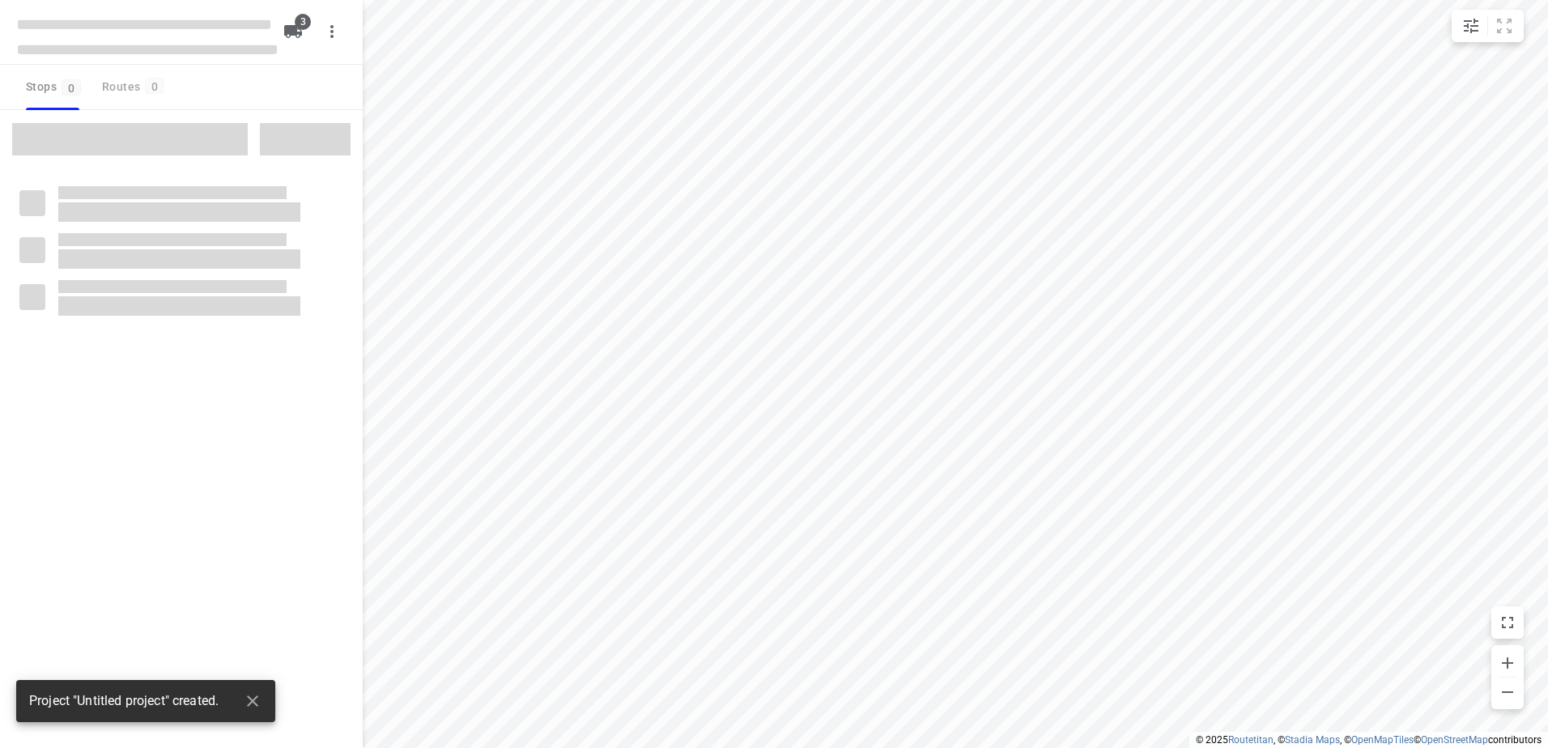
type input "distance"
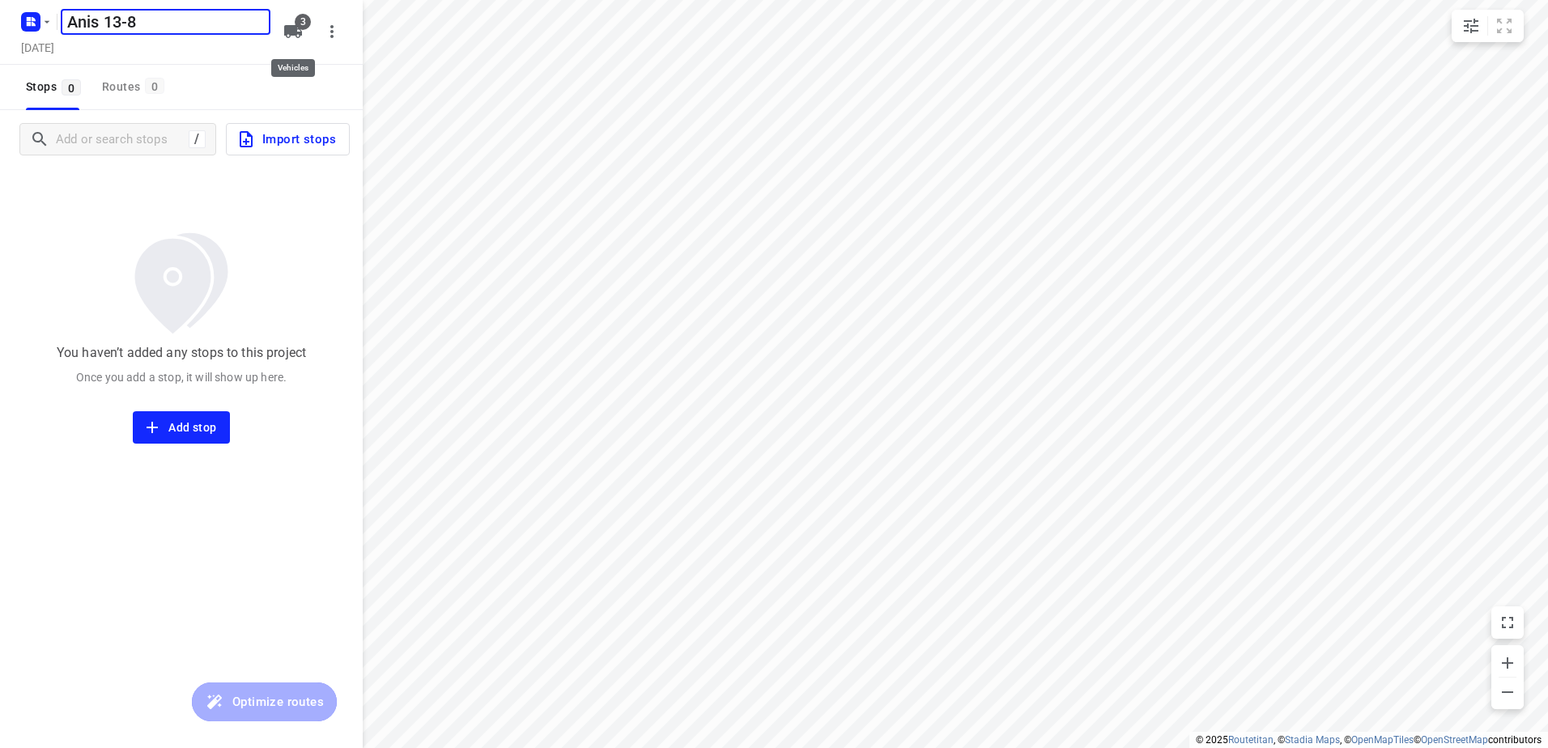
type input "Anis 13-8"
click at [296, 29] on icon "button" at bounding box center [293, 31] width 18 height 13
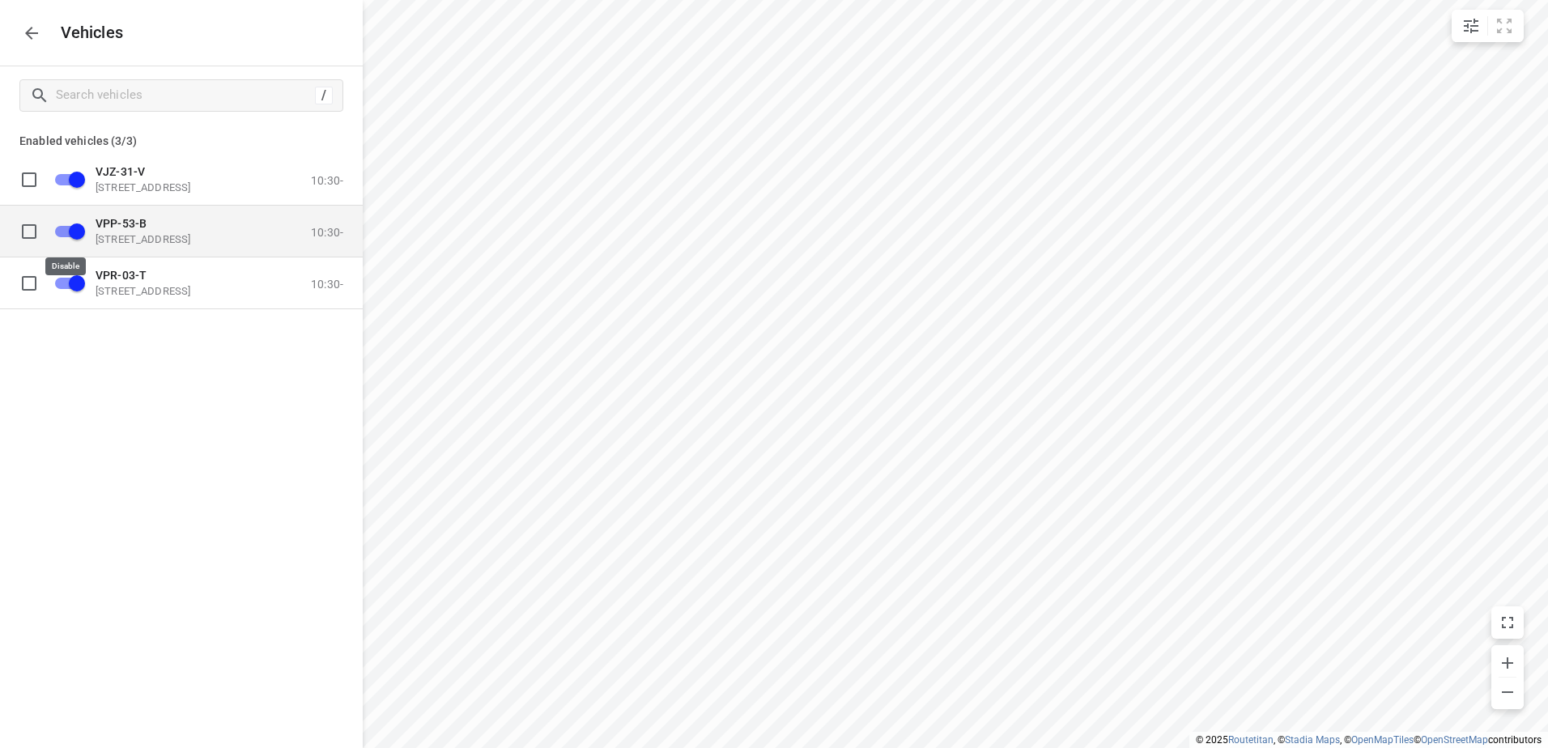
click at [66, 225] on input "grid" at bounding box center [77, 230] width 92 height 31
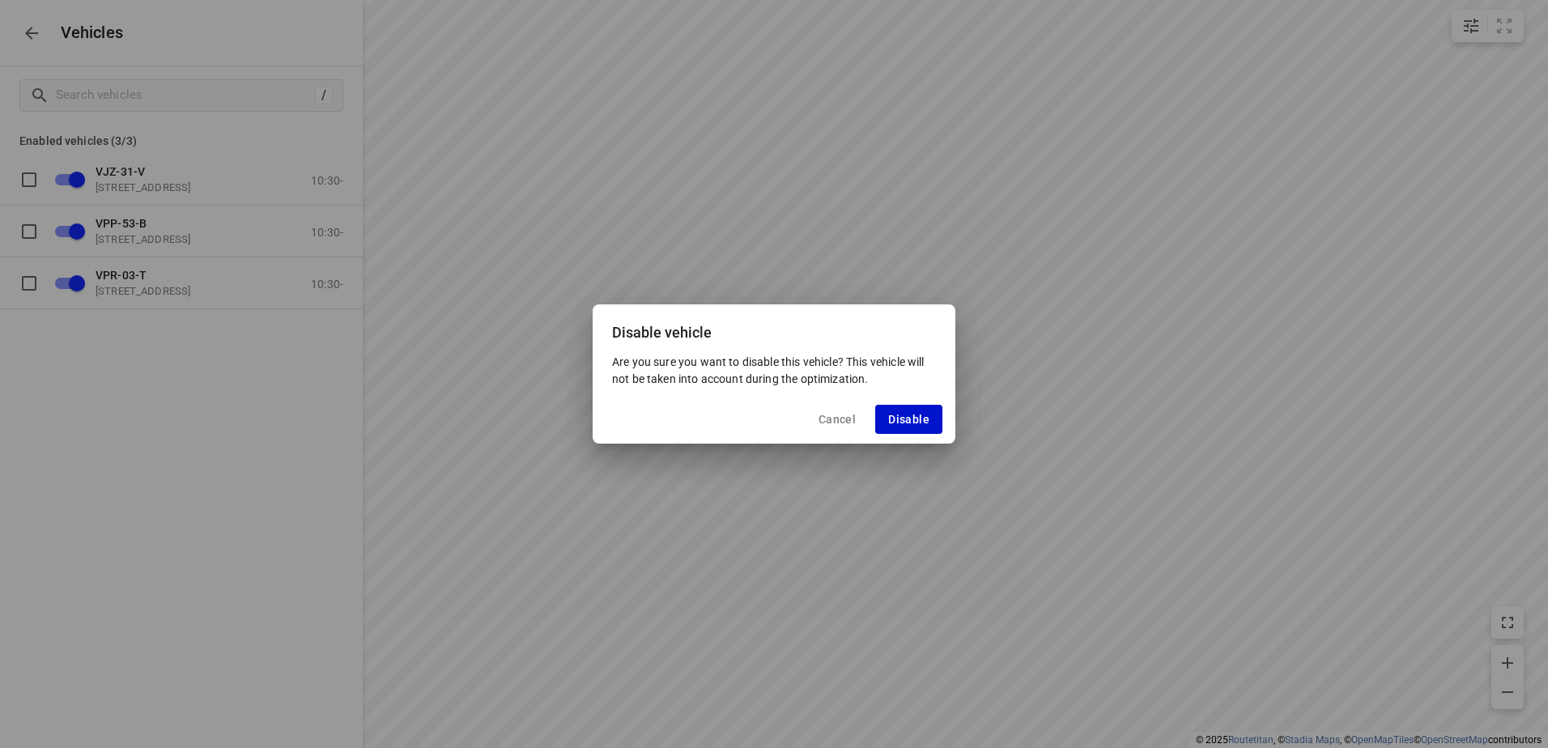
click at [898, 415] on span "Disable" at bounding box center [908, 419] width 41 height 13
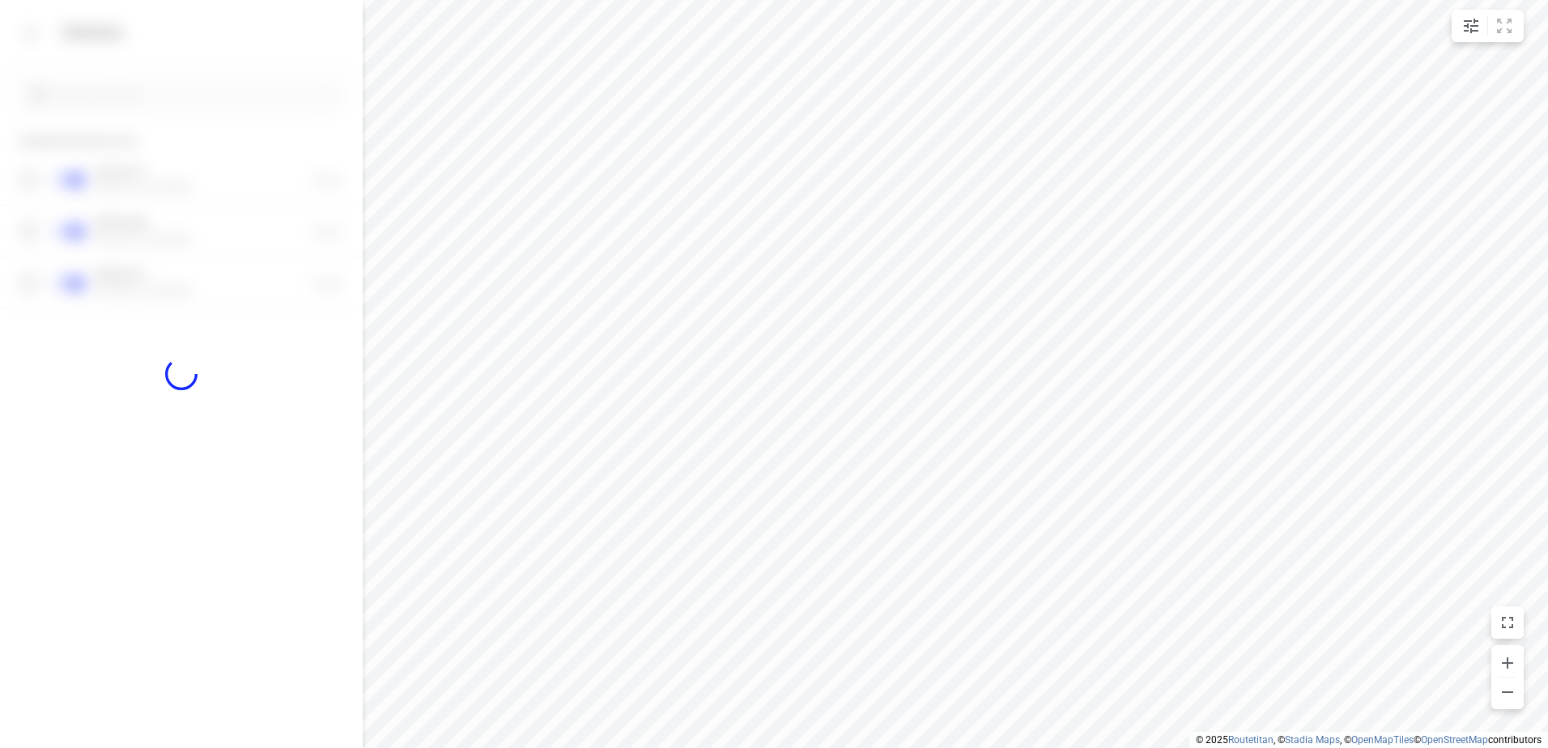
checkbox input "false"
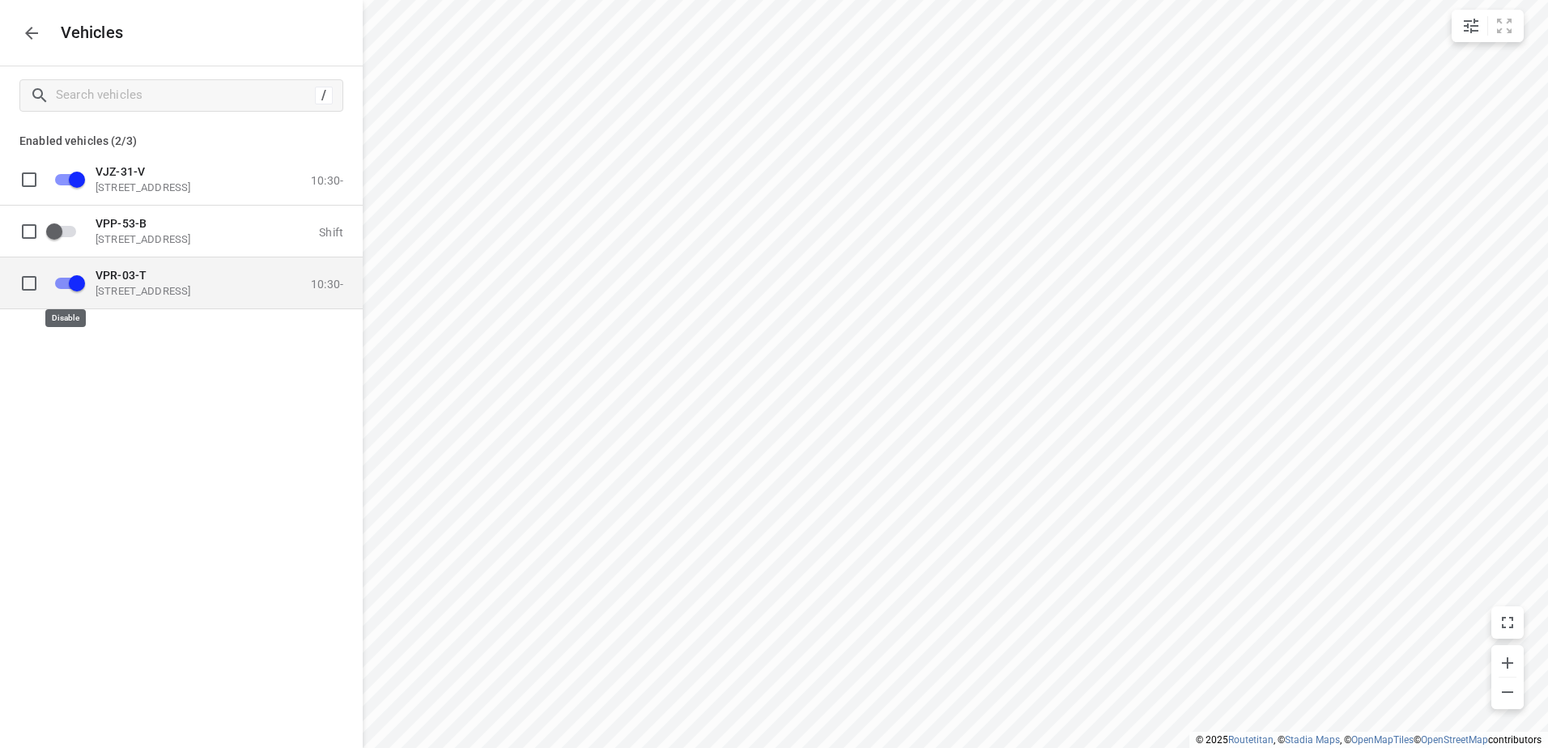
click at [72, 282] on input "grid" at bounding box center [77, 282] width 92 height 31
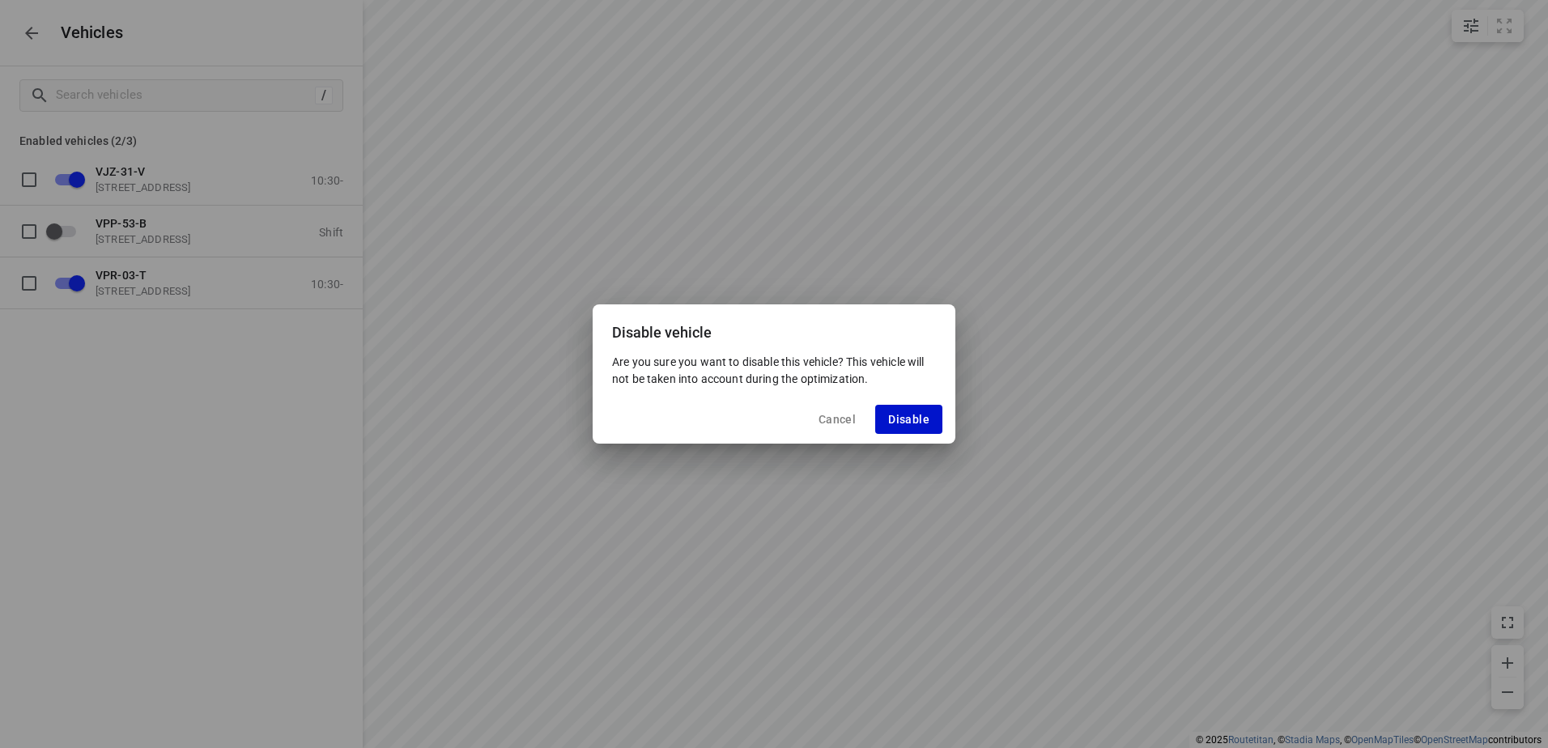
click at [878, 414] on button "Disable" at bounding box center [908, 419] width 67 height 29
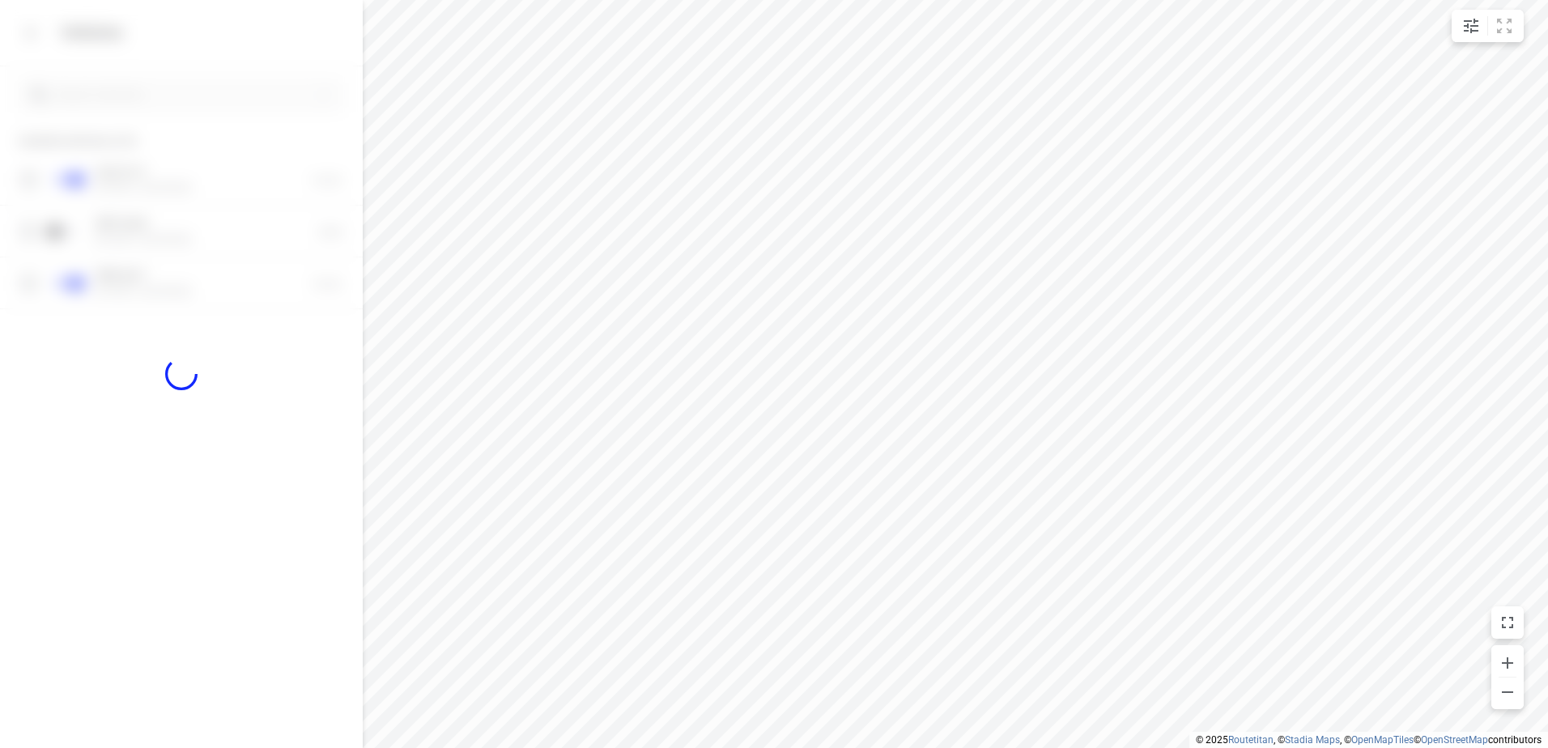
checkbox input "false"
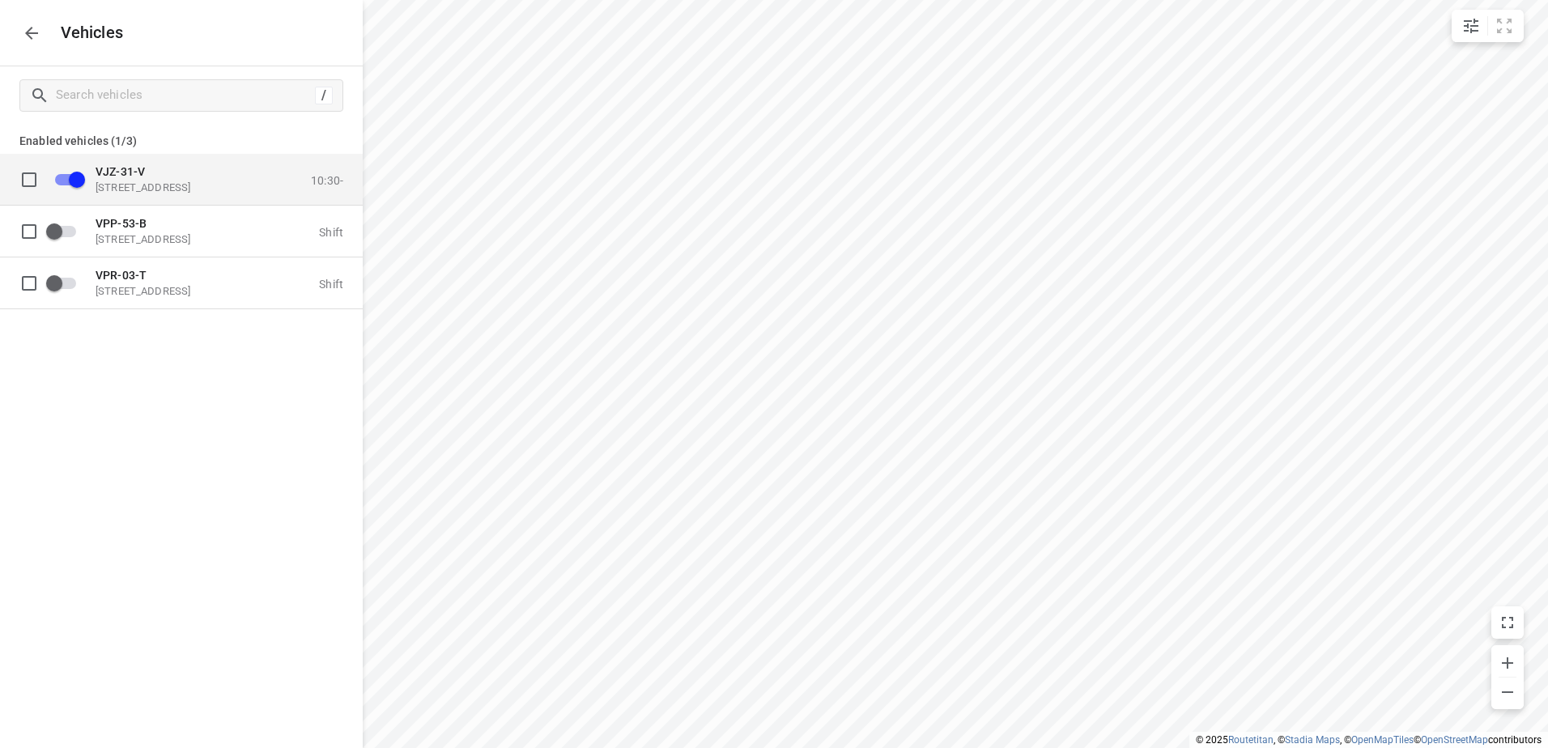
click at [163, 184] on p "[STREET_ADDRESS]" at bounding box center [177, 186] width 162 height 13
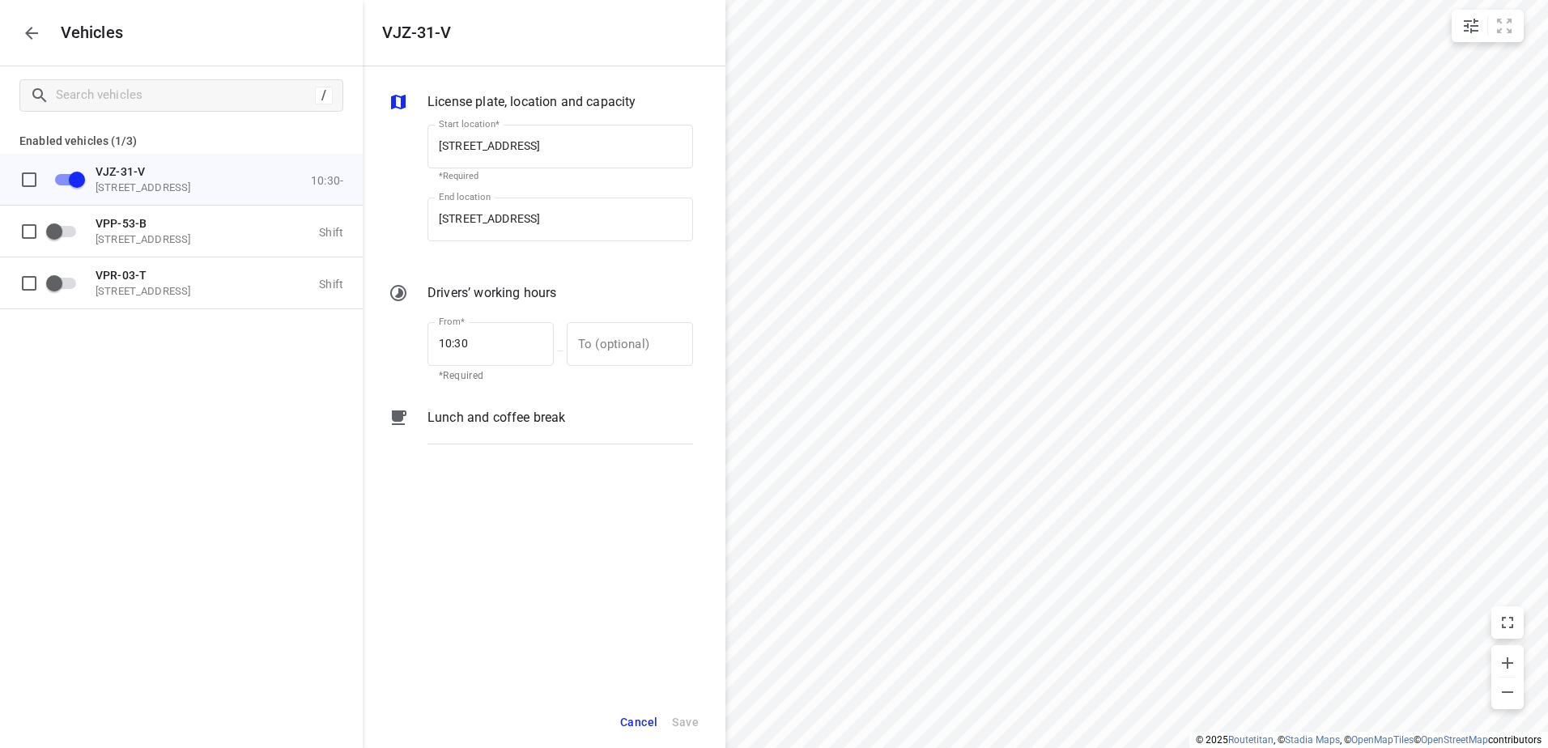
click at [496, 420] on p "Lunch and coffee break" at bounding box center [496, 417] width 138 height 19
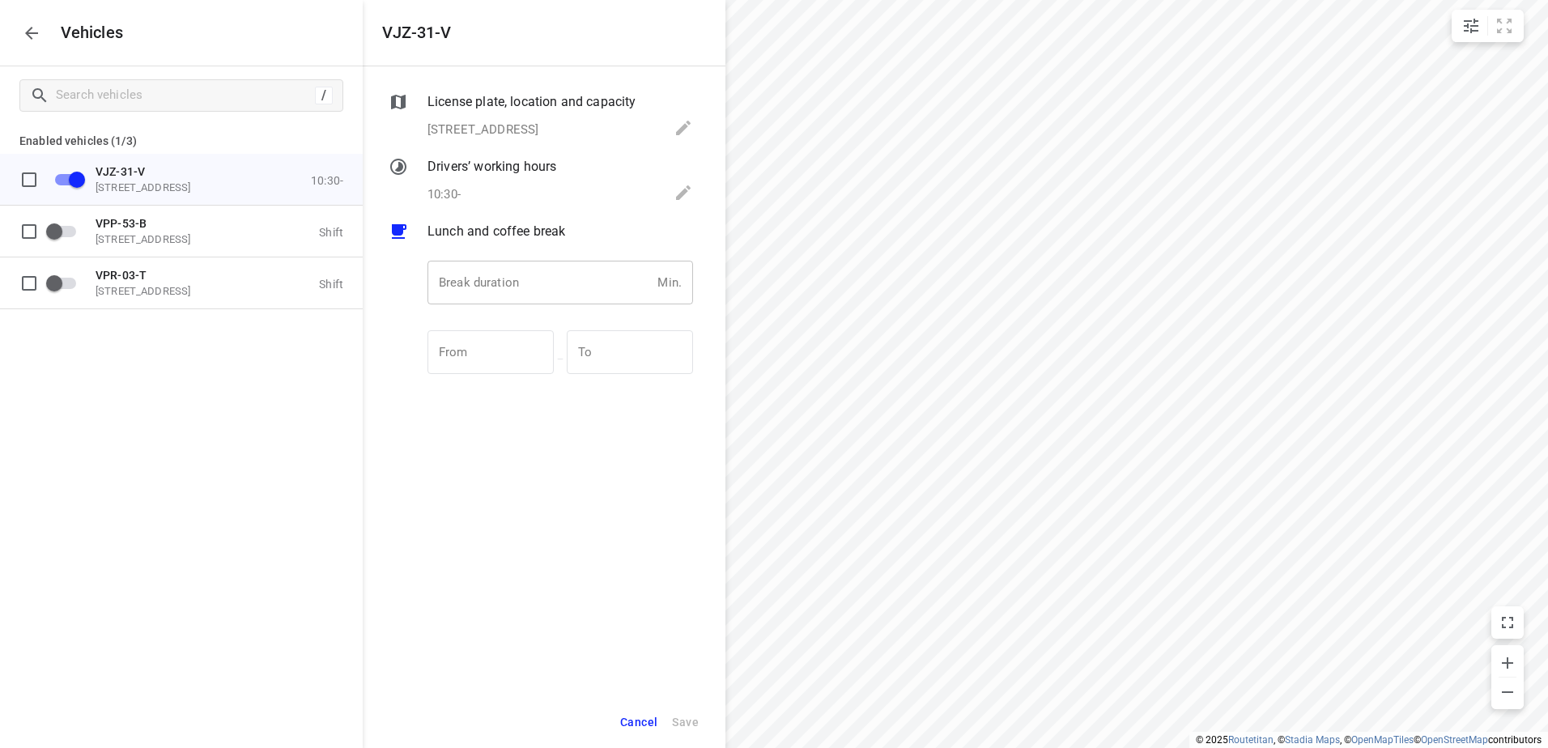
click at [541, 285] on input "number" at bounding box center [538, 283] width 223 height 44
type input "30"
click at [689, 720] on span "Save" at bounding box center [685, 722] width 27 height 20
click at [34, 36] on icon "button" at bounding box center [31, 32] width 19 height 19
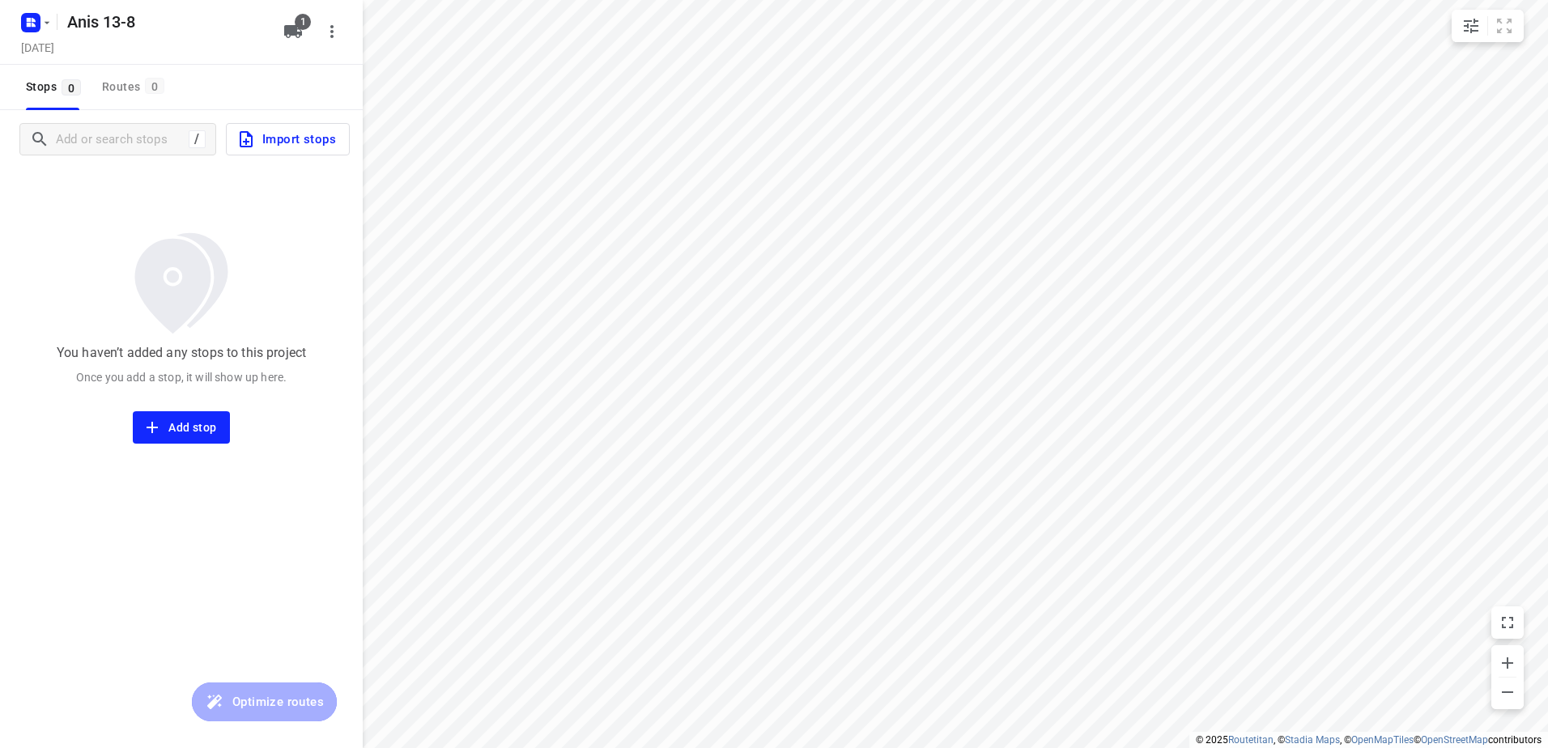
click at [297, 142] on span "Import stops" at bounding box center [286, 139] width 100 height 21
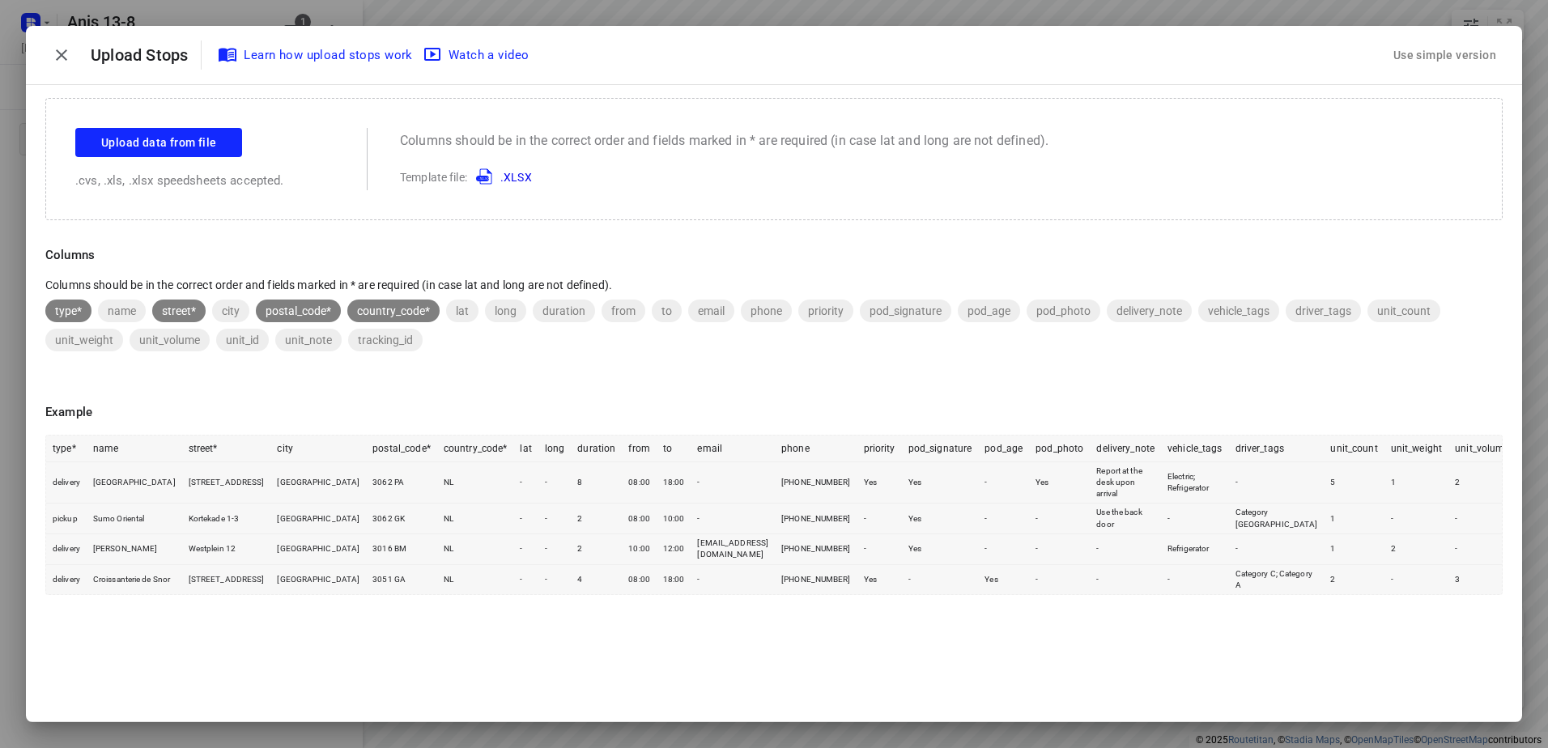
click at [1443, 53] on div "Use simple version" at bounding box center [1444, 55] width 109 height 27
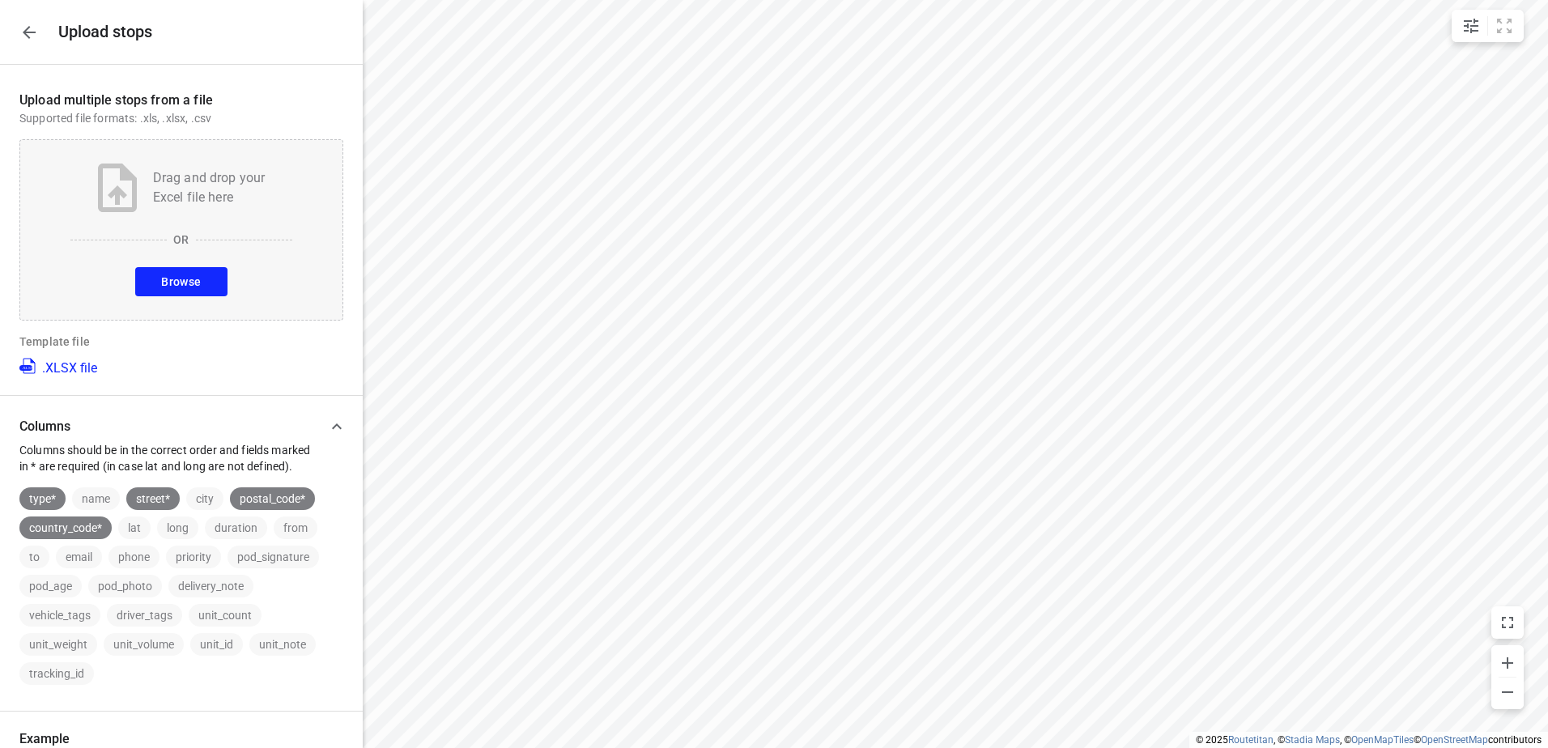
click at [193, 278] on span "Browse" at bounding box center [181, 282] width 40 height 20
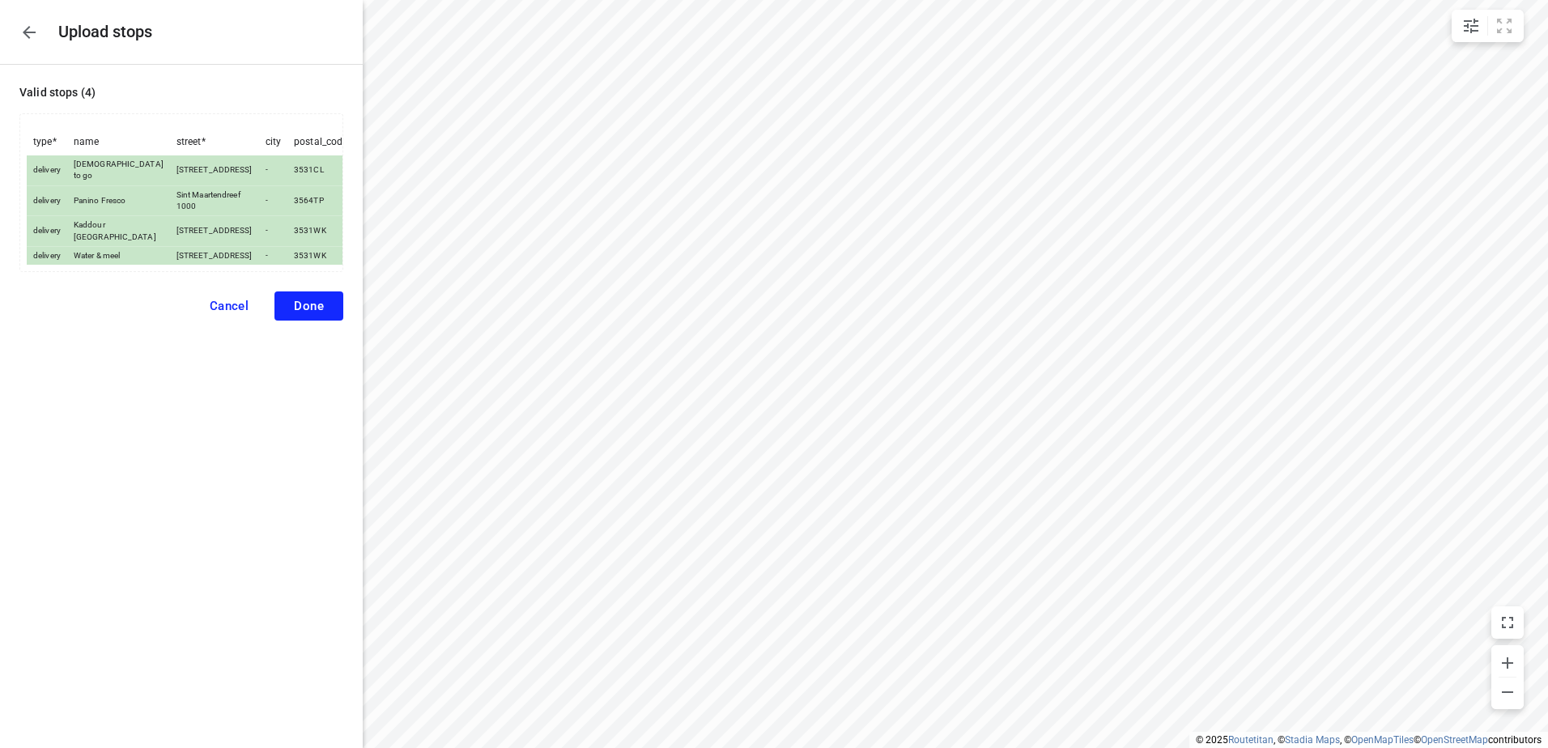
click at [312, 313] on span "Done" at bounding box center [309, 306] width 30 height 15
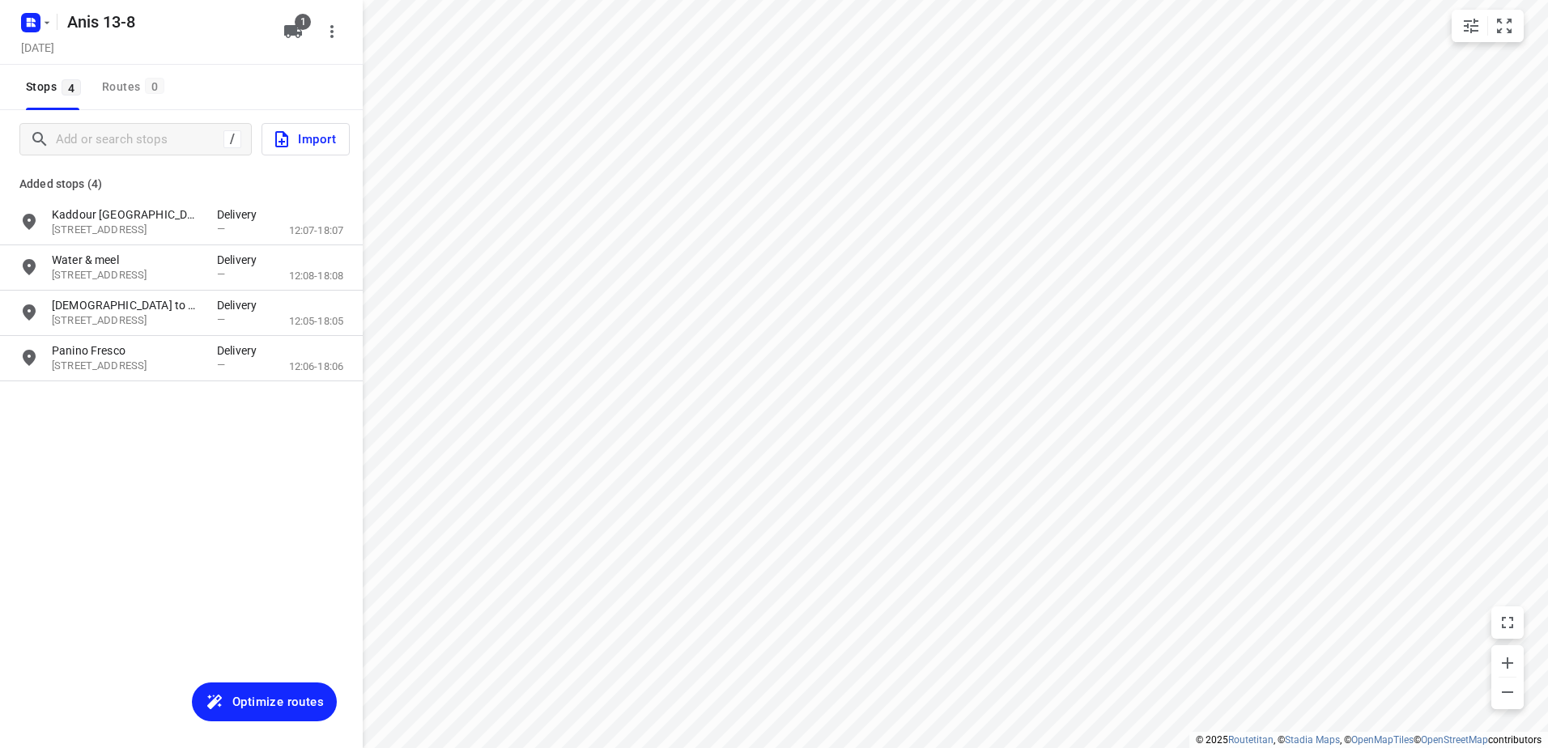
click at [257, 699] on span "Optimize routes" at bounding box center [277, 701] width 91 height 21
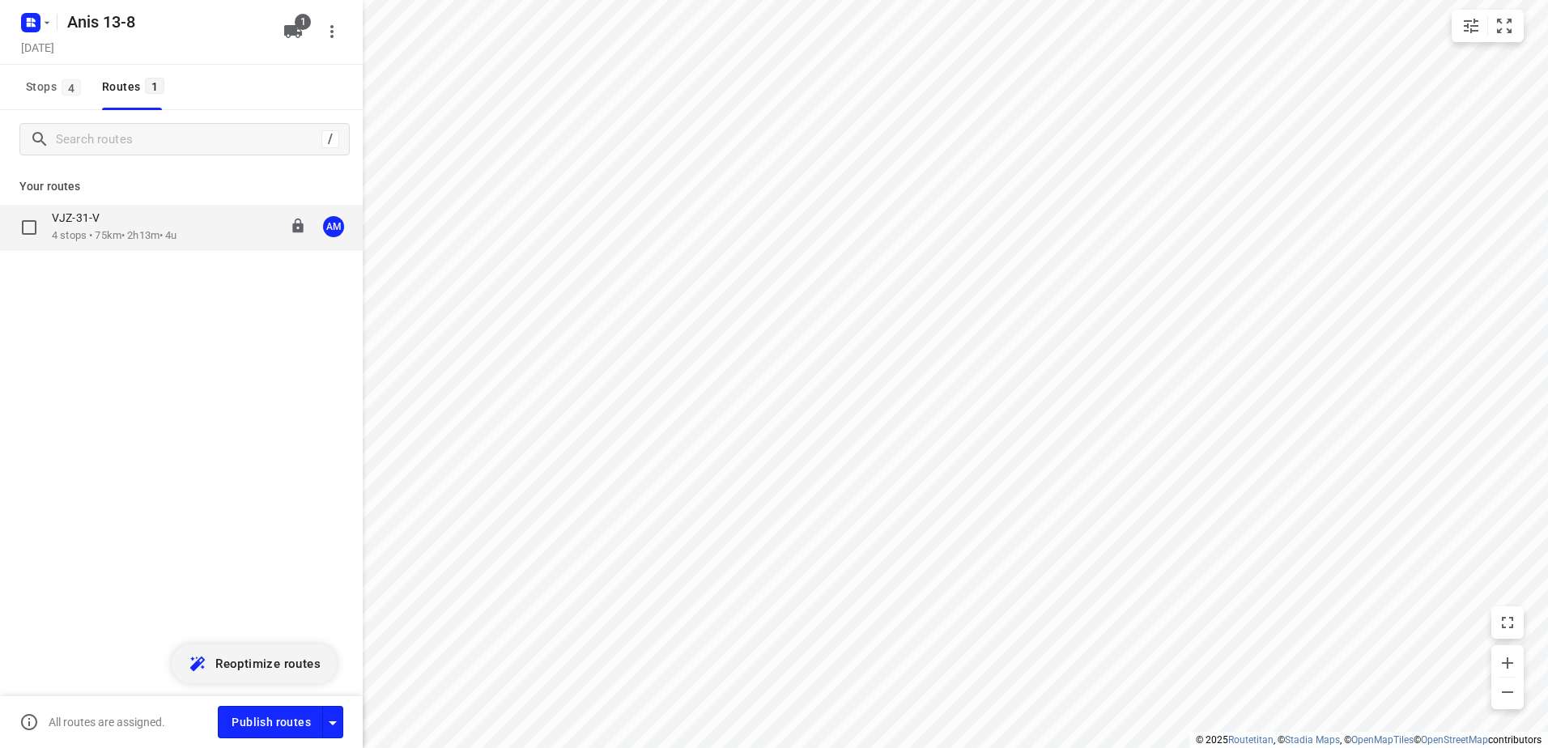
click at [91, 225] on p "VJZ-31-V" at bounding box center [80, 217] width 57 height 15
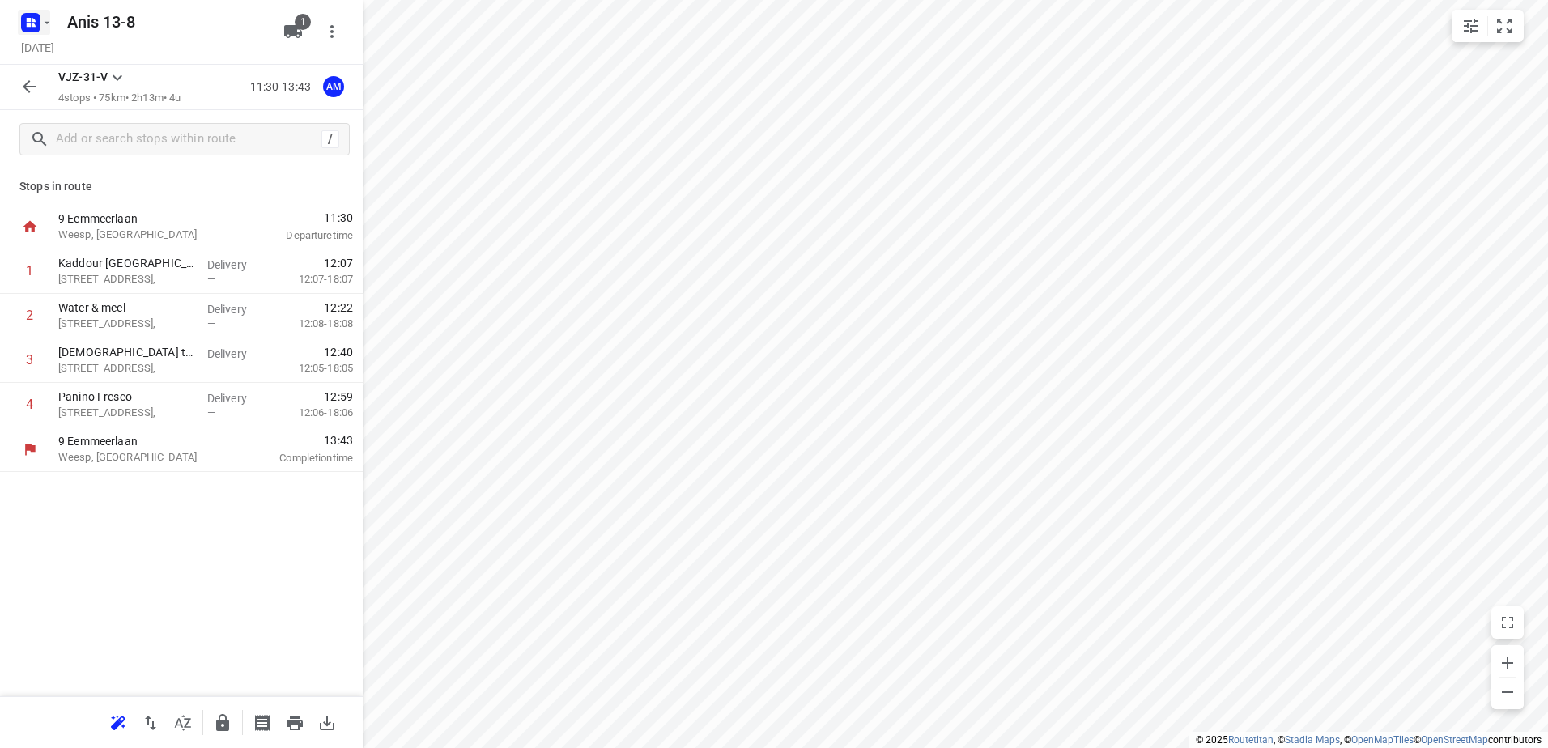
click at [50, 28] on icon "button" at bounding box center [46, 22] width 13 height 13
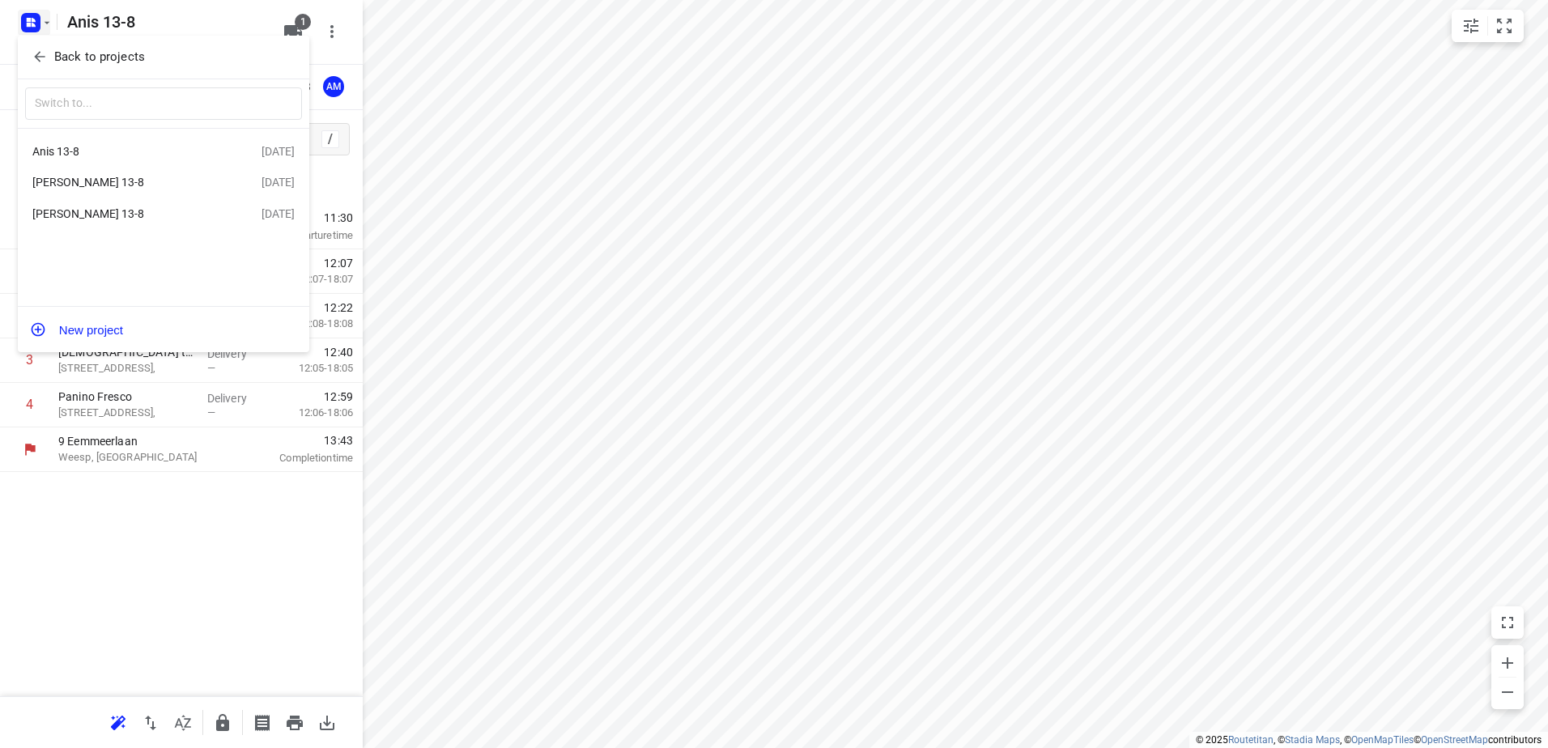
click at [85, 180] on div "[PERSON_NAME] 13-8" at bounding box center [125, 182] width 186 height 13
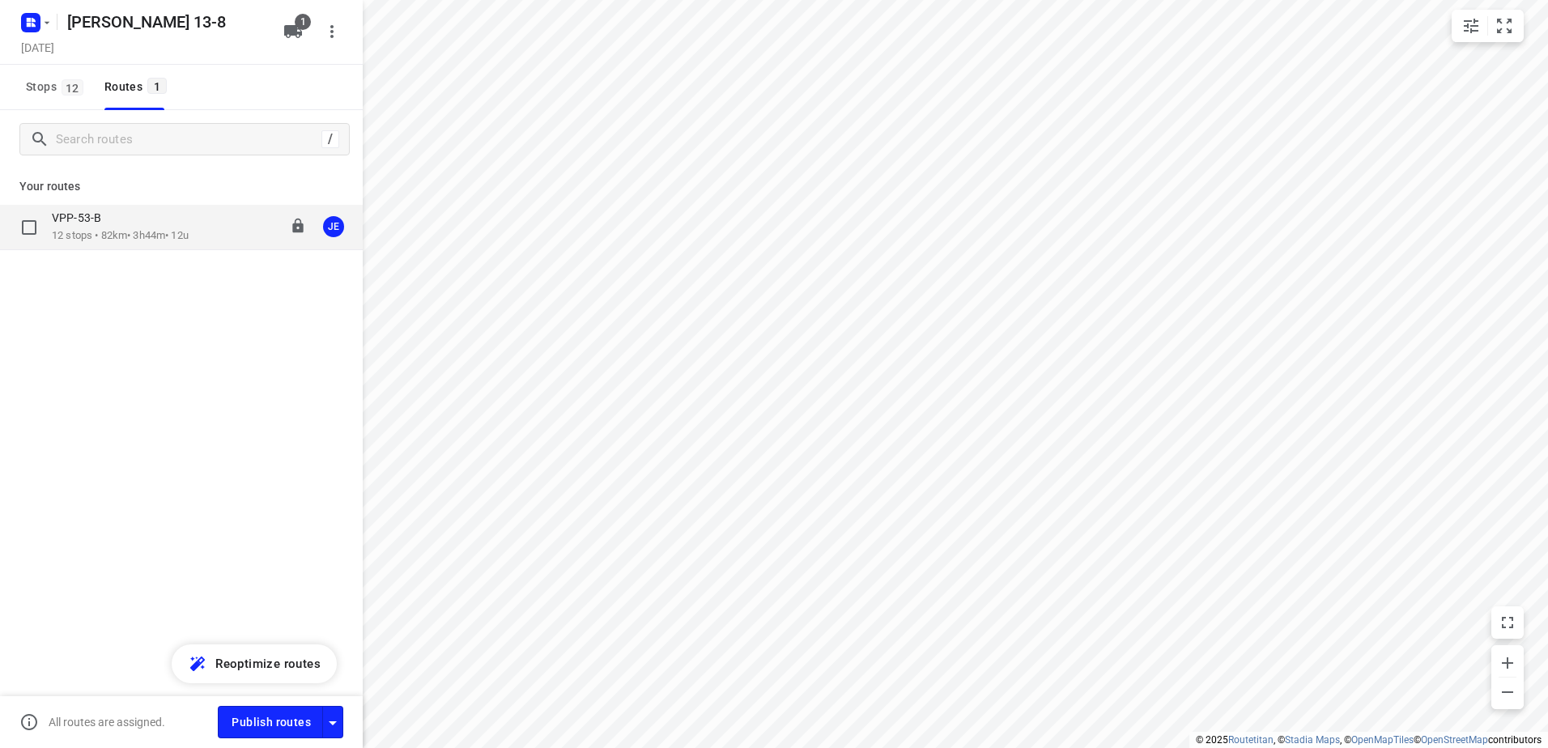
click at [100, 231] on p "12 stops • 82km • 3h44m • 12u" at bounding box center [120, 235] width 137 height 15
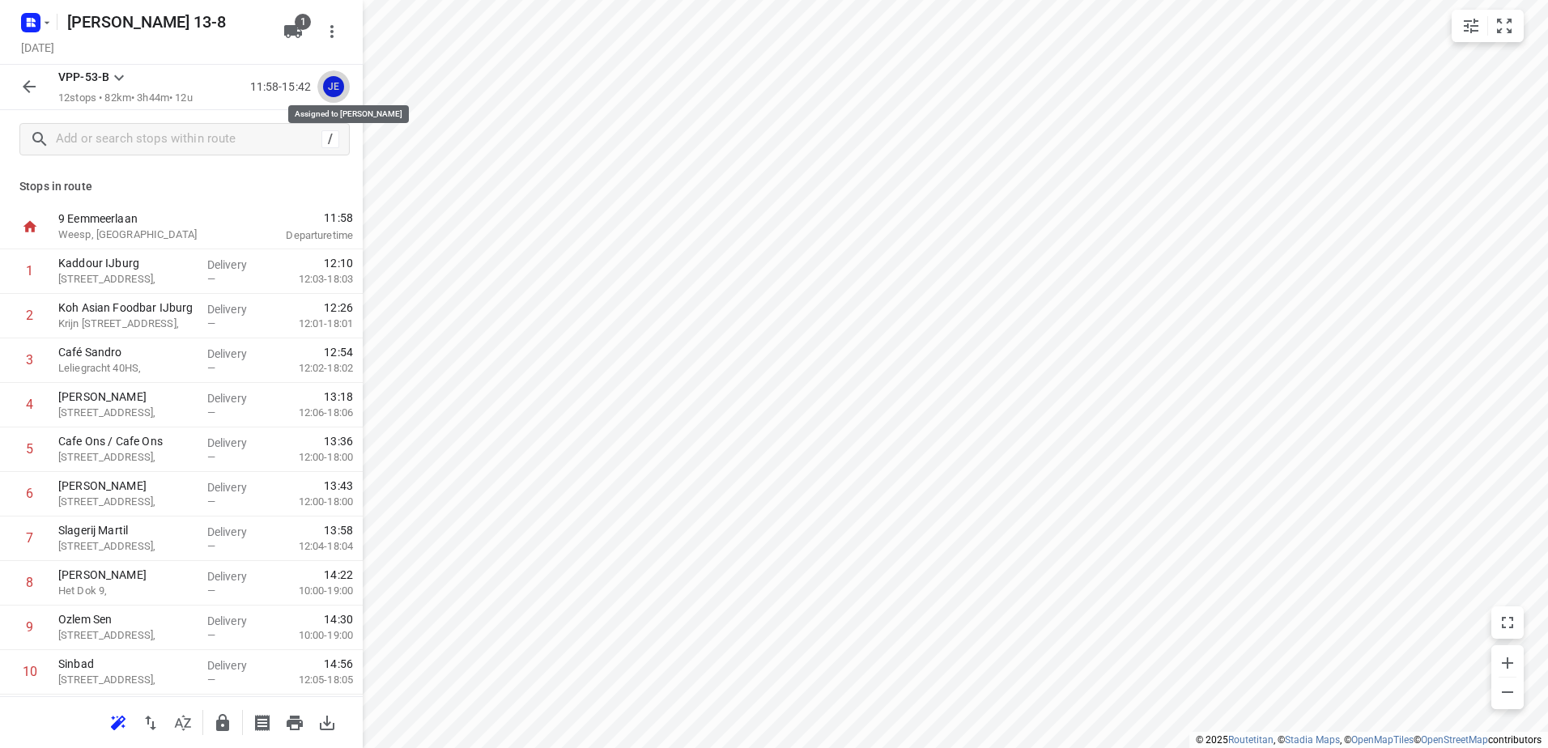
click at [335, 88] on div "JE" at bounding box center [333, 86] width 21 height 21
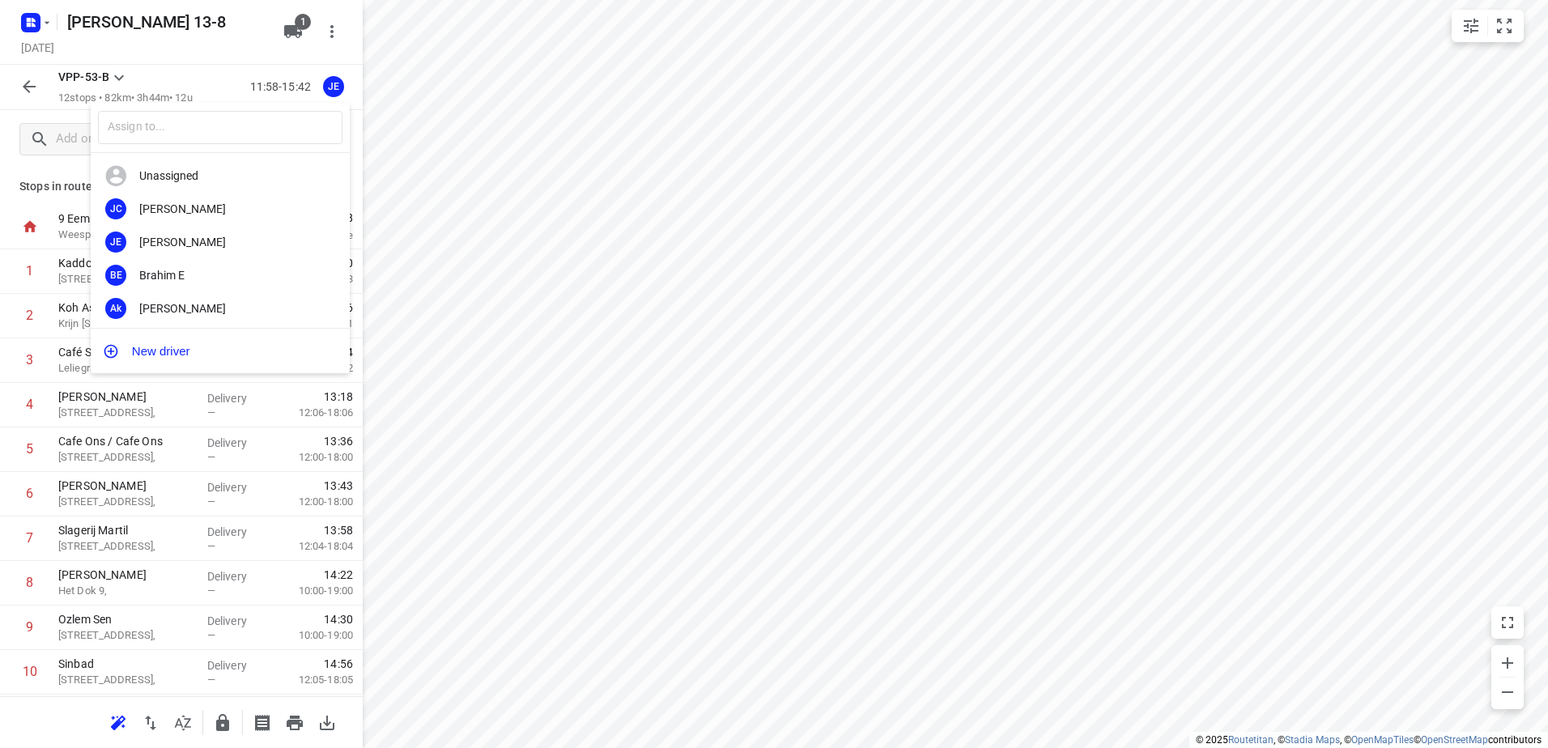
click at [219, 40] on div at bounding box center [774, 374] width 1548 height 748
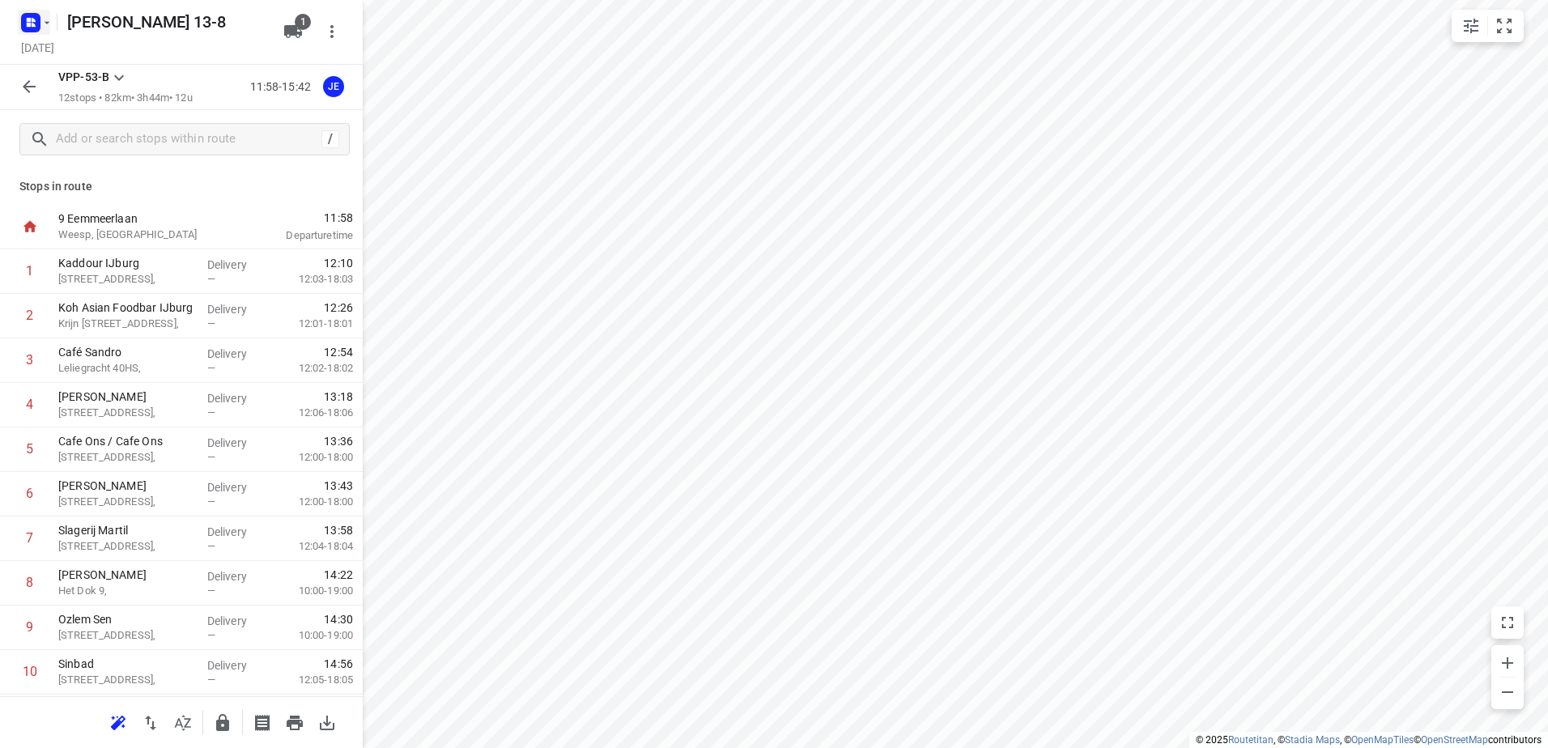
click at [49, 24] on icon "button" at bounding box center [46, 22] width 13 height 13
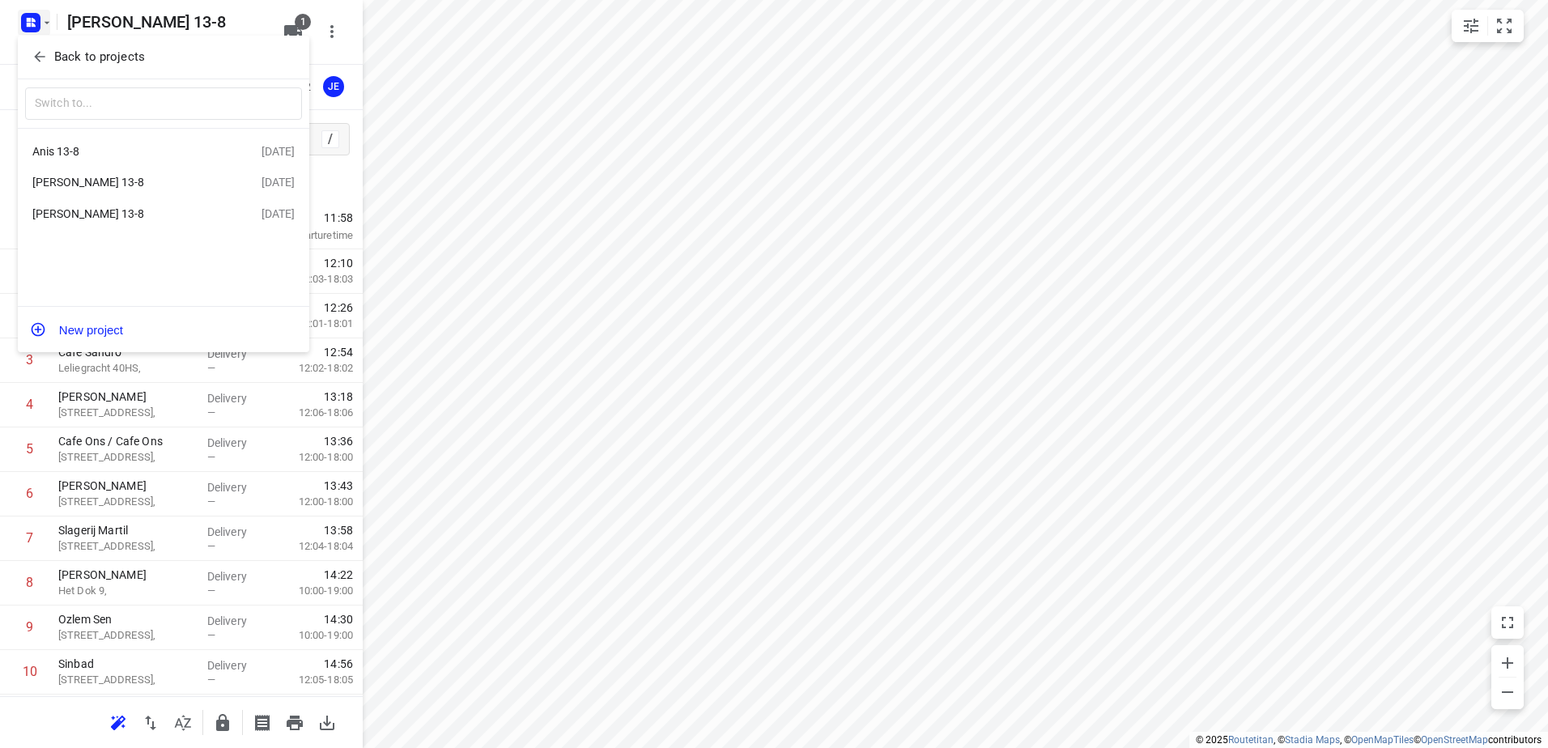
click at [65, 210] on div "[PERSON_NAME] 13-8" at bounding box center [125, 213] width 186 height 13
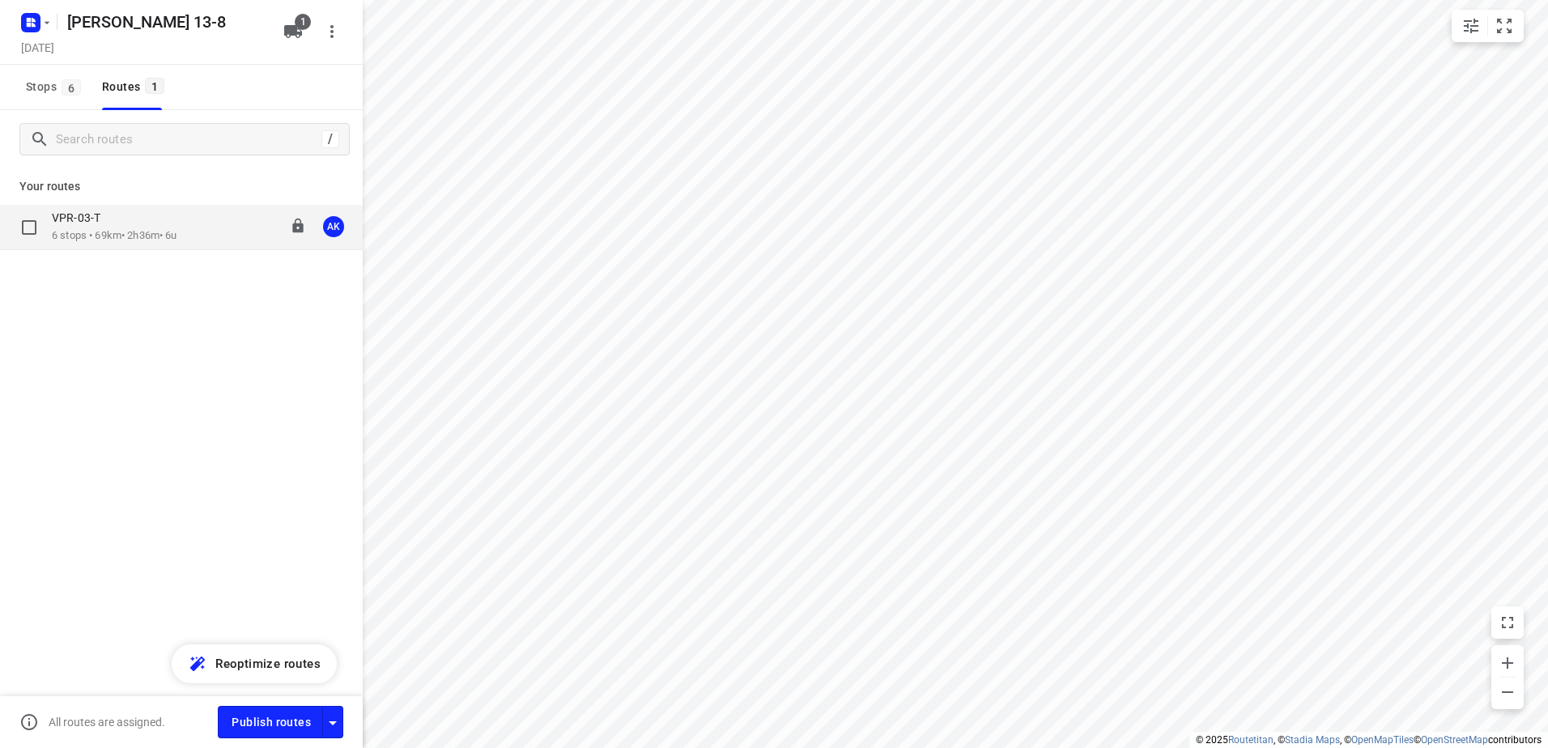
click at [142, 229] on p "6 stops • 69km • 2h36m • 6u" at bounding box center [114, 235] width 125 height 15
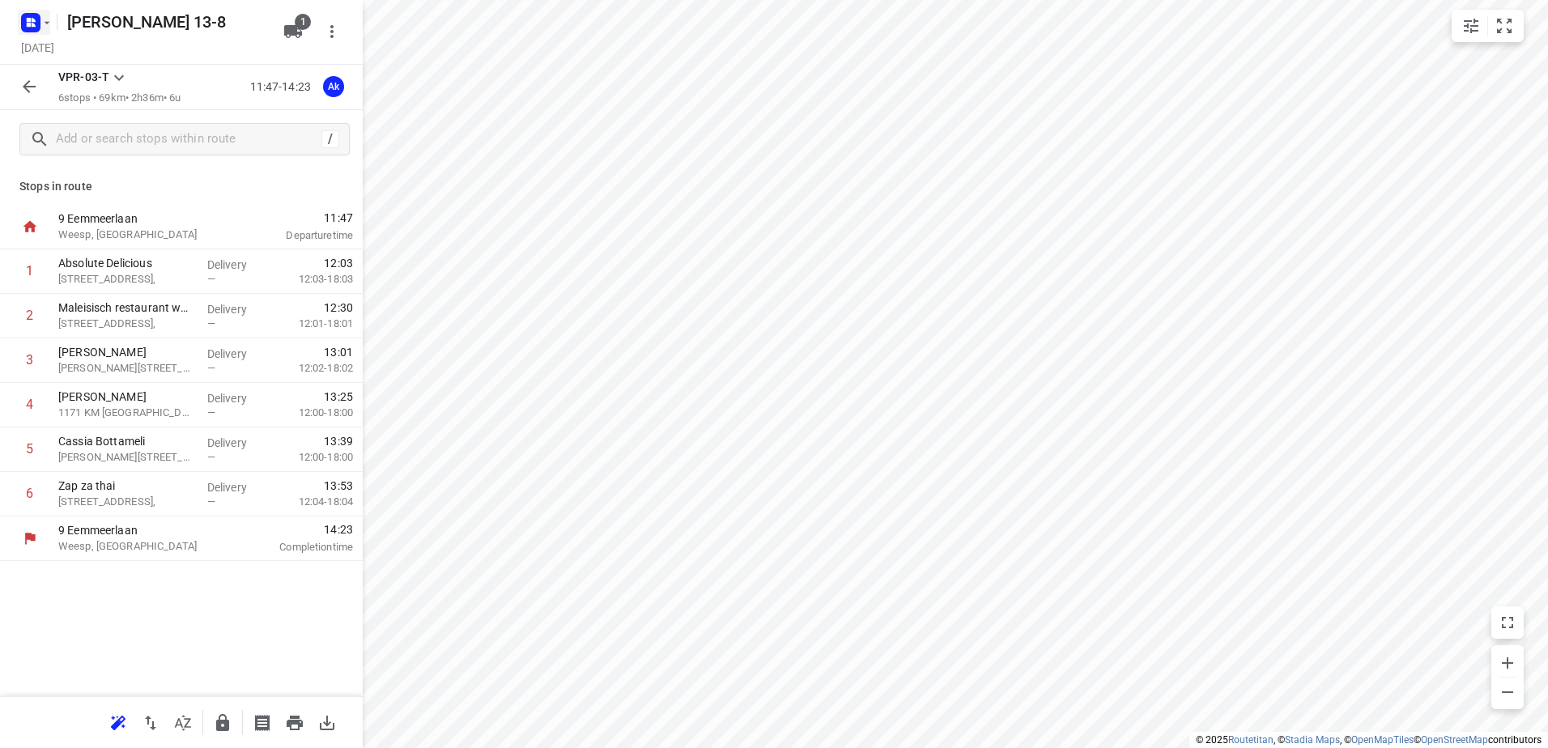
click at [46, 27] on icon "button" at bounding box center [46, 22] width 13 height 13
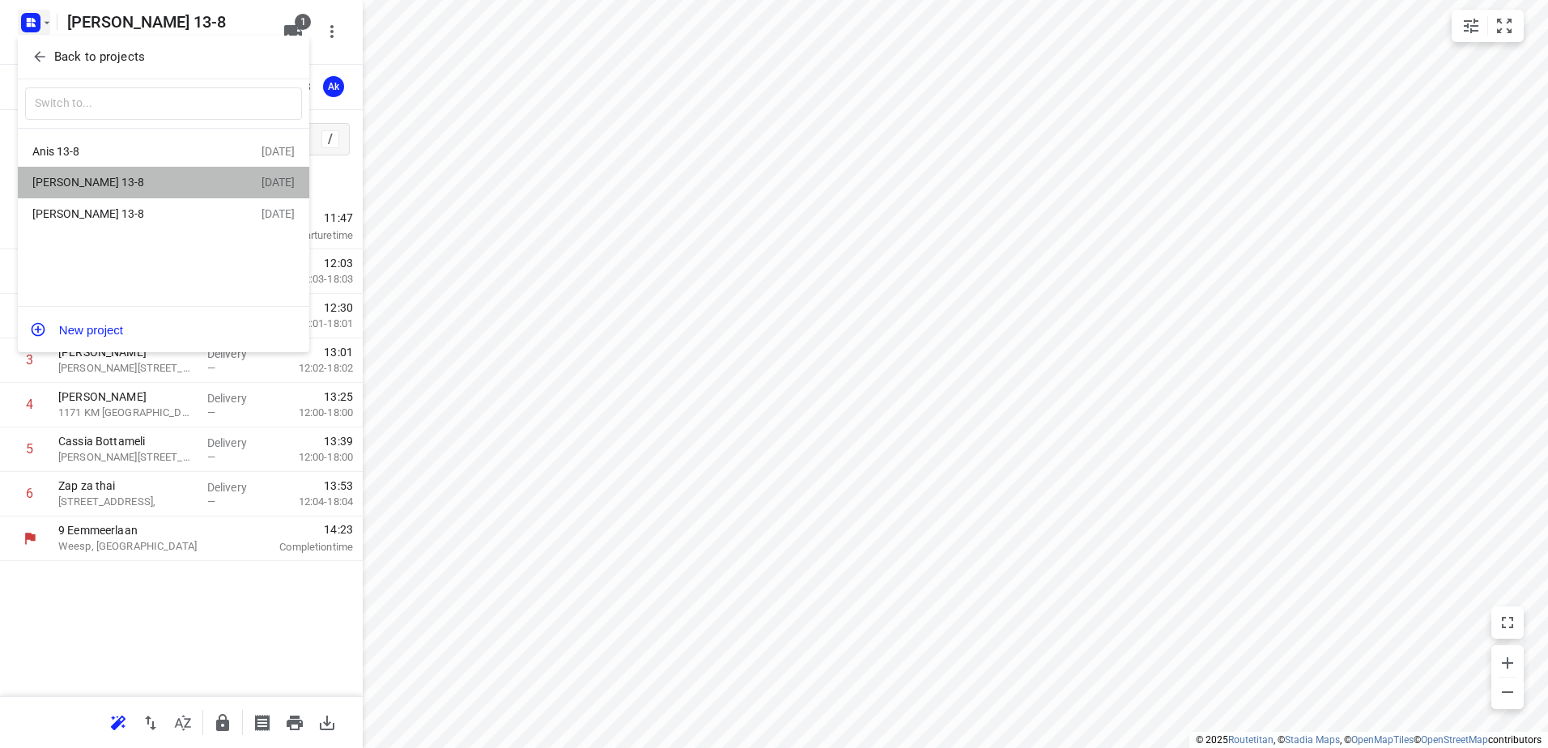
click at [62, 176] on div "[PERSON_NAME] 13-8" at bounding box center [125, 182] width 186 height 13
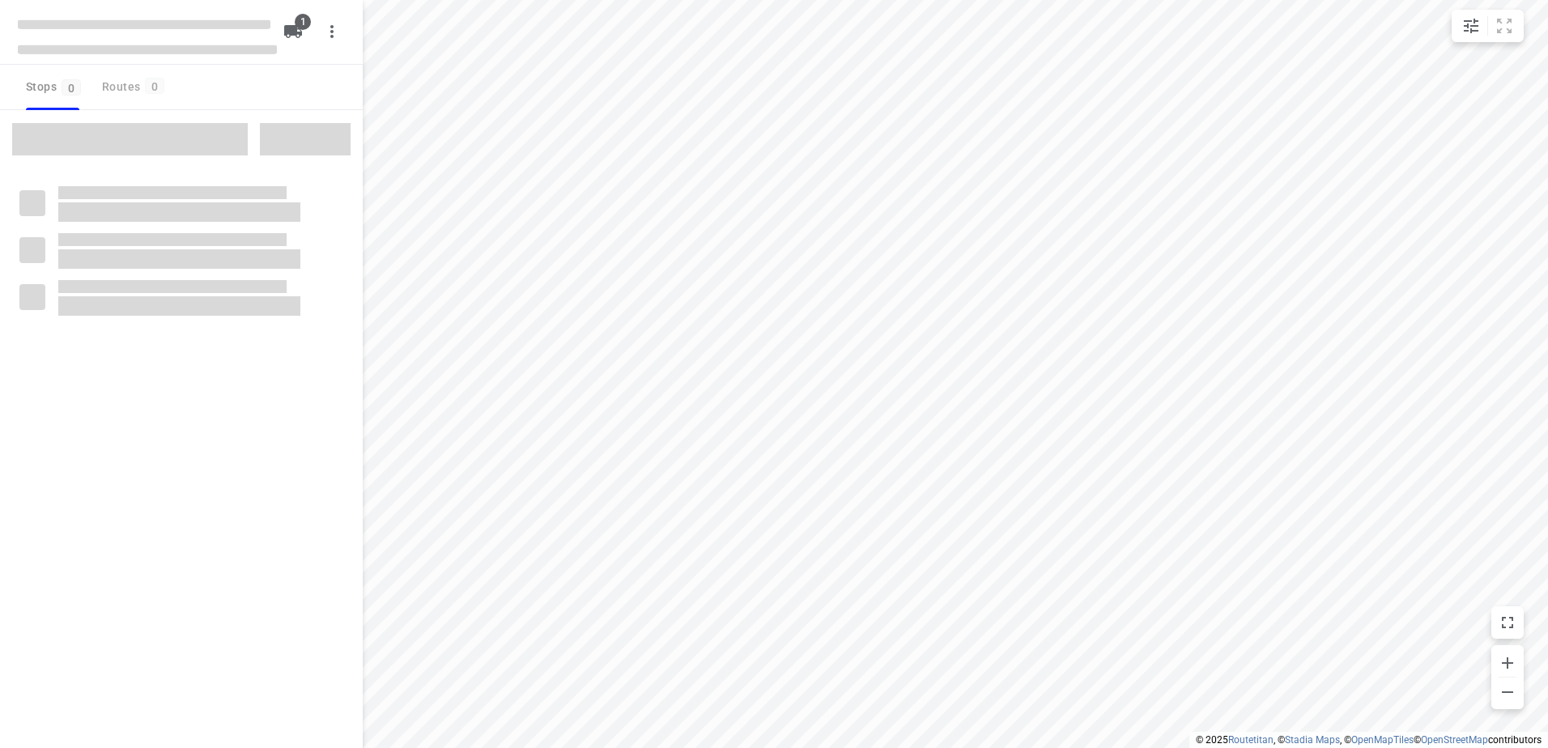
type input "distance"
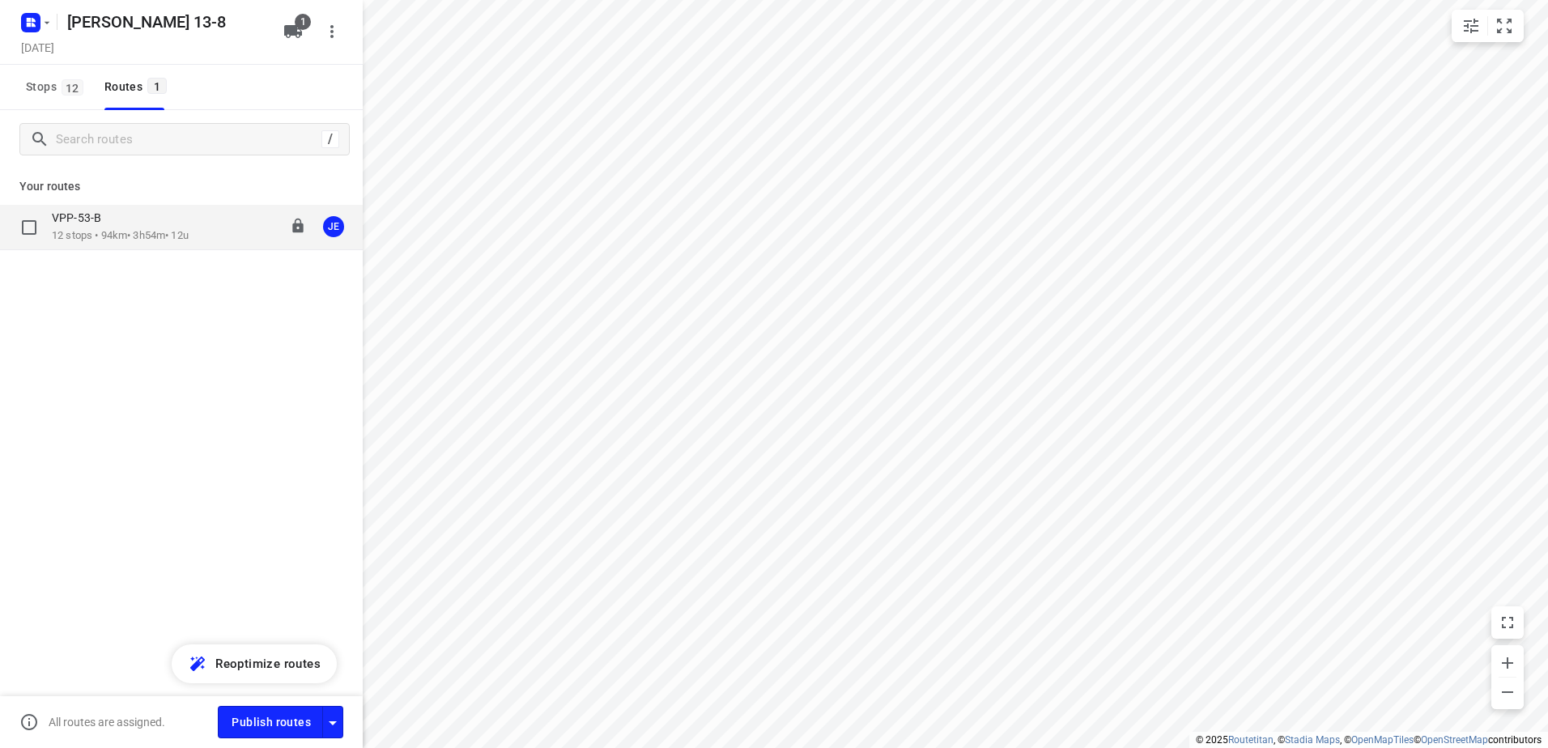
click at [105, 233] on p "12 stops • 94km • 3h54m • 12u" at bounding box center [120, 235] width 137 height 15
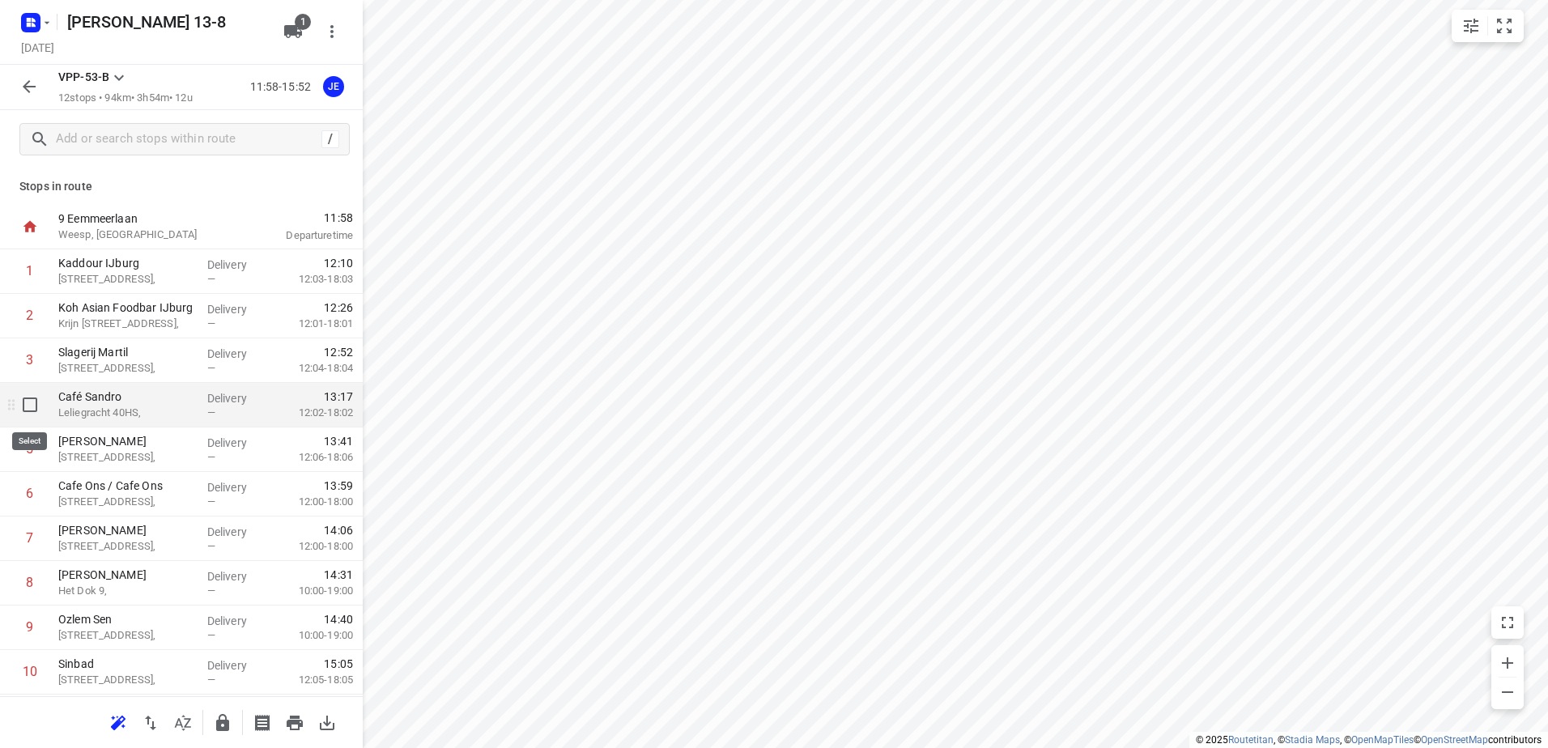
click at [32, 407] on input "checkbox" at bounding box center [30, 405] width 32 height 32
checkbox input "true"
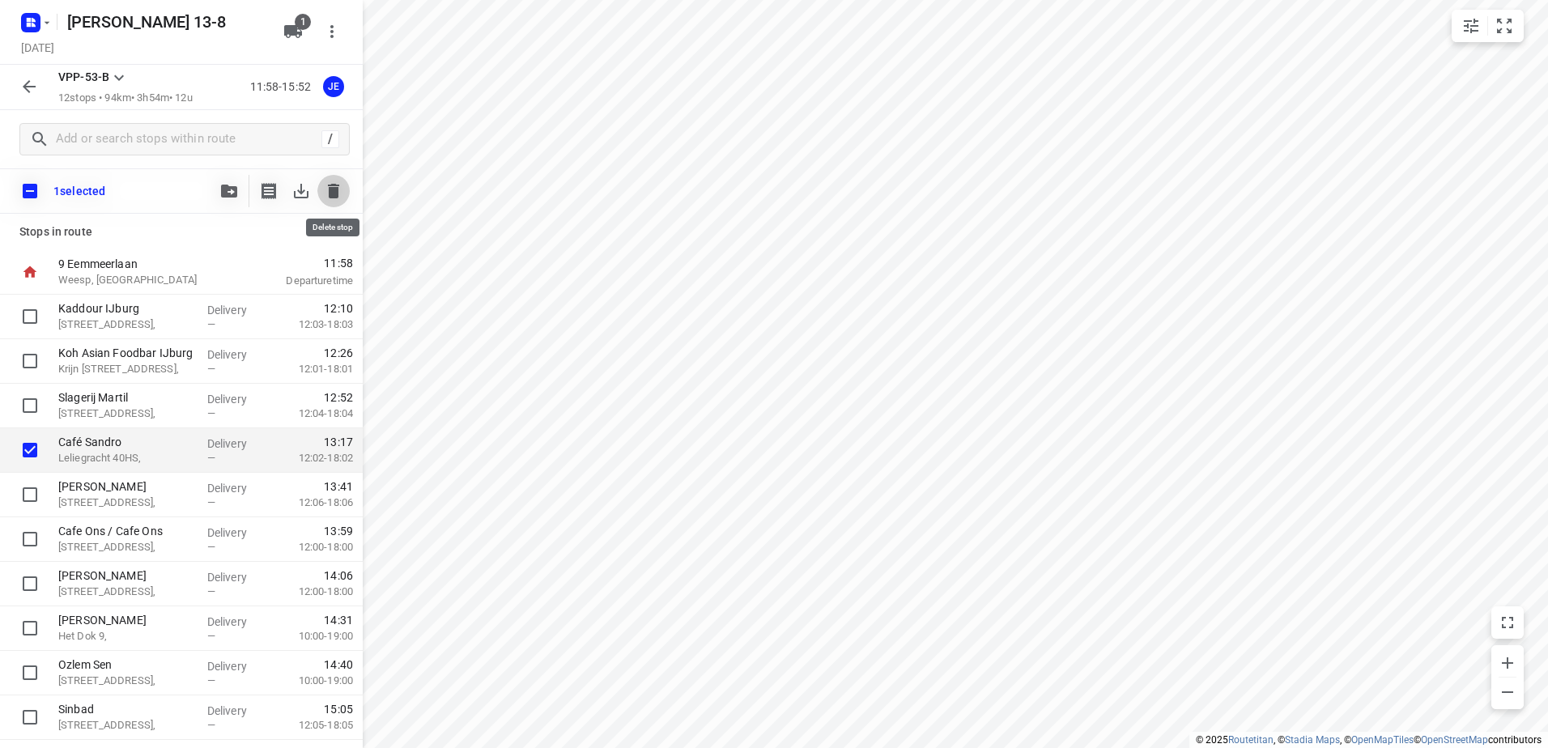
click at [336, 188] on icon "button" at bounding box center [333, 191] width 11 height 15
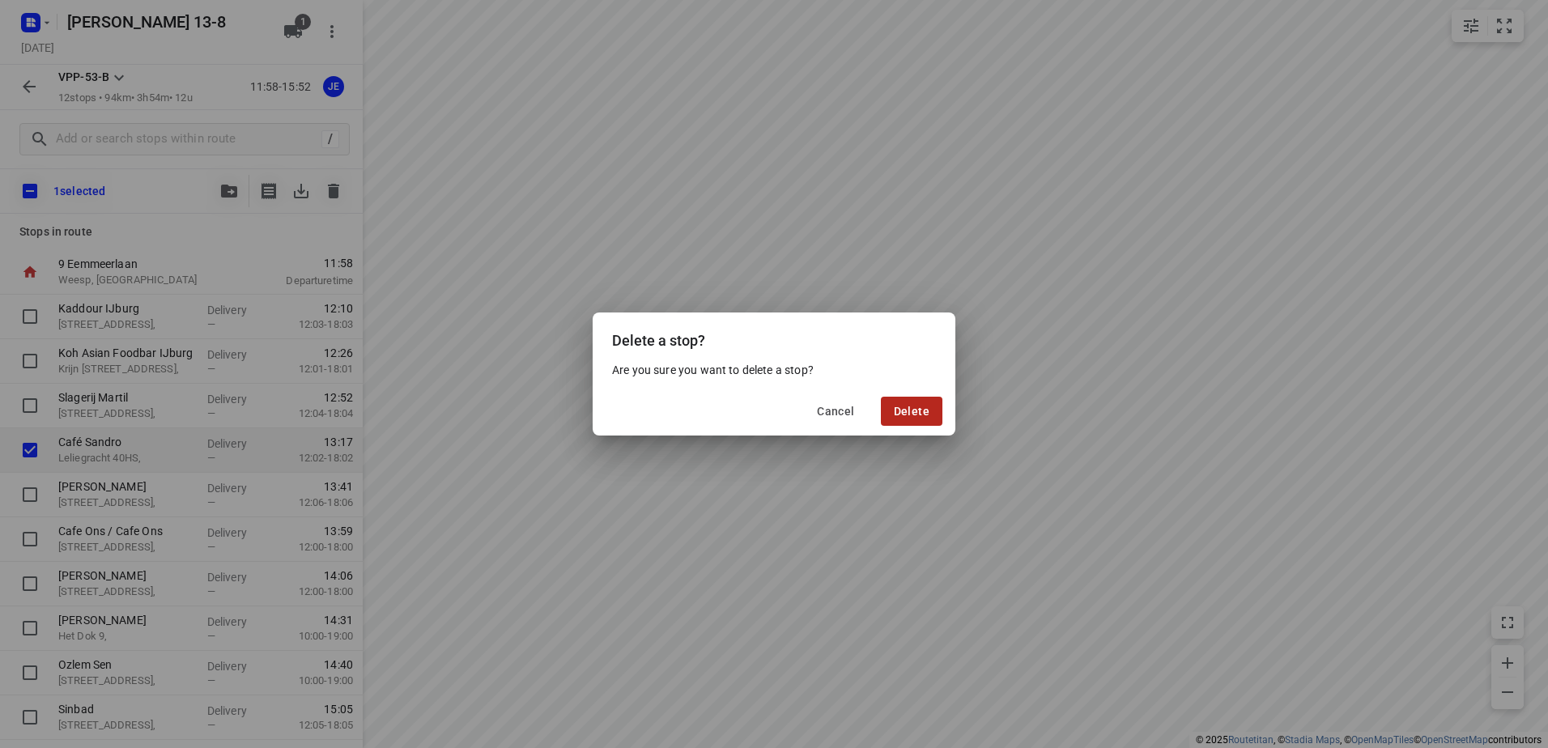
click at [919, 398] on button "Delete" at bounding box center [912, 411] width 62 height 29
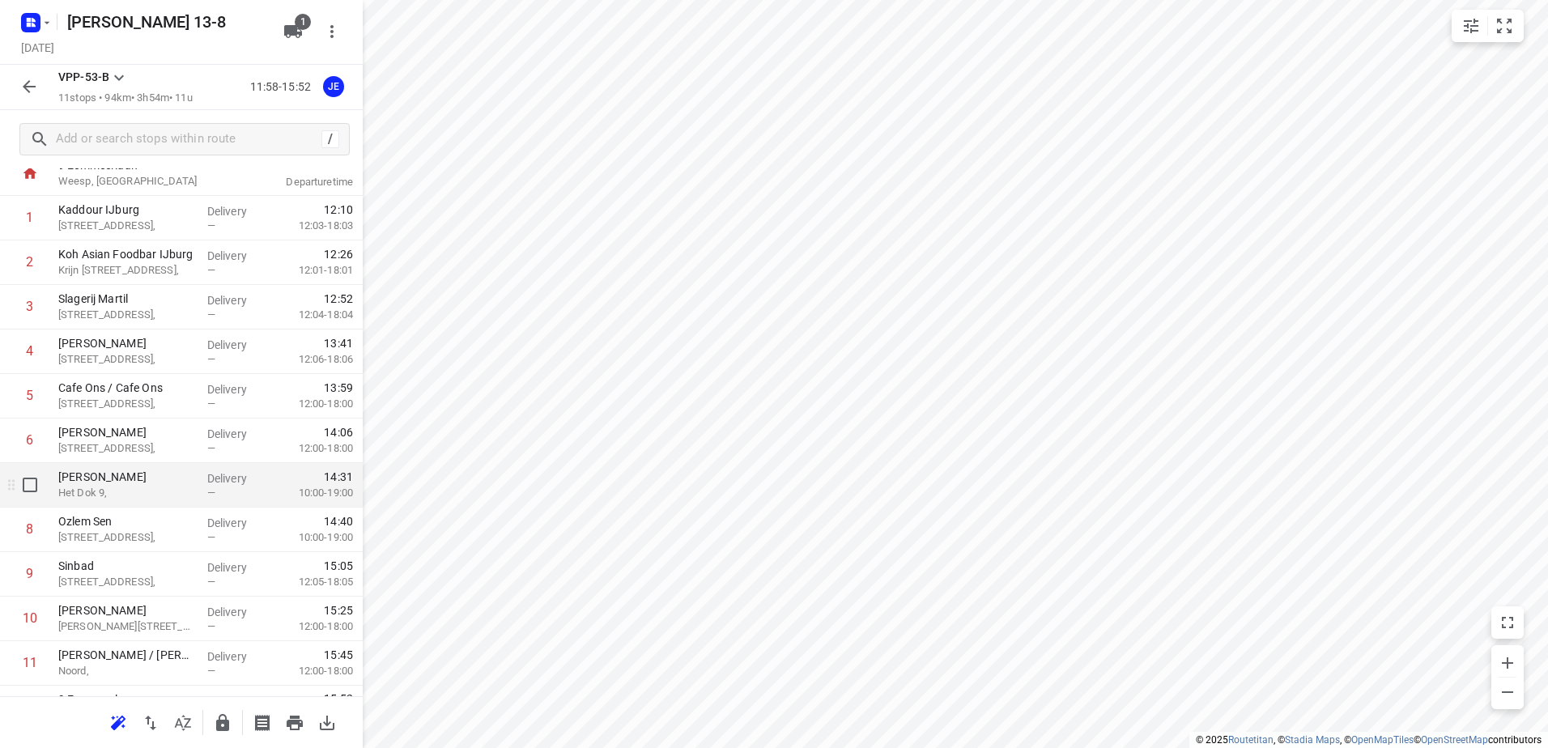
scroll to position [81, 0]
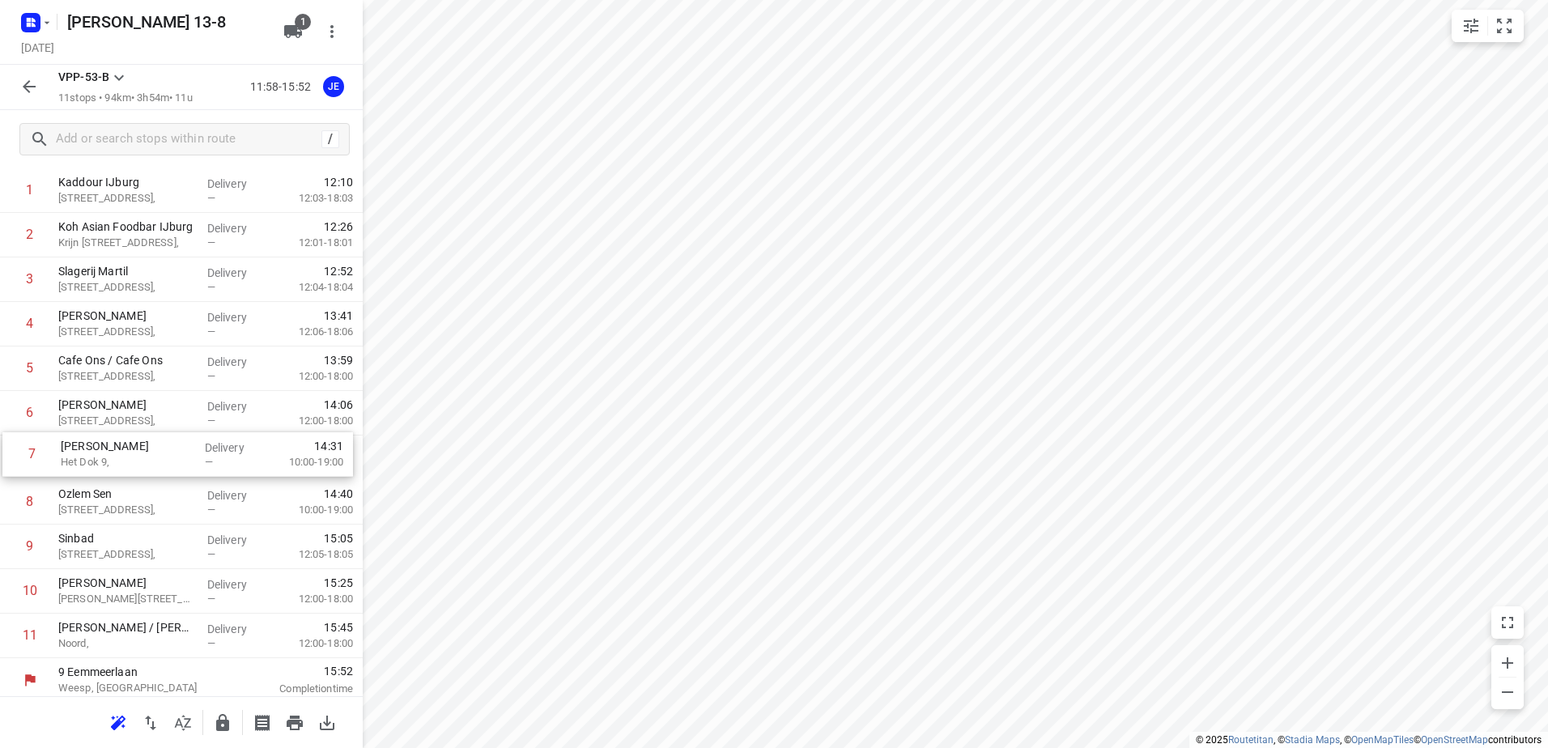
drag, startPoint x: 115, startPoint y: 466, endPoint x: 118, endPoint y: 457, distance: 9.5
click at [118, 457] on div "1 [GEOGRAPHIC_DATA][STREET_ADDRESS], Delivery — 12:10 12:03-18:03 2 Koh Asian F…" at bounding box center [181, 413] width 363 height 490
click at [45, 16] on icon "button" at bounding box center [46, 22] width 13 height 13
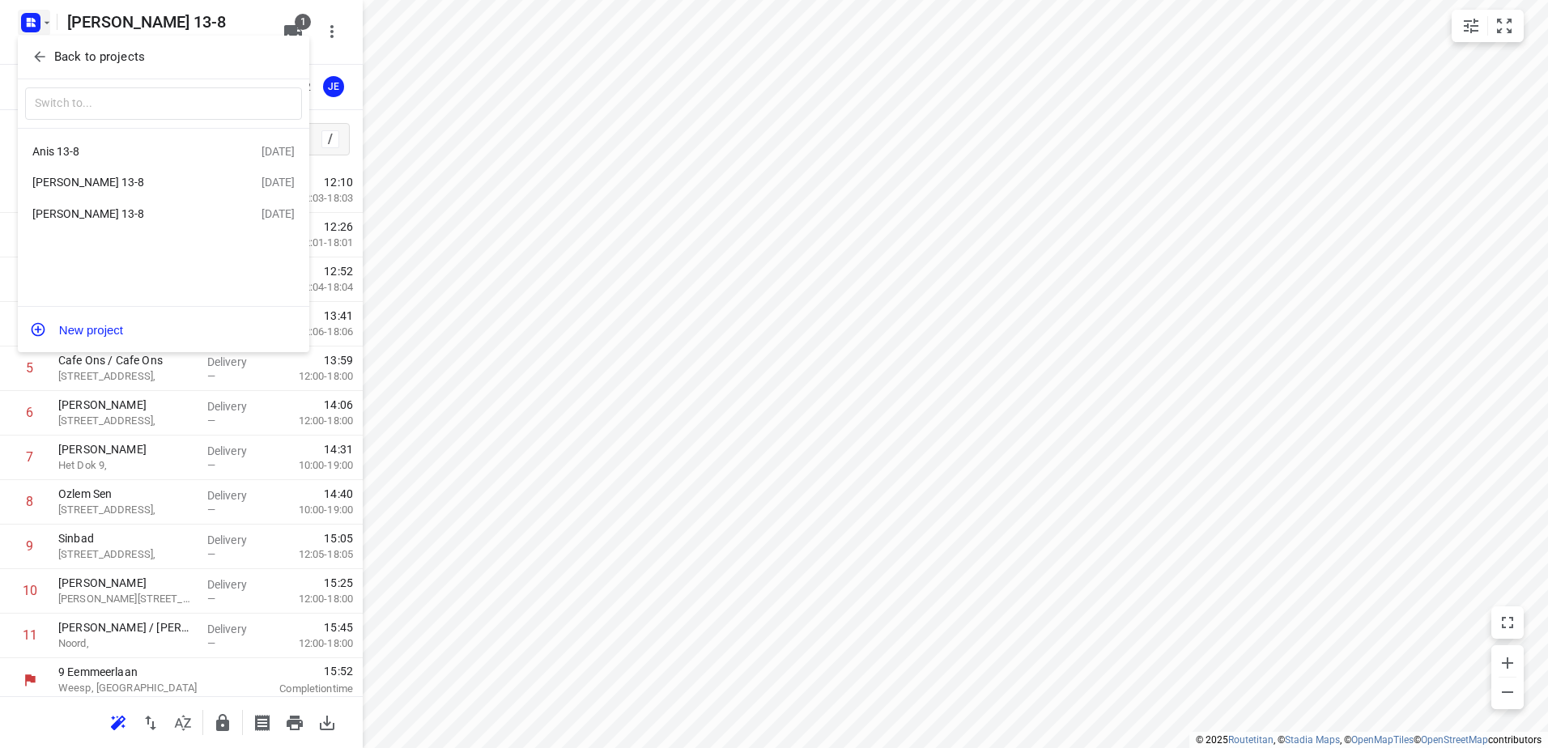
click at [58, 213] on div "[PERSON_NAME] 13-8" at bounding box center [125, 213] width 186 height 13
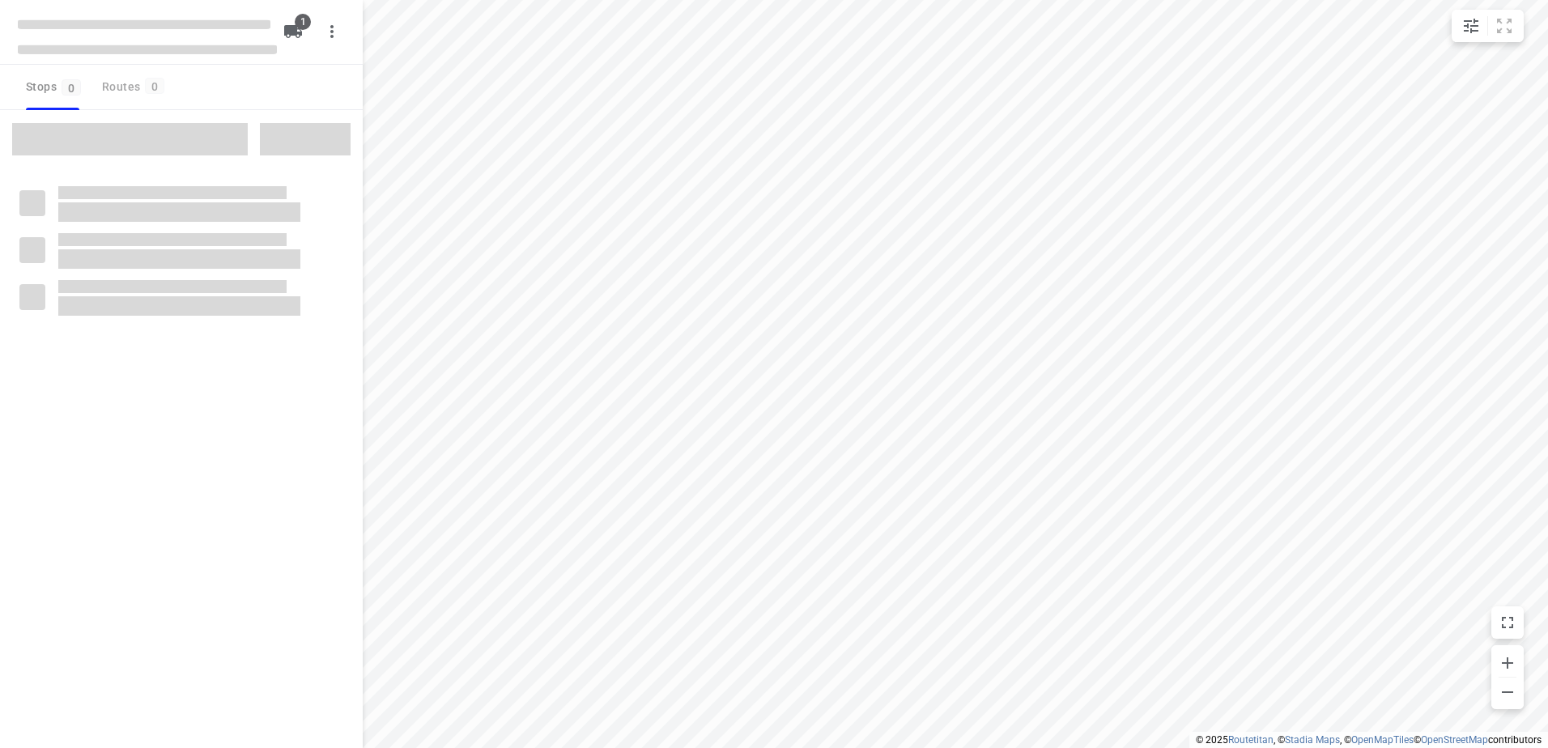
type input "distance"
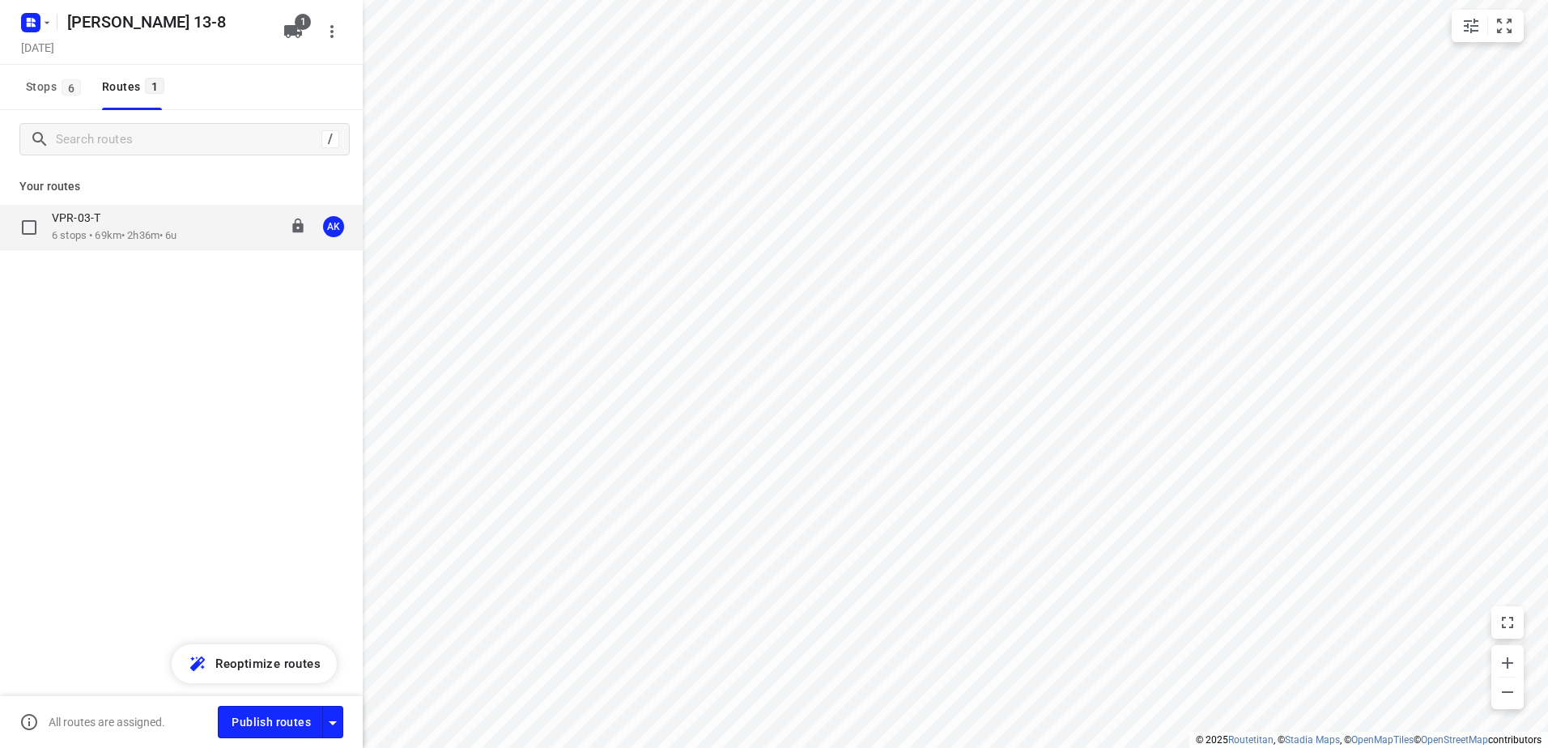
click at [134, 230] on p "6 stops • 69km • 2h36m • 6u" at bounding box center [114, 235] width 125 height 15
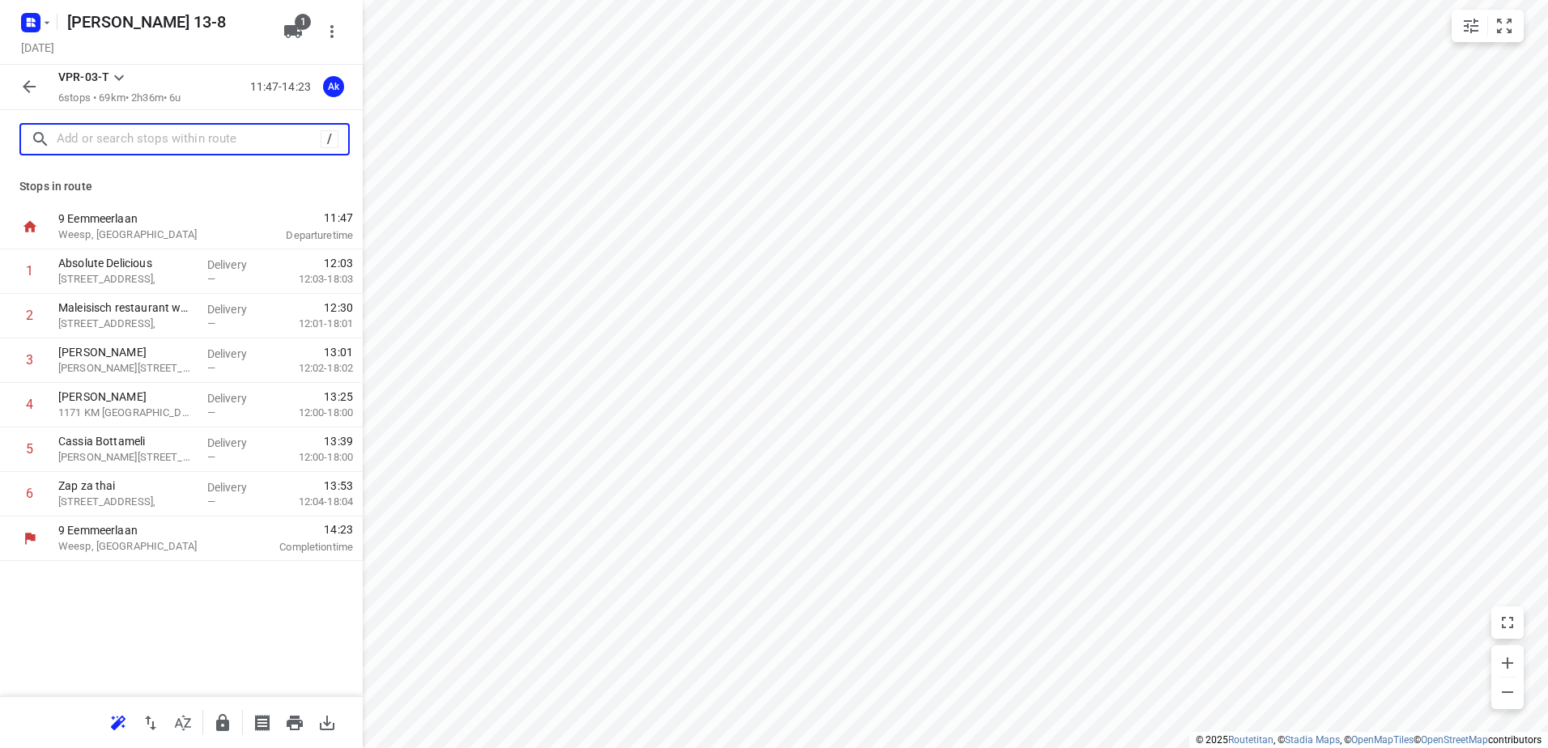
click at [138, 141] on input "text" at bounding box center [189, 139] width 264 height 25
paste input "Leliegracht"
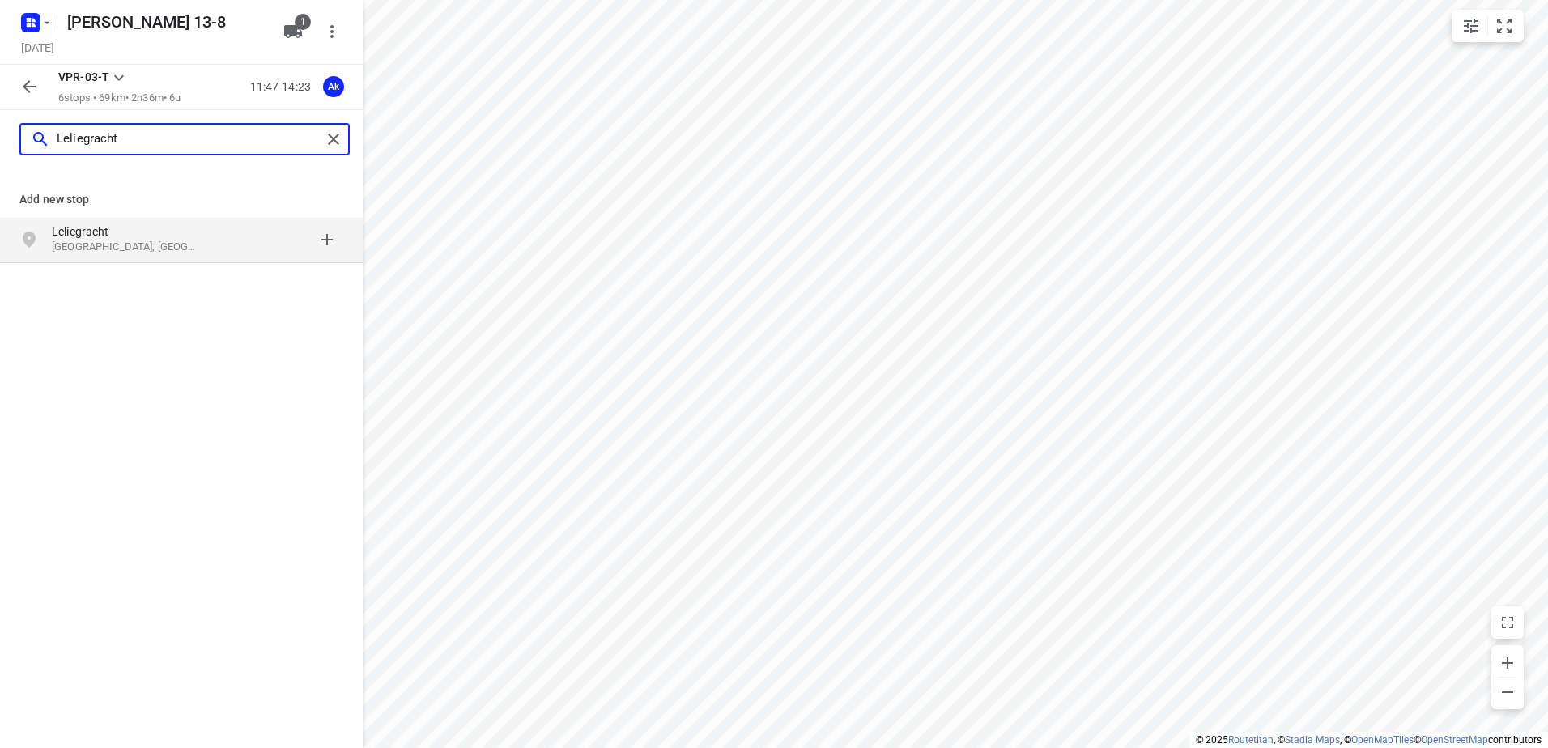
paste input "40H"
type input "Leliegracht 40H"
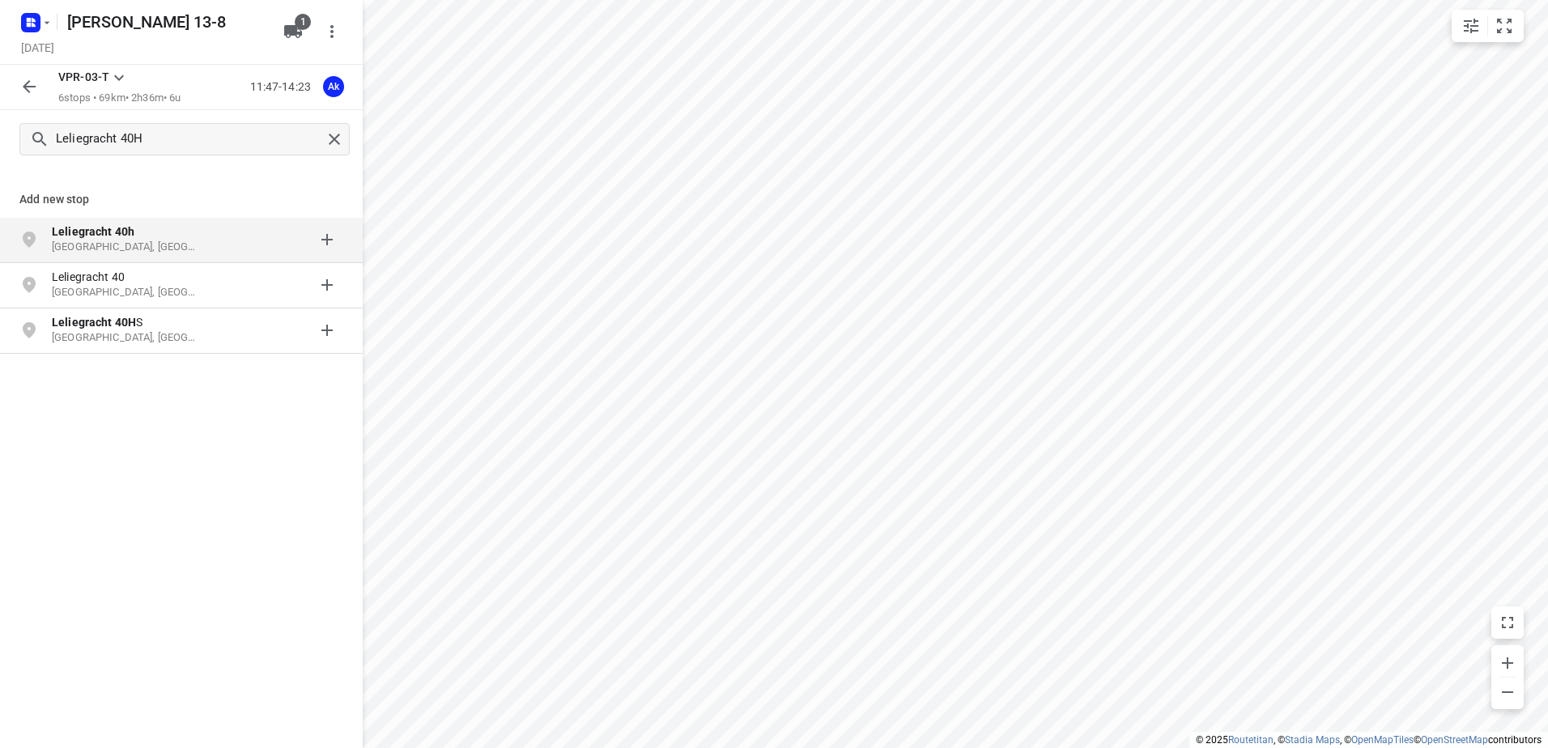
click at [138, 239] on p "Leliegracht 40h" at bounding box center [126, 231] width 149 height 16
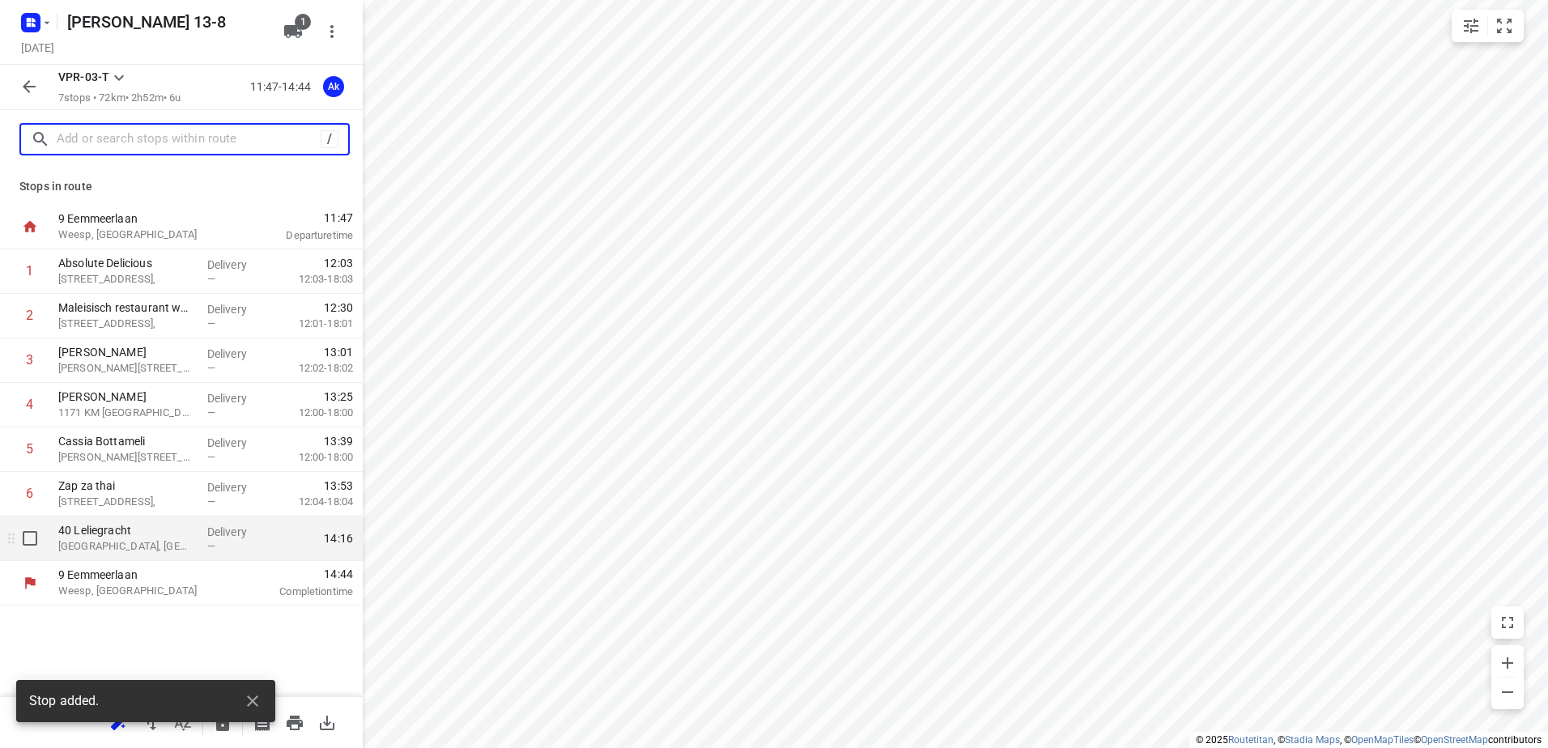
click at [115, 541] on p "[GEOGRAPHIC_DATA], [GEOGRAPHIC_DATA]" at bounding box center [126, 546] width 136 height 16
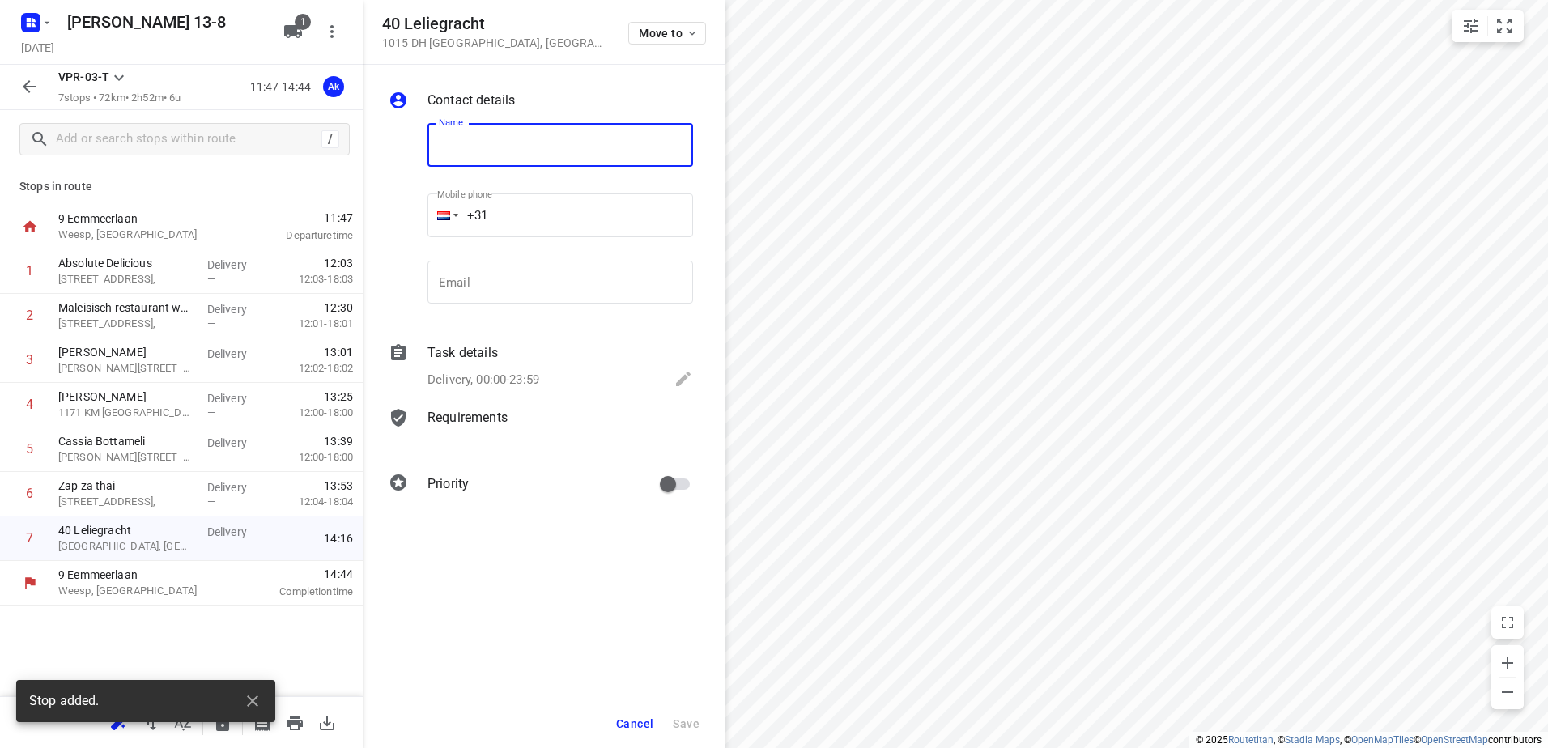
paste input "Café Sandro"
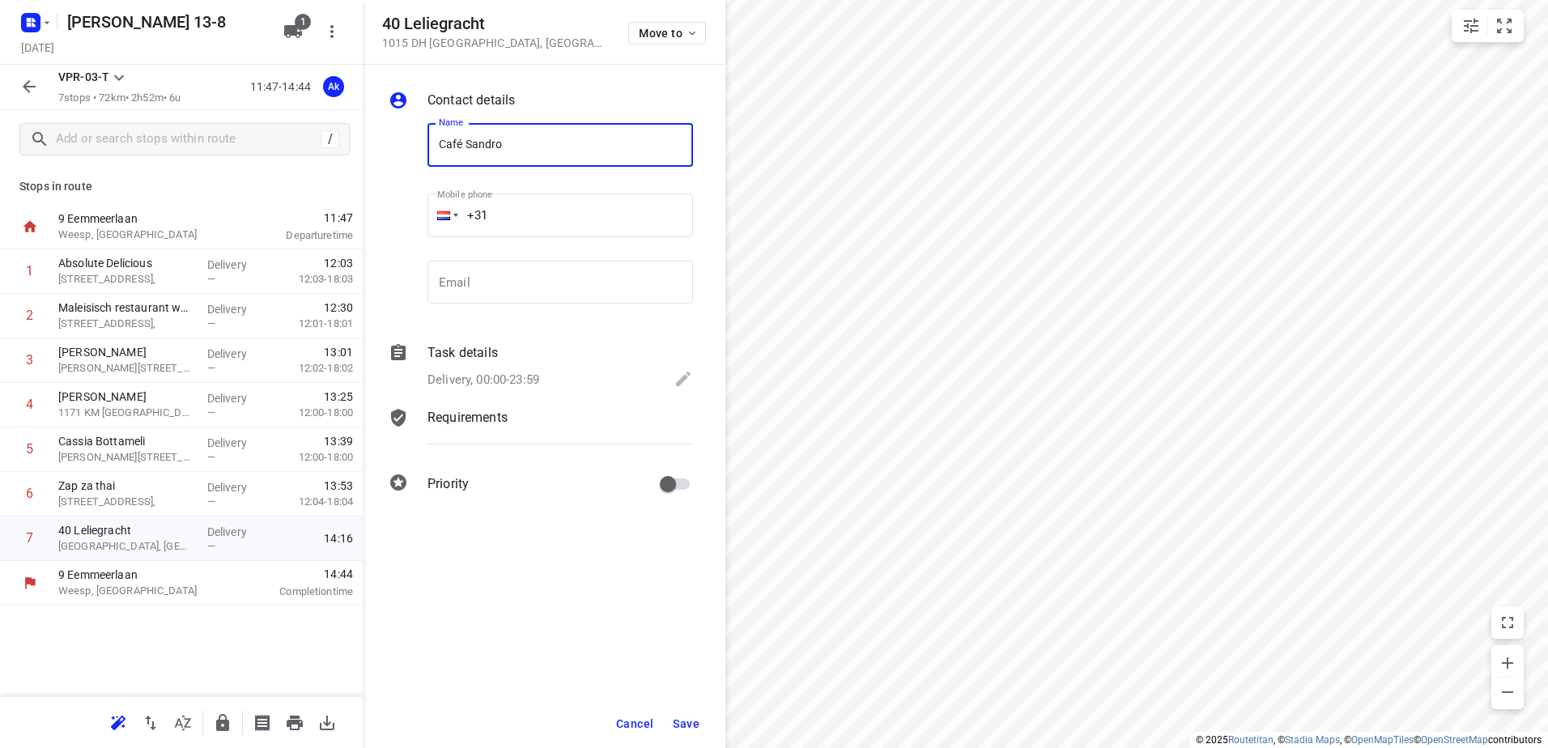
type input "Café Sandro"
click at [677, 376] on icon at bounding box center [682, 378] width 19 height 19
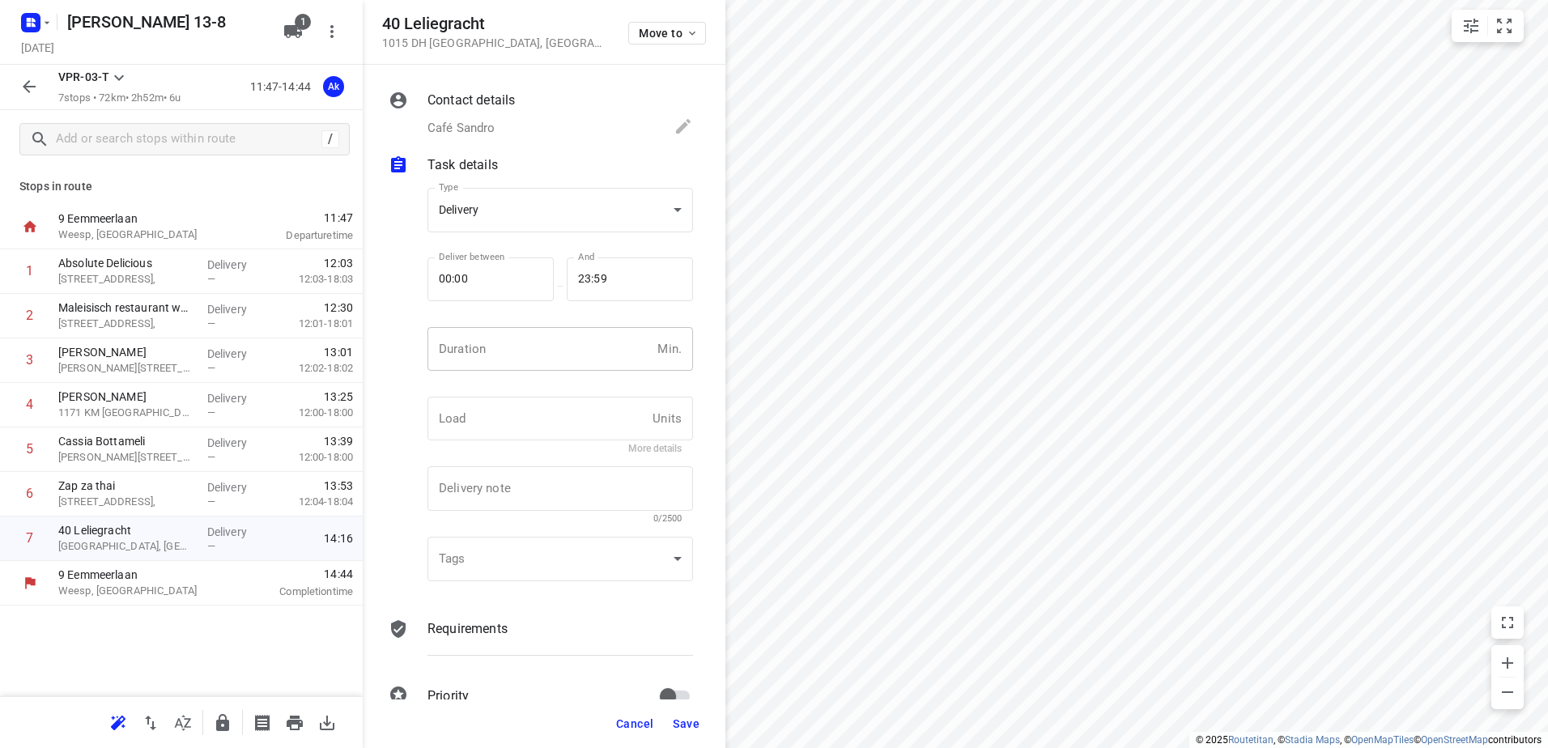
click at [476, 343] on input "number" at bounding box center [538, 349] width 223 height 44
type input "10"
click at [687, 721] on span "Save" at bounding box center [686, 723] width 27 height 13
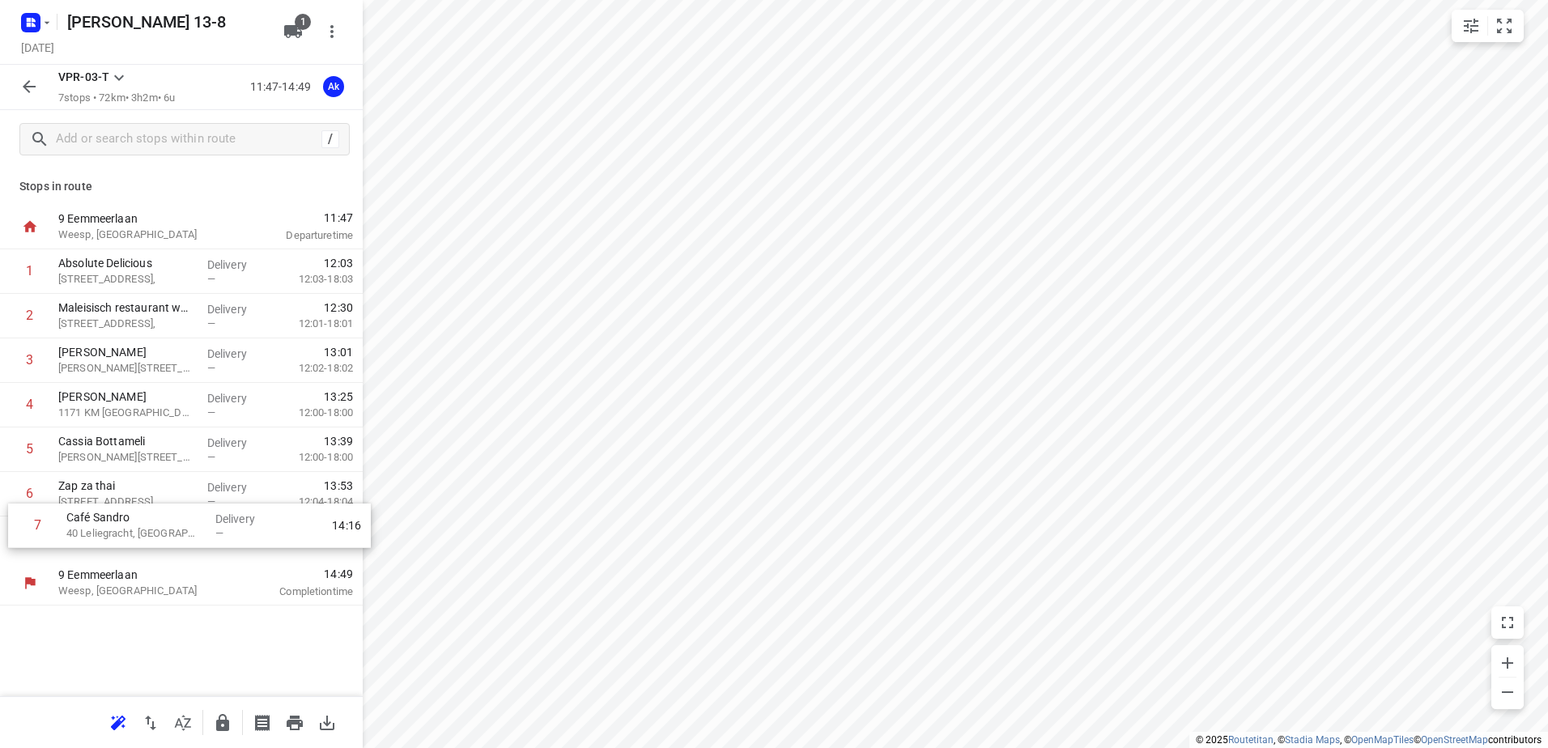
drag, startPoint x: 112, startPoint y: 545, endPoint x: 121, endPoint y: 527, distance: 19.9
click at [121, 527] on div "1 Absolute Delicious Molenkade 46, Delivery — 12:03 12:03-18:03 2 [GEOGRAPHIC_D…" at bounding box center [181, 405] width 363 height 312
drag, startPoint x: 117, startPoint y: 538, endPoint x: 117, endPoint y: 350, distance: 187.8
click at [117, 350] on div "1 Absolute Delicious Molenkade 46, Delivery — 12:03 12:03-18:03 2 [GEOGRAPHIC_D…" at bounding box center [181, 405] width 363 height 312
click at [23, 83] on icon "button" at bounding box center [28, 86] width 19 height 19
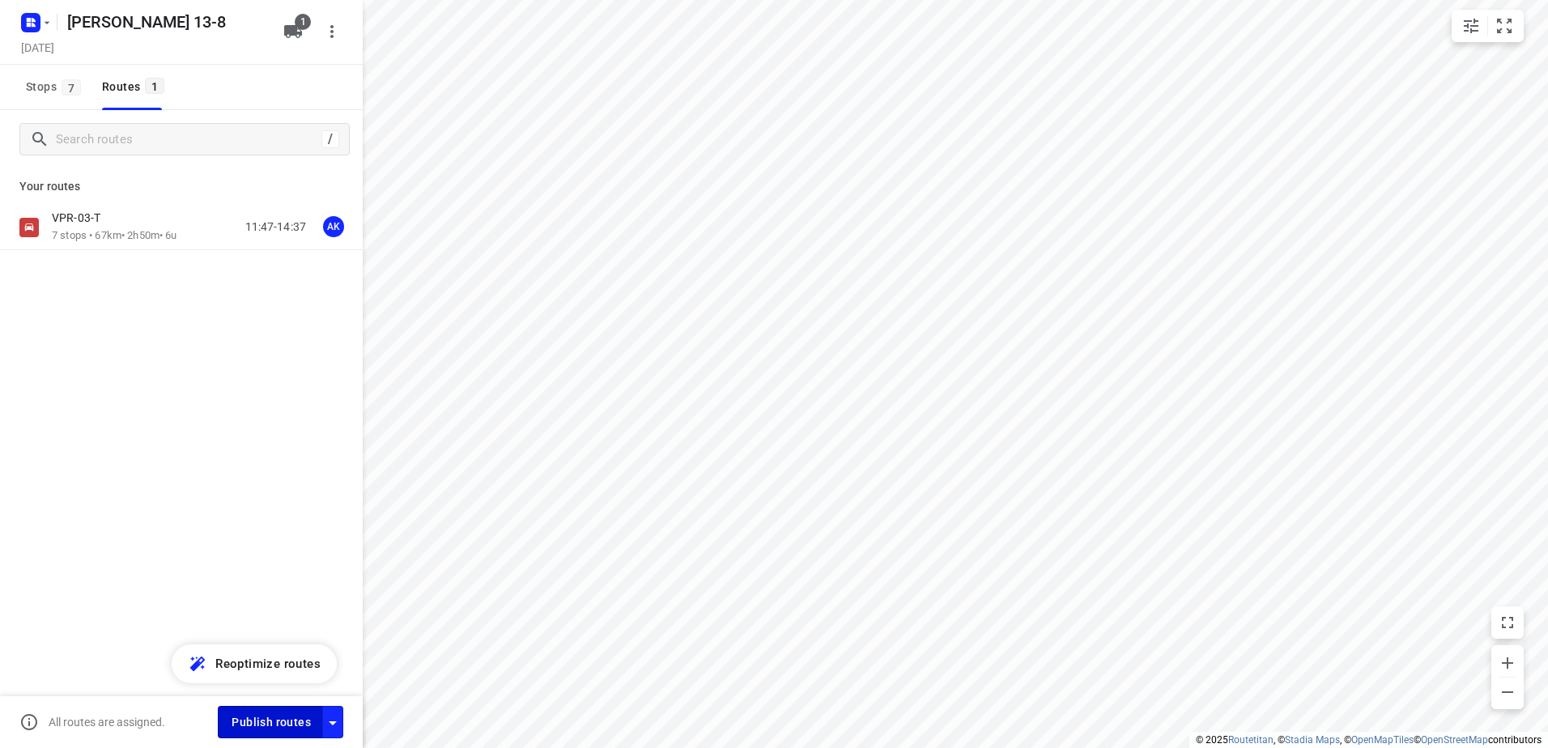
click at [277, 724] on span "Publish routes" at bounding box center [270, 722] width 79 height 20
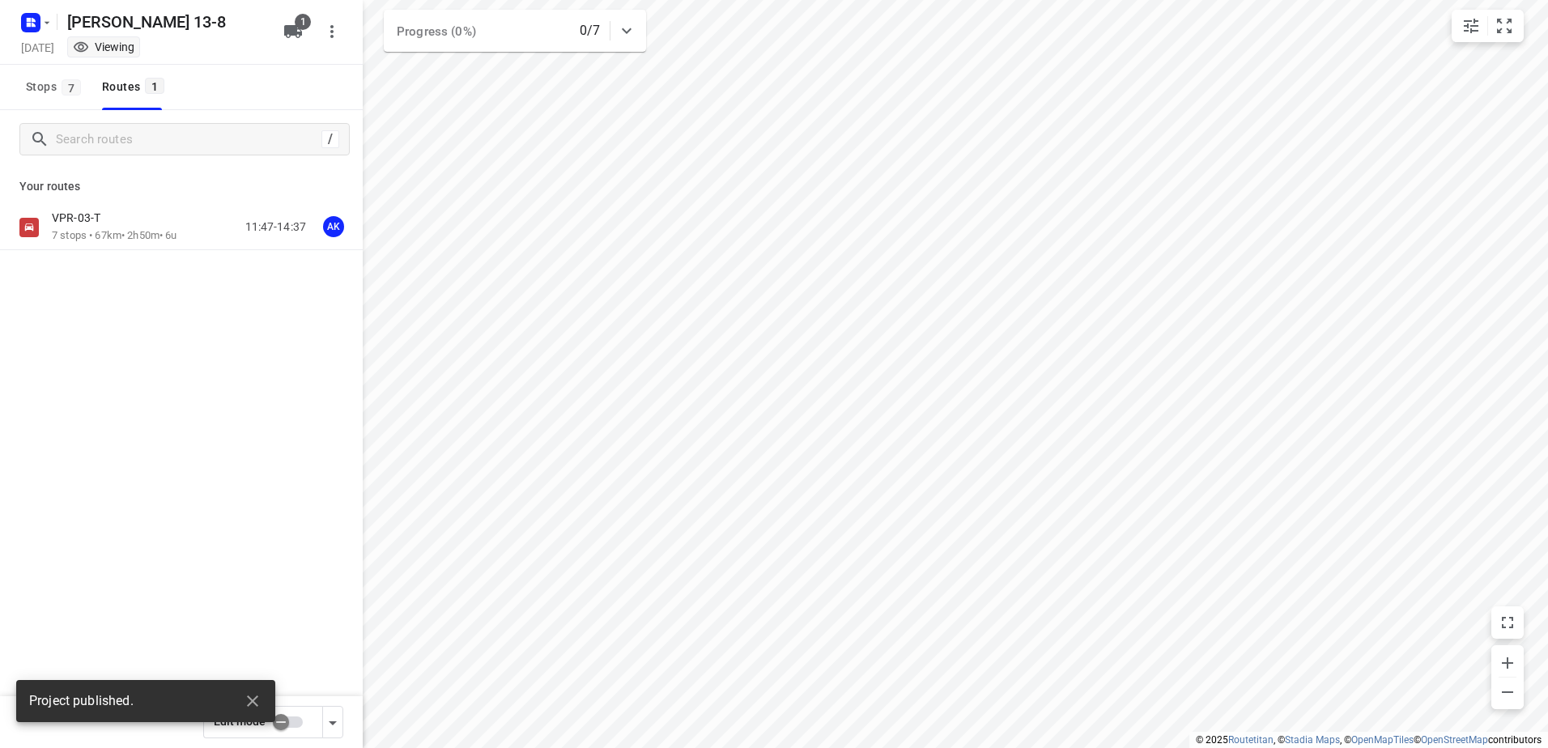
click at [48, 27] on icon "button" at bounding box center [46, 22] width 13 height 13
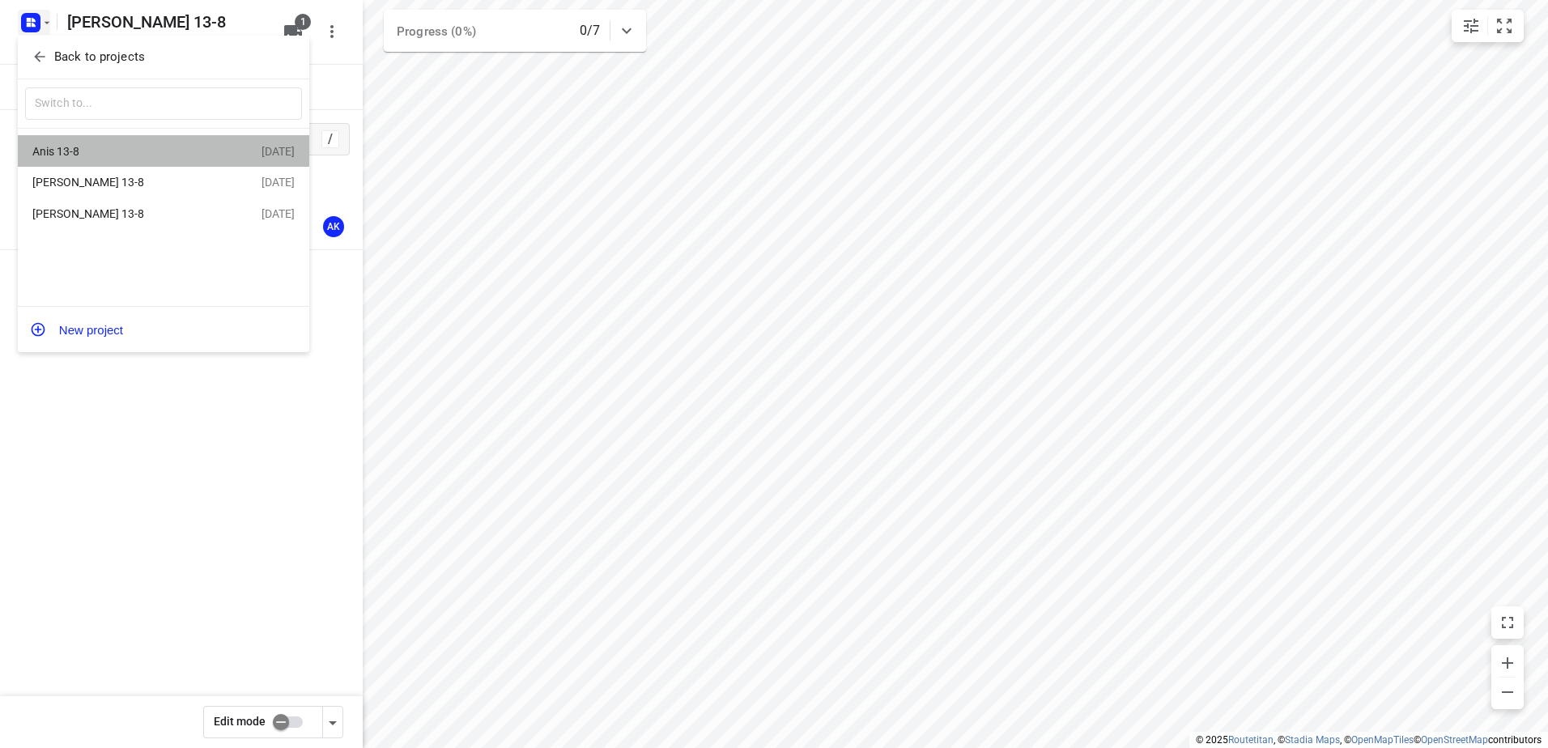
click at [71, 153] on div "Anis 13-8" at bounding box center [125, 151] width 186 height 13
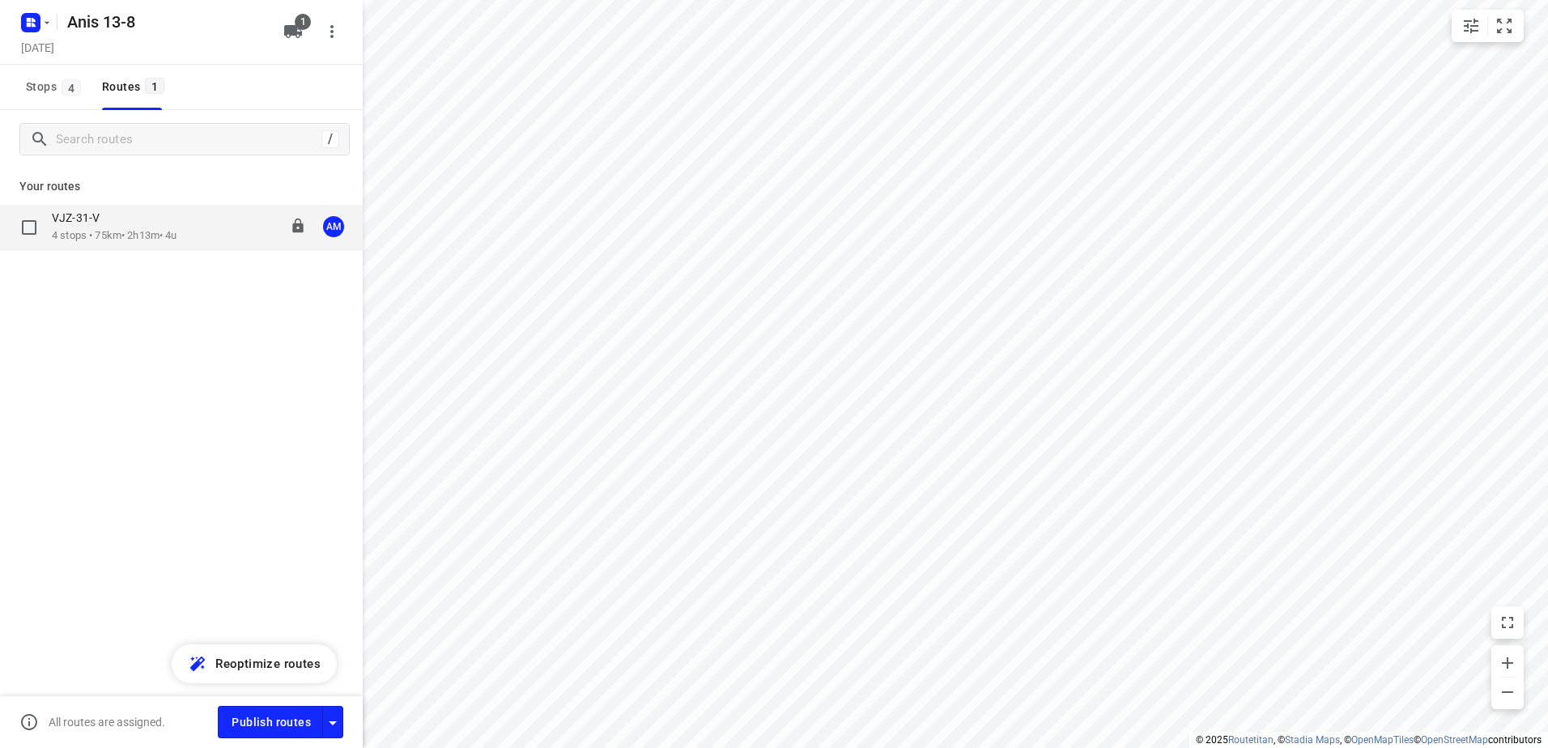
click at [84, 226] on div "VJZ-31-V" at bounding box center [114, 219] width 125 height 18
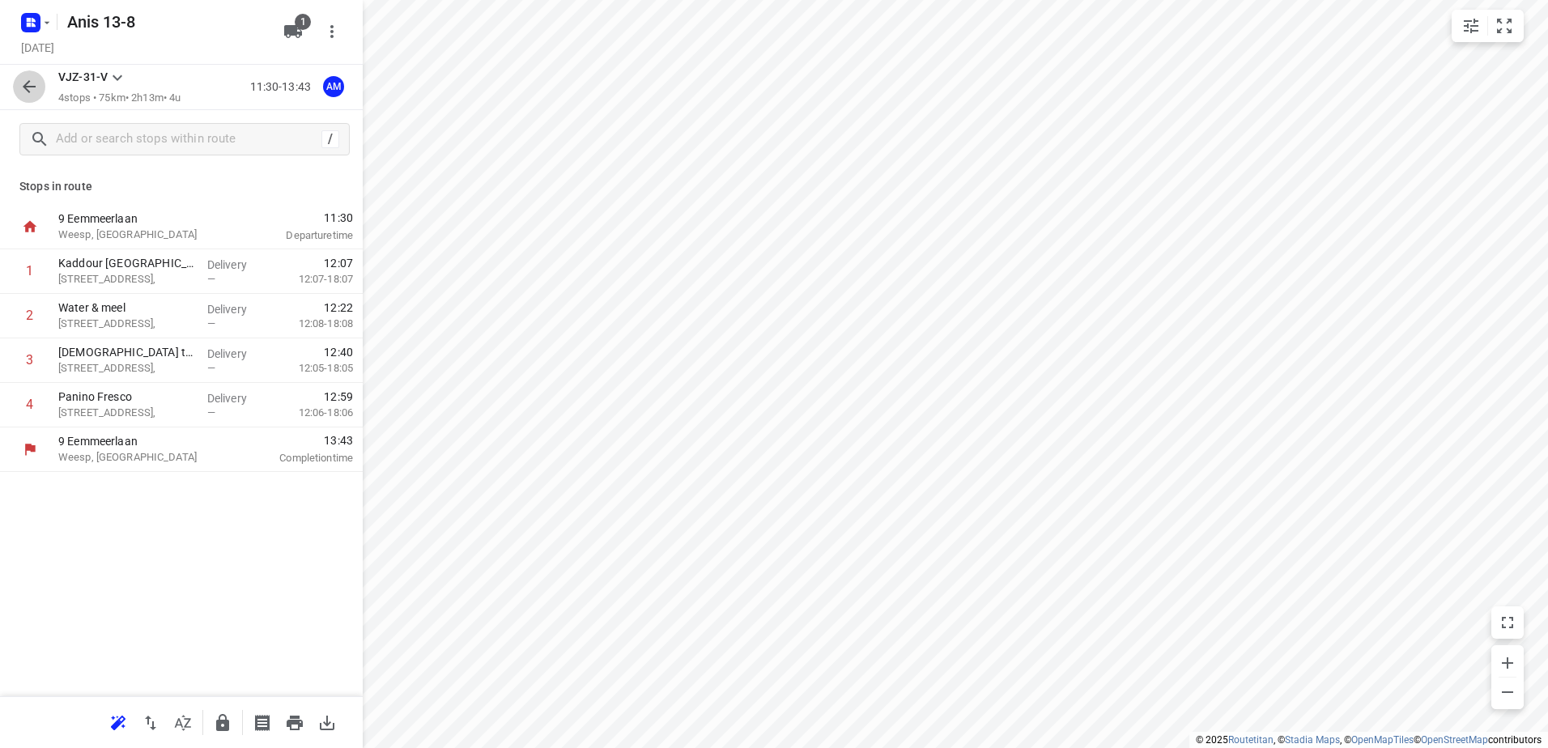
click at [28, 87] on icon "button" at bounding box center [29, 86] width 13 height 13
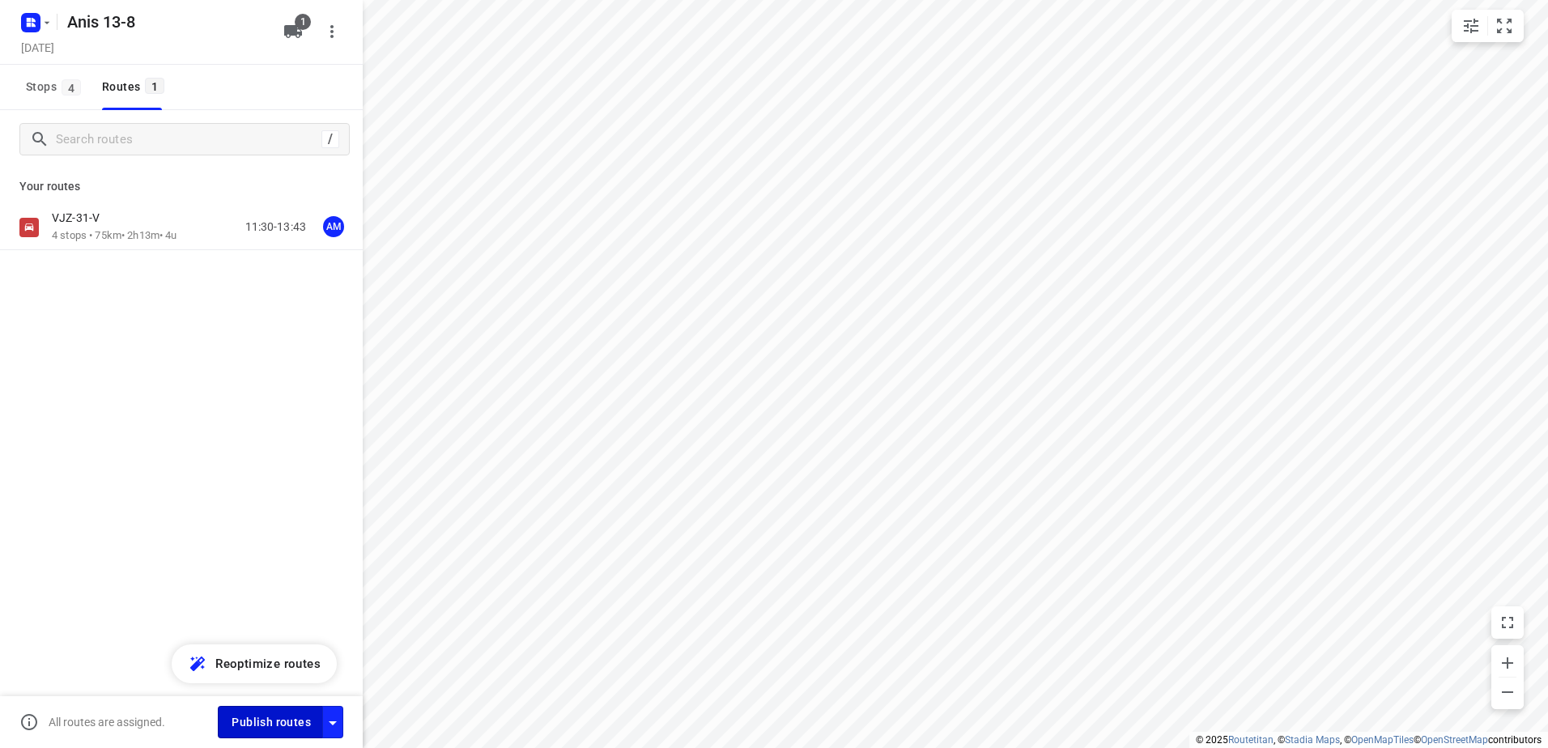
click at [284, 722] on span "Publish routes" at bounding box center [270, 722] width 79 height 20
click at [45, 28] on icon "button" at bounding box center [46, 22] width 13 height 13
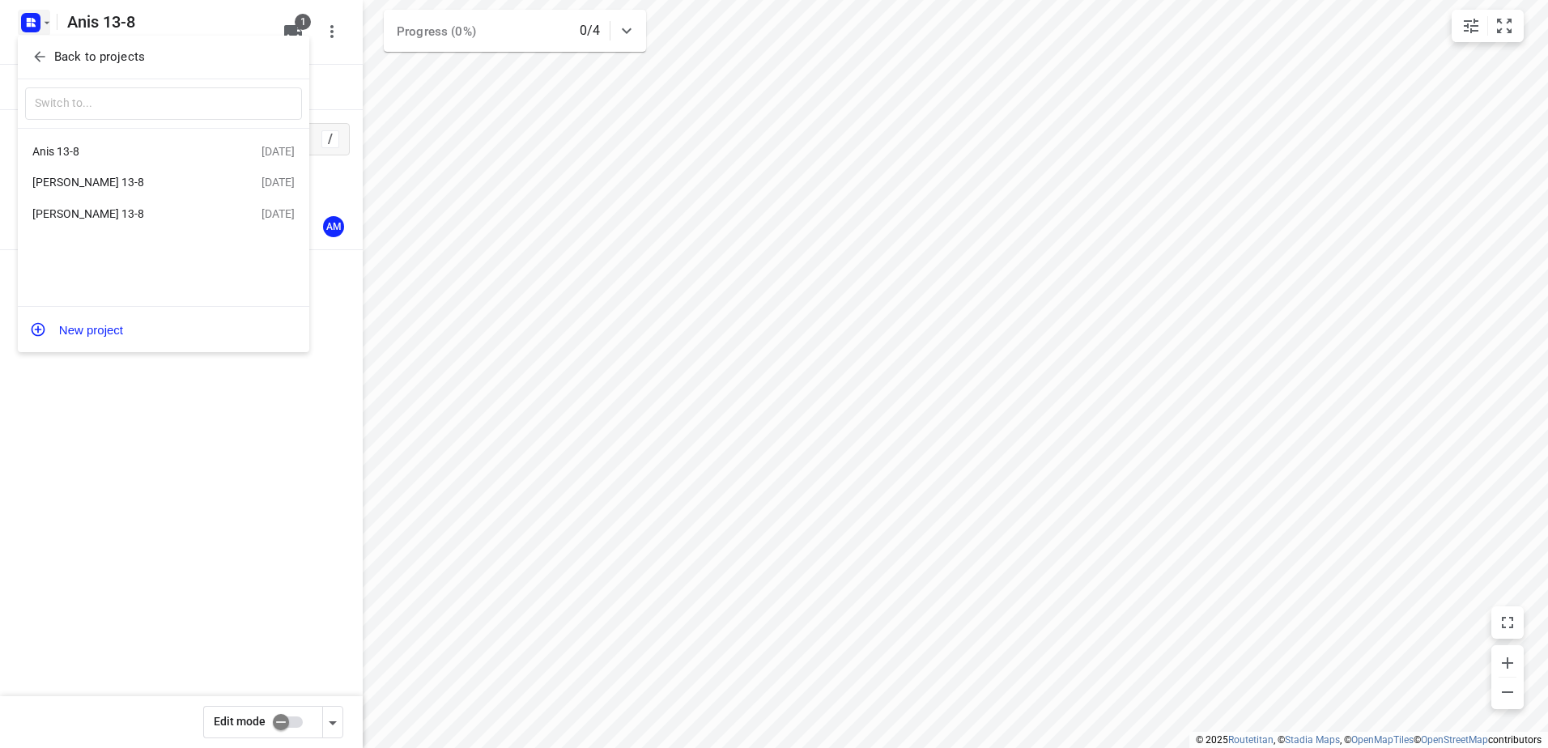
click at [70, 181] on div "[PERSON_NAME] 13-8" at bounding box center [125, 182] width 186 height 13
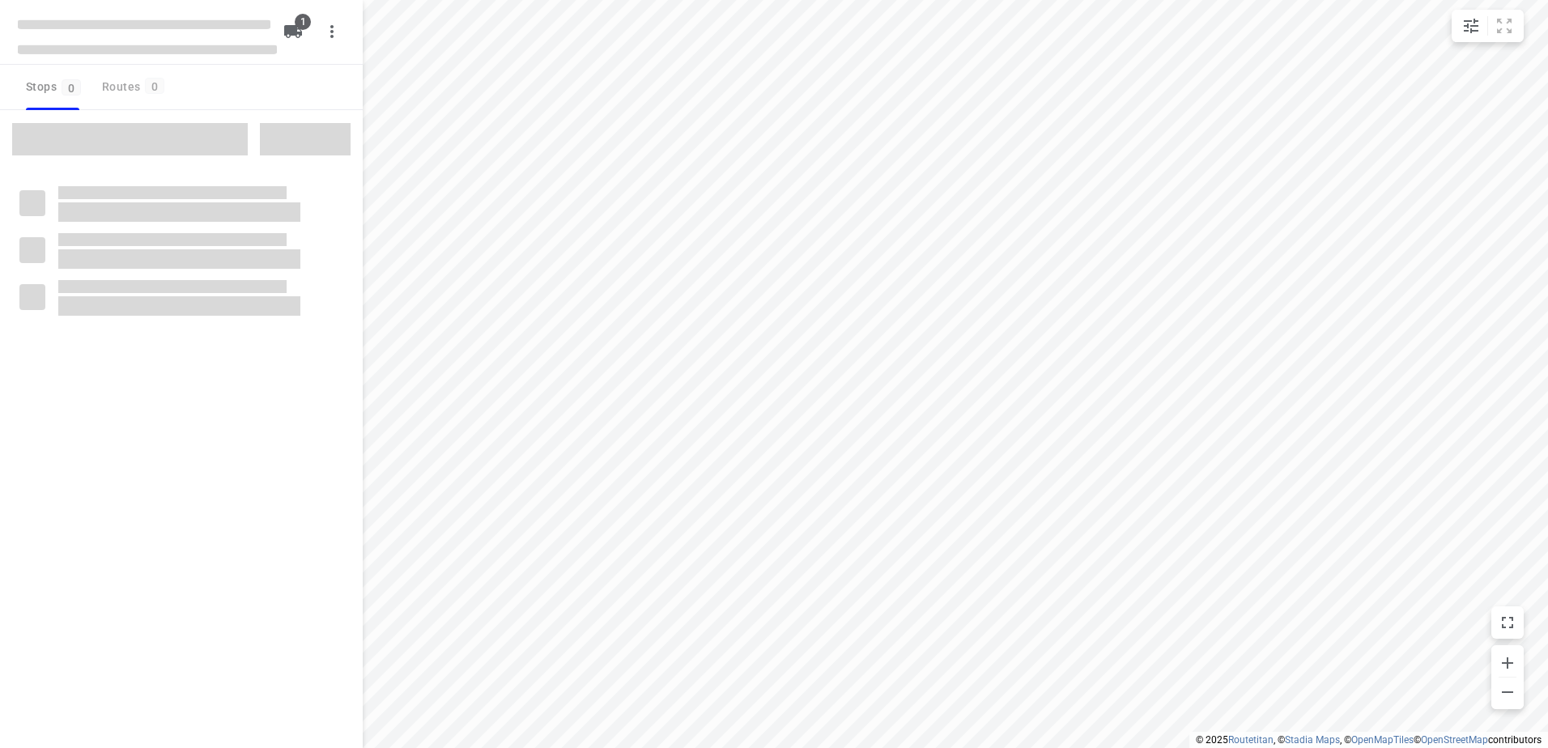
type input "distance"
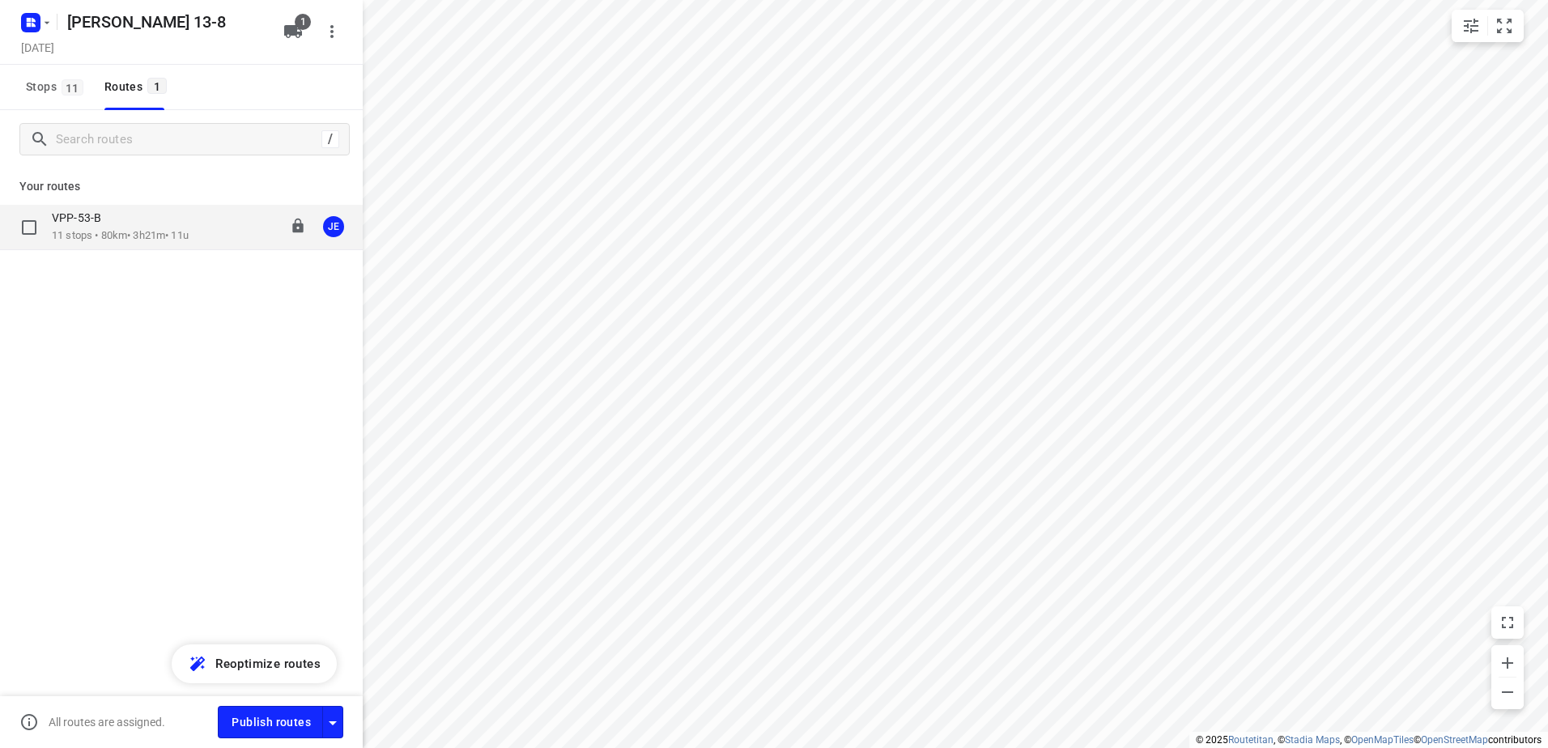
click at [83, 219] on p "VPP-53-B" at bounding box center [81, 217] width 59 height 15
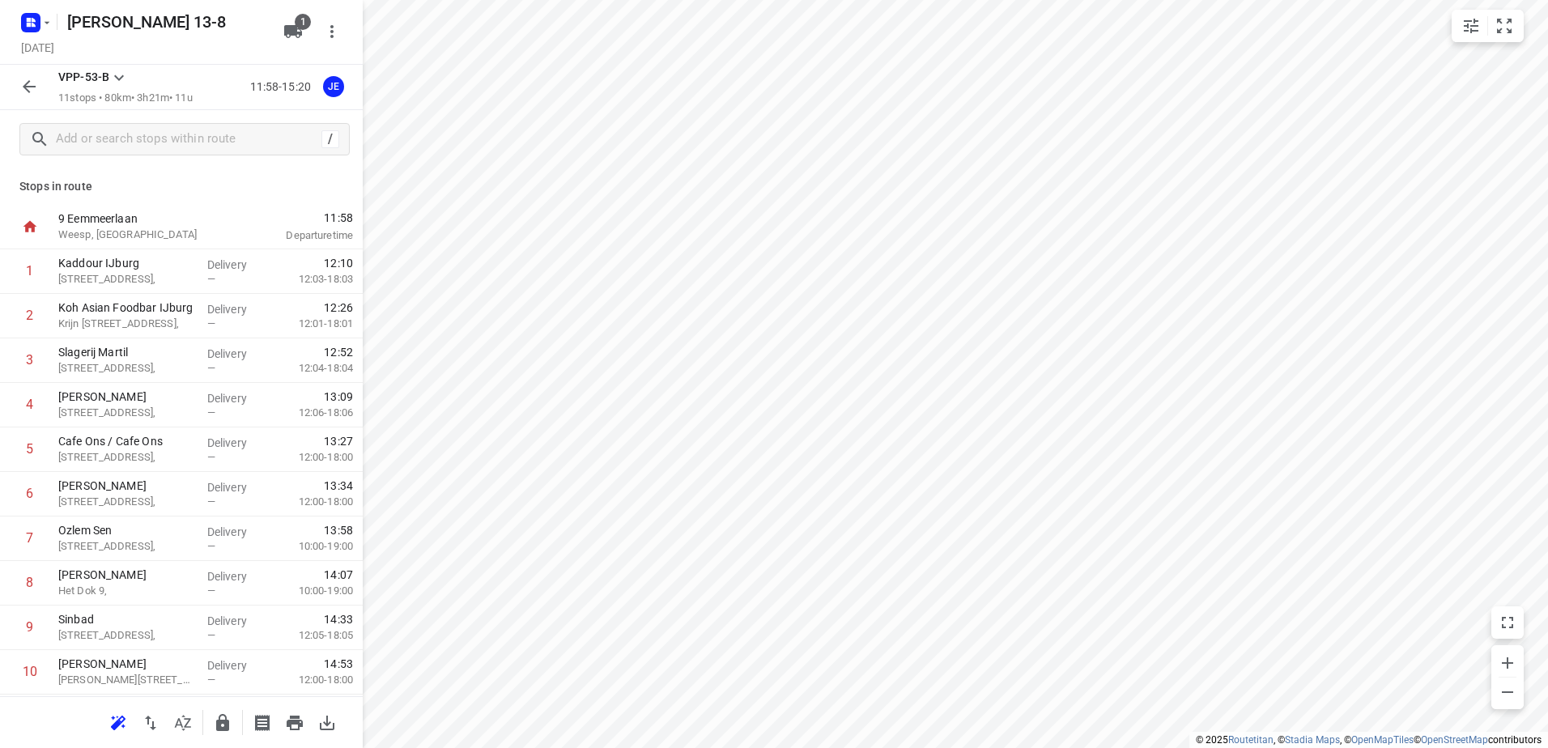
click at [23, 85] on icon "button" at bounding box center [28, 86] width 19 height 19
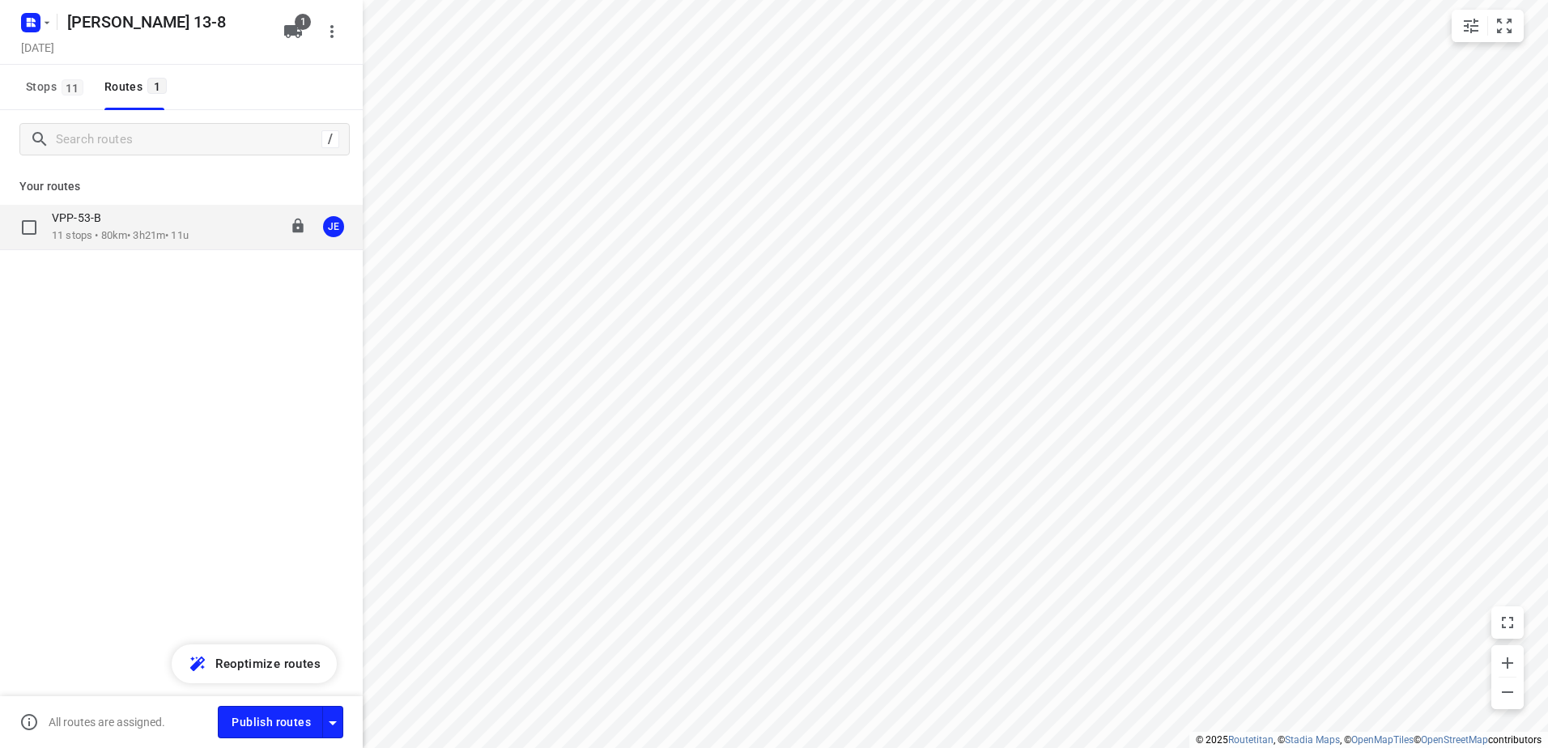
click at [147, 221] on div "VPP-53-B" at bounding box center [120, 219] width 137 height 18
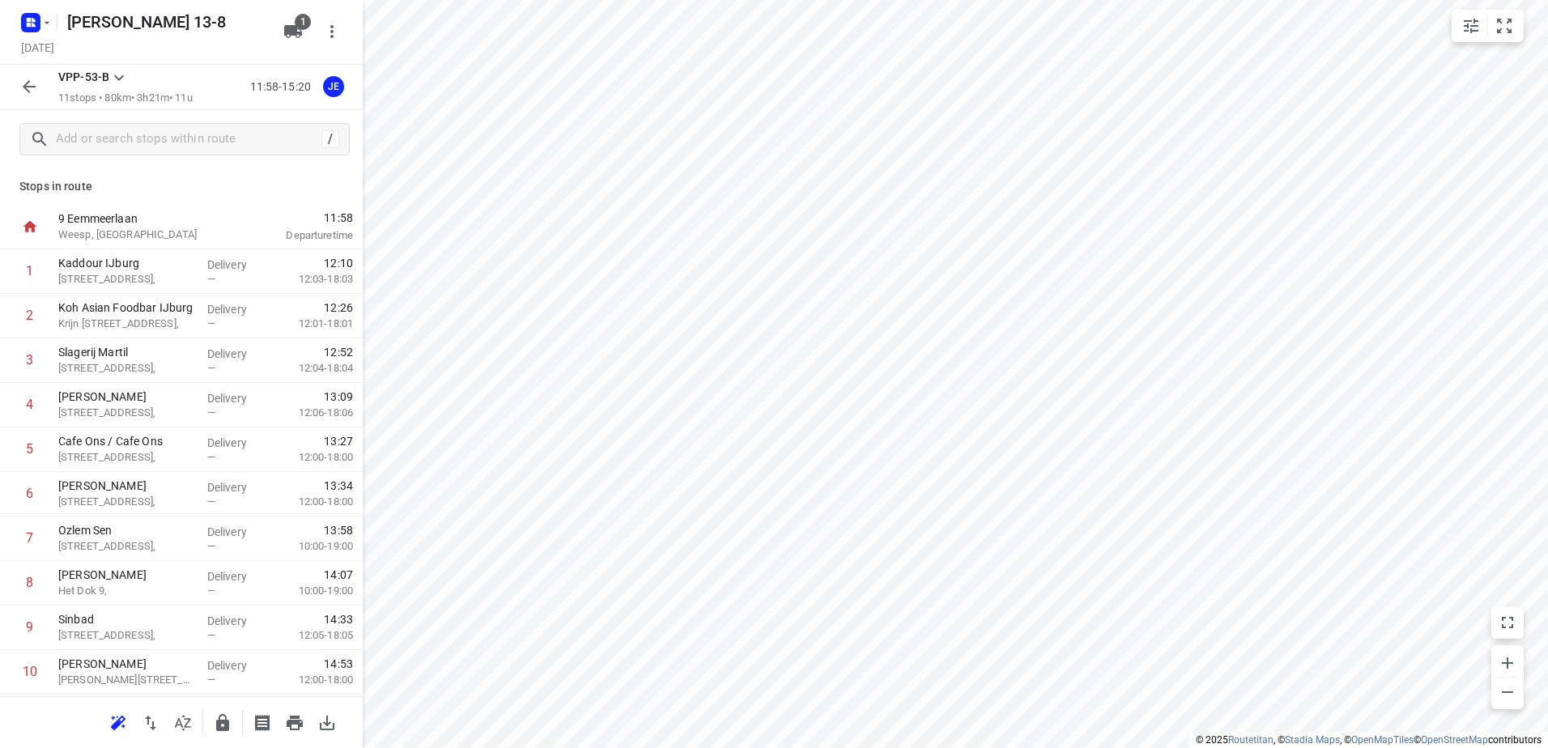
click at [31, 85] on icon "button" at bounding box center [28, 86] width 19 height 19
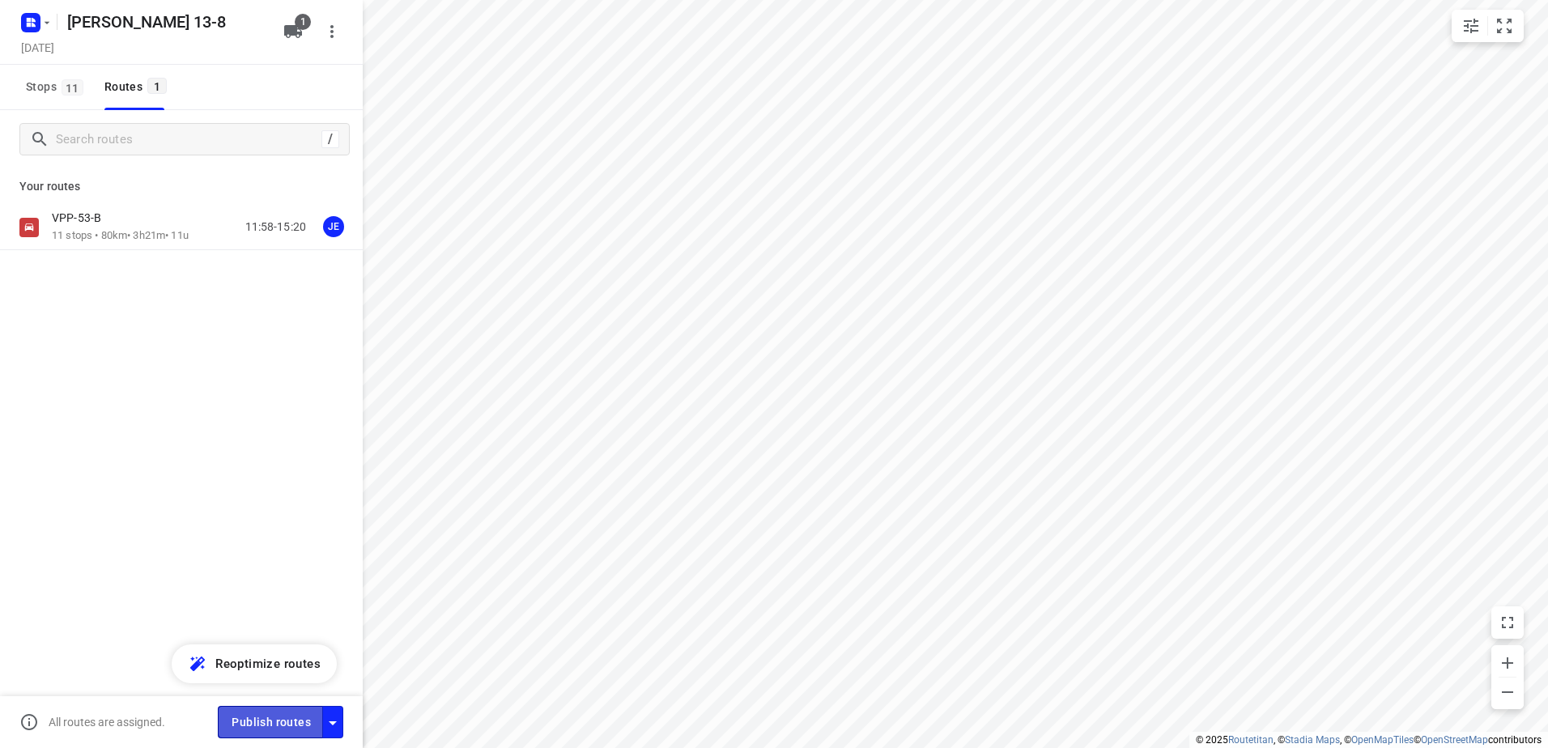
click at [274, 717] on span "Publish routes" at bounding box center [270, 722] width 79 height 20
